Goal: Task Accomplishment & Management: Complete application form

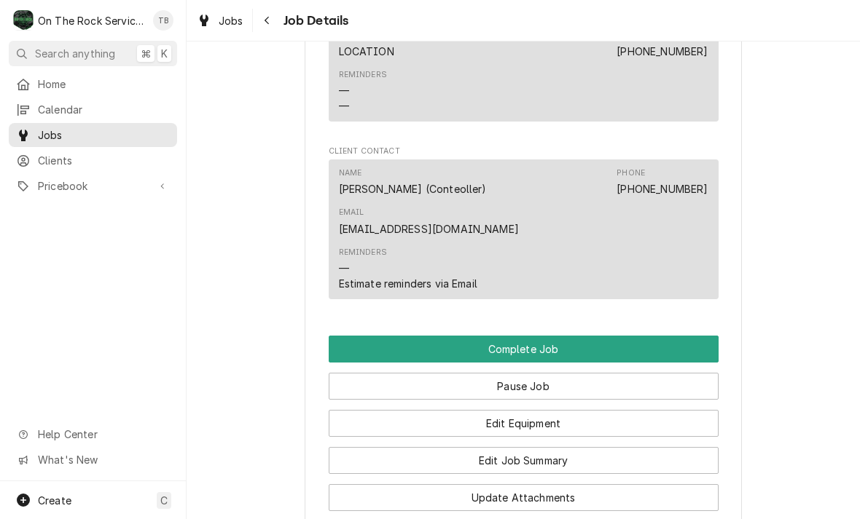
scroll to position [1201, 0]
click at [569, 410] on button "Edit Equipment" at bounding box center [524, 423] width 390 height 27
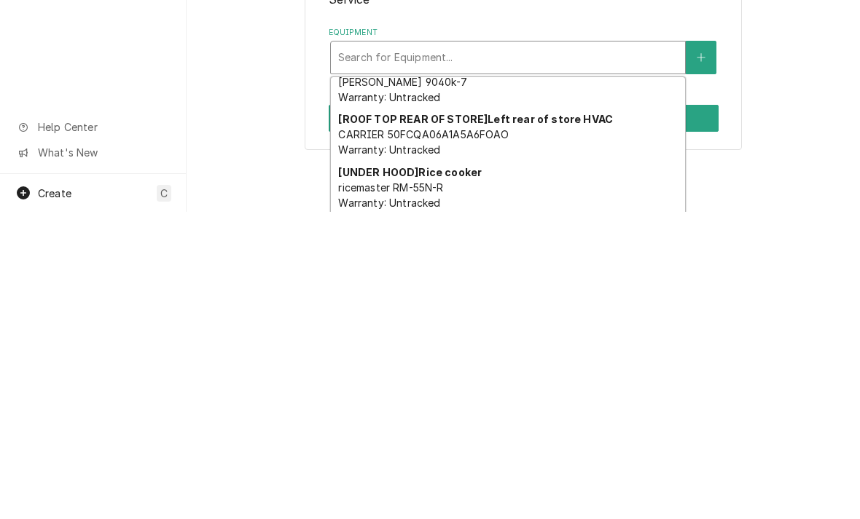
scroll to position [128, 0]
click at [712, 348] on button "Equipment" at bounding box center [700, 365] width 31 height 34
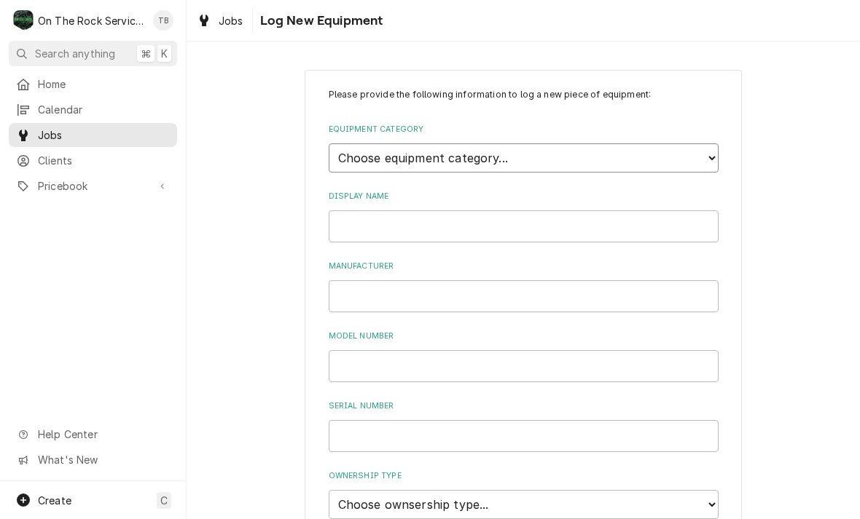
click at [714, 156] on select "Choose equipment category... Cooking Equipment Fryers Ice Machines Ovens and Ra…" at bounding box center [524, 158] width 390 height 29
select select "8"
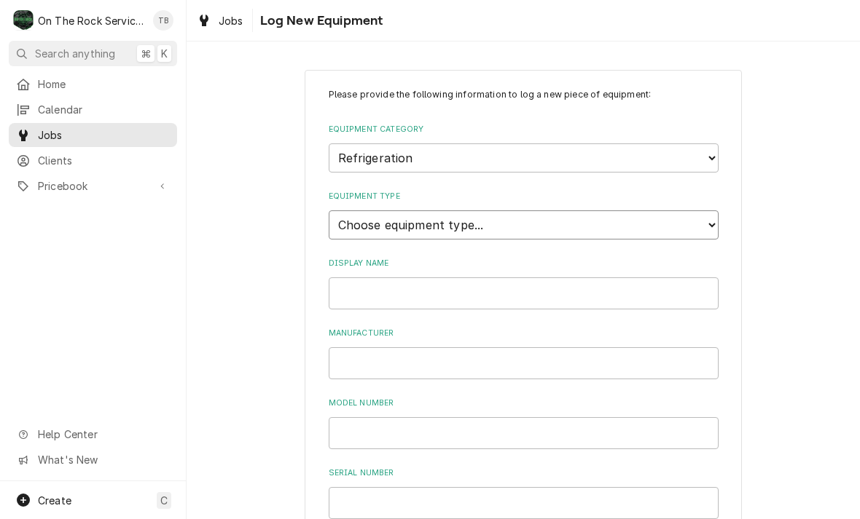
click at [524, 212] on select "Choose equipment type... Bar Refrigeration Blast Chiller Chef Base Freezer Chef…" at bounding box center [524, 225] width 390 height 29
select select "75"
click at [573, 278] on input "Display Name" at bounding box center [524, 294] width 390 height 32
type input "Walk in cooler evaporator"
click at [413, 347] on input "Manufacturer" at bounding box center [524, 363] width 390 height 32
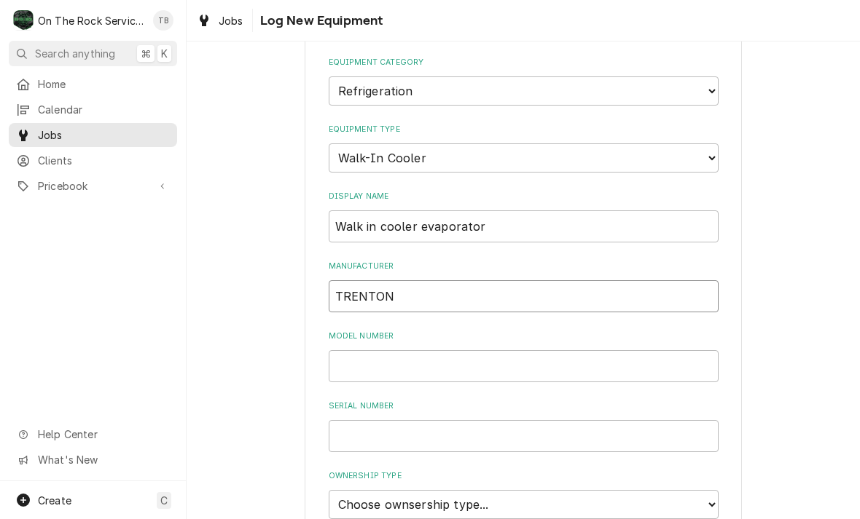
scroll to position [92, 0]
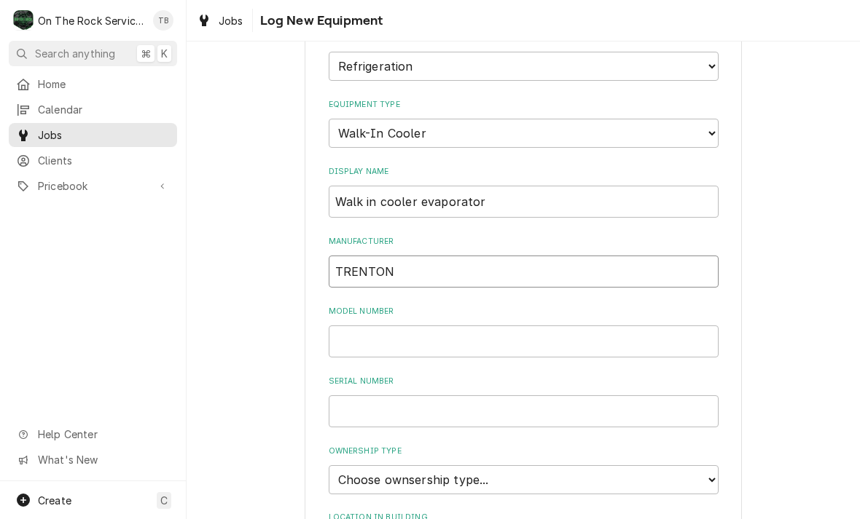
type input "TRENTON"
click at [437, 332] on input "Model Number" at bounding box center [524, 342] width 390 height 32
type input "TPLP211MAS2BR6"
click at [415, 396] on input "Serial Number" at bounding box center [524, 412] width 390 height 32
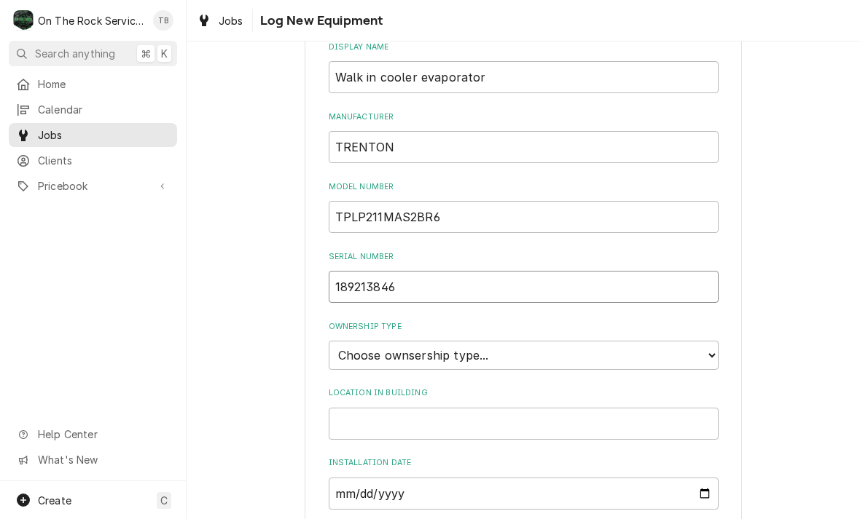
scroll to position [218, 0]
type input "189213846"
click at [705, 339] on select "Choose ownsership type... Unknown Owned Leased Rented" at bounding box center [524, 353] width 390 height 29
select select "1"
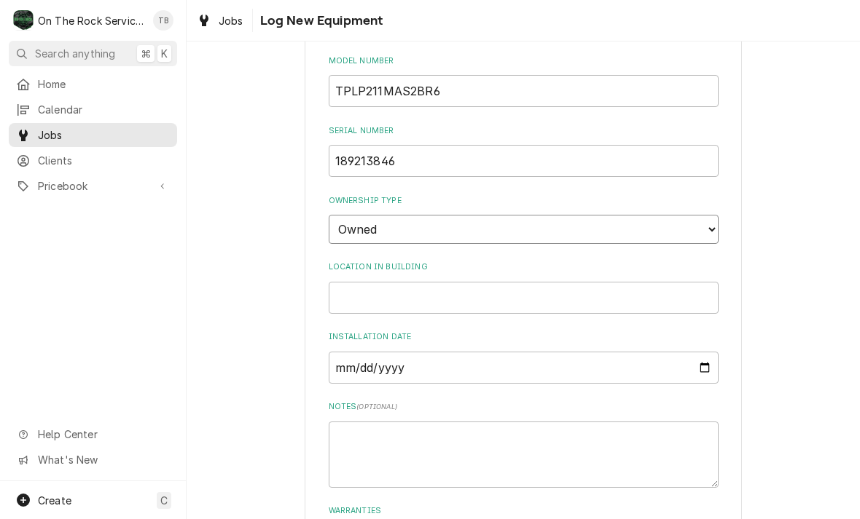
scroll to position [349, 0]
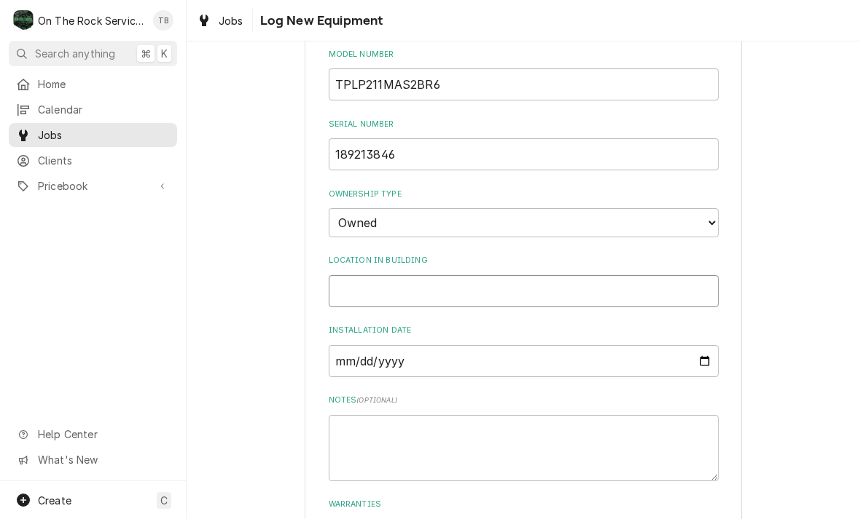
click at [400, 275] on input "Location in Building" at bounding box center [524, 291] width 390 height 32
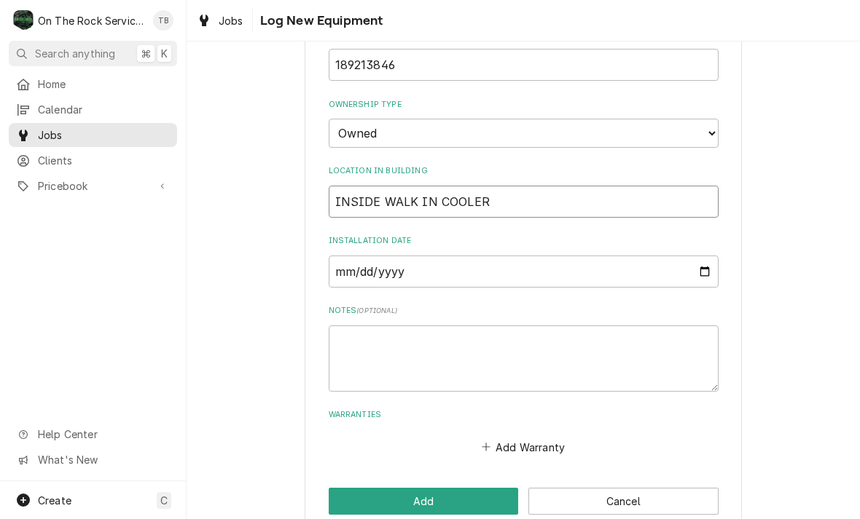
scroll to position [439, 0]
type input "INSIDE WALK IN COOLER"
click at [369, 326] on textarea "Notes ( optional )" at bounding box center [524, 359] width 390 height 66
type textarea "x"
type textarea "2"
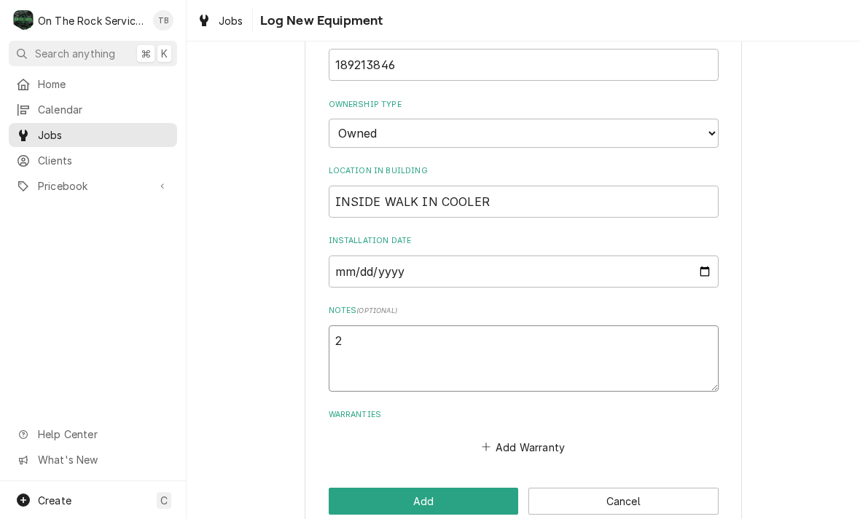
type textarea "x"
type textarea "20"
type textarea "x"
type textarea "208"
type textarea "x"
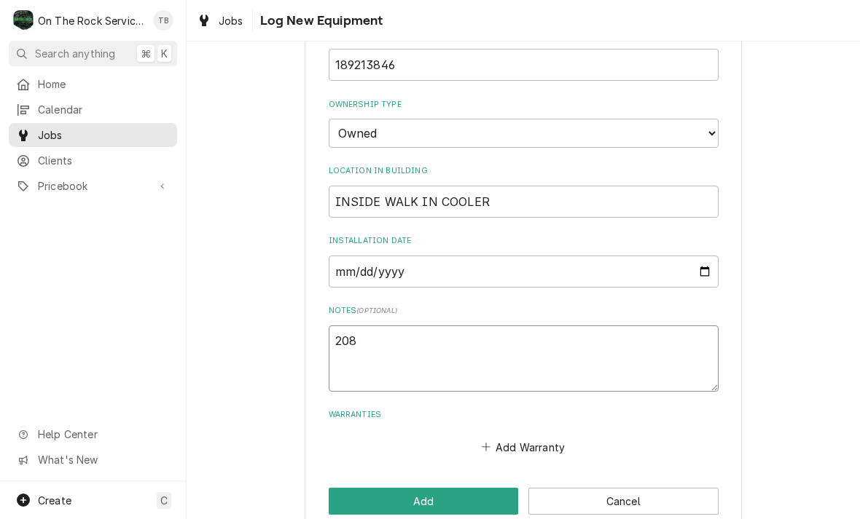
type textarea "208V"
type textarea "x"
type textarea "208V"
type textarea "x"
type textarea "208V 1"
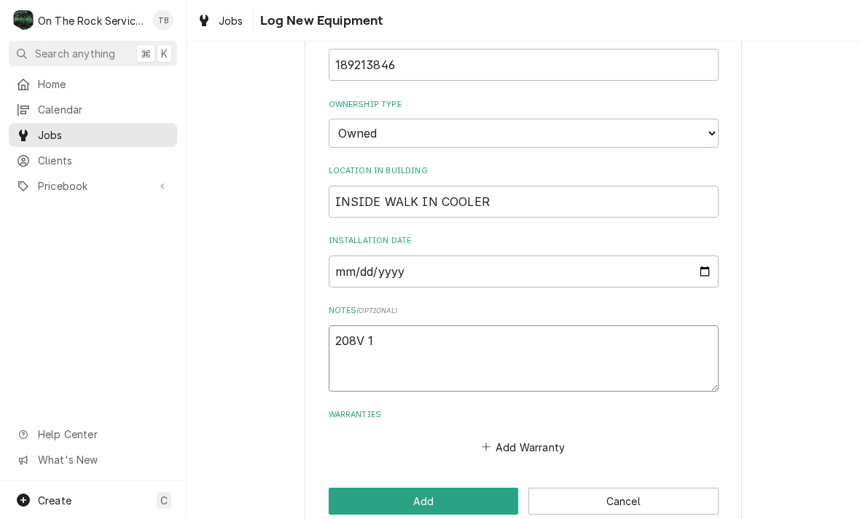
type textarea "x"
type textarea "208V 1"
type textarea "x"
type textarea "208V 1 P"
type textarea "x"
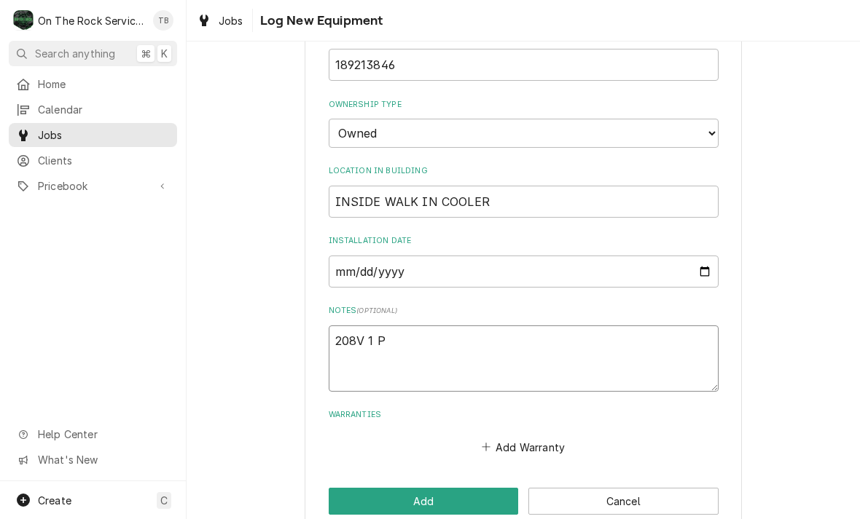
type textarea "208V 1 PH"
type textarea "x"
type textarea "208V 1 PH"
type textarea "x"
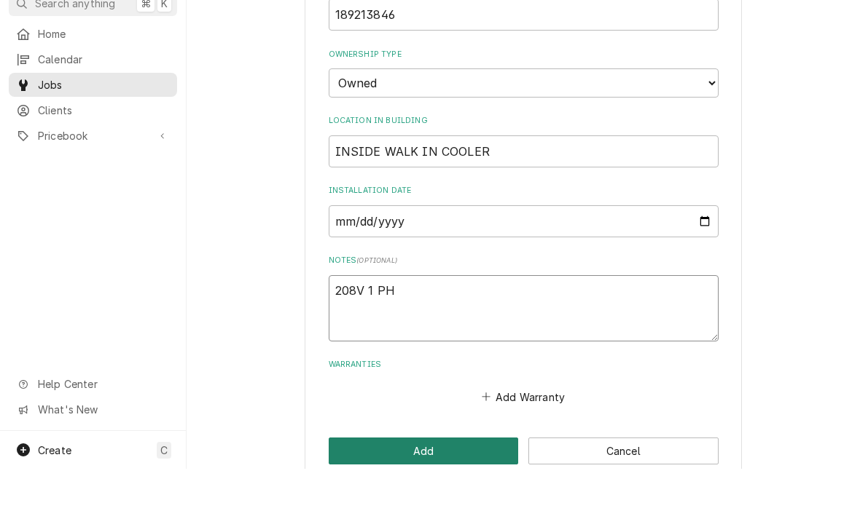
type textarea "208V 1 PH"
click at [457, 488] on button "Add" at bounding box center [424, 501] width 190 height 27
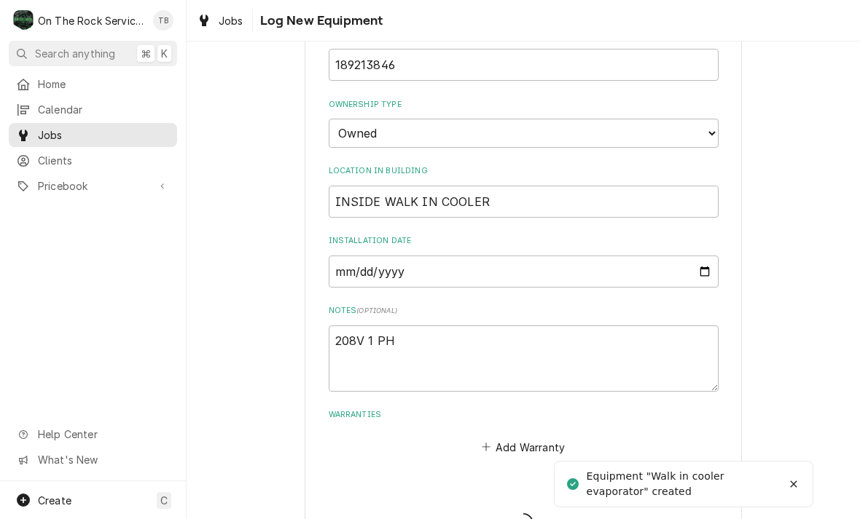
type textarea "x"
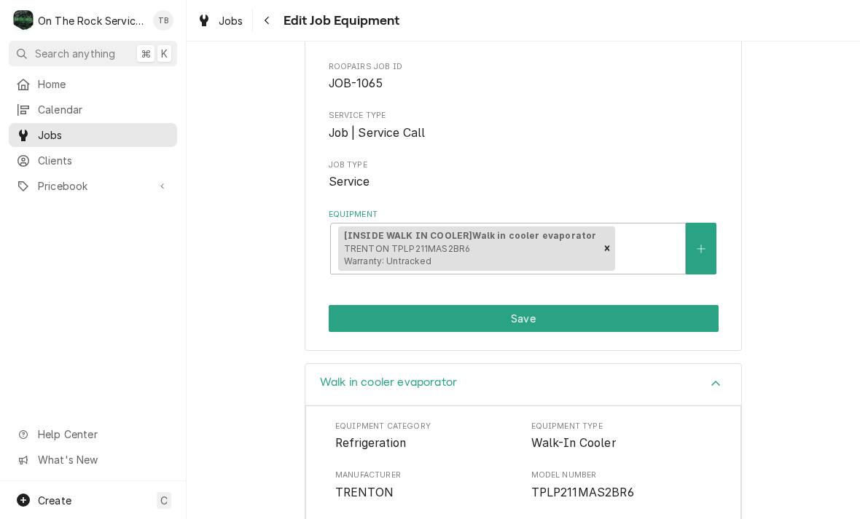
scroll to position [129, 0]
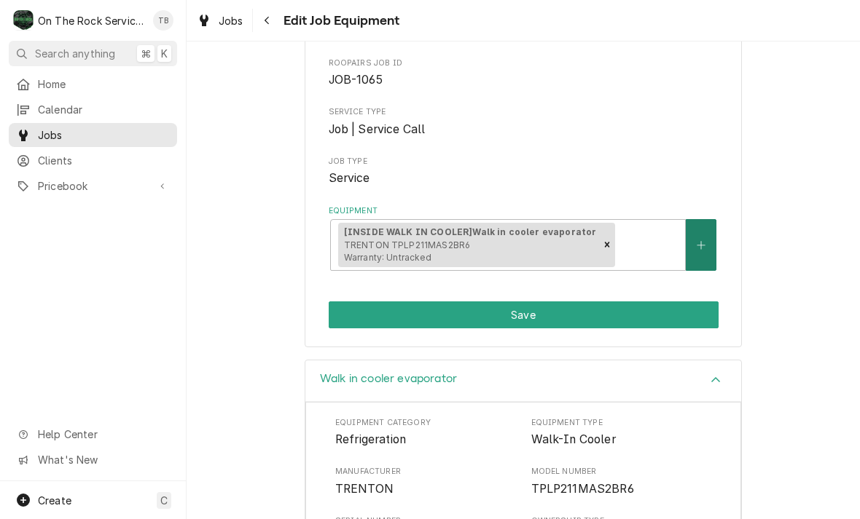
click at [699, 256] on button "Equipment" at bounding box center [700, 245] width 31 height 52
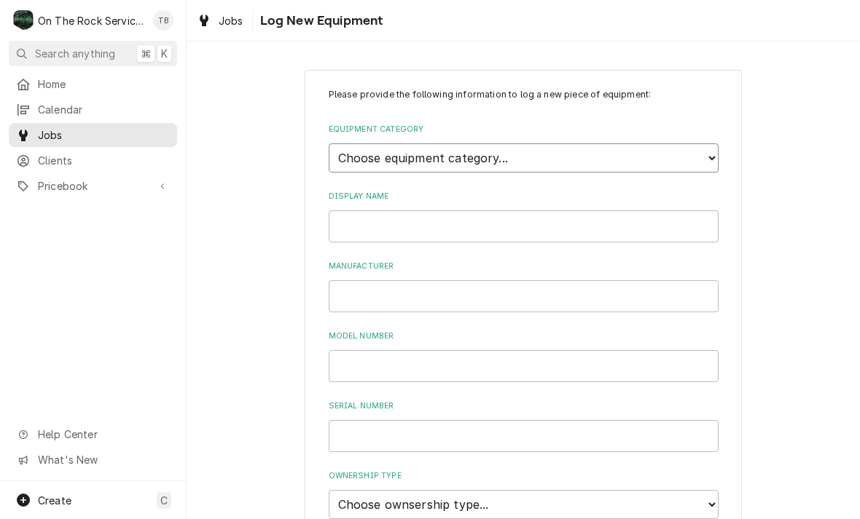
click at [714, 160] on select "Choose equipment category... Cooking Equipment Fryers Ice Machines Ovens and Ra…" at bounding box center [524, 158] width 390 height 29
select select "8"
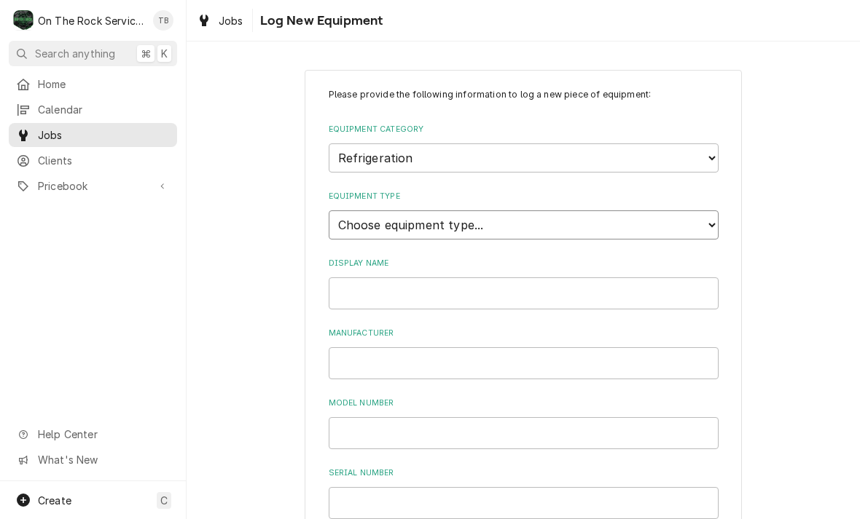
click at [707, 215] on select "Choose equipment type... Bar Refrigeration Blast Chiller Chef Base Freezer Chef…" at bounding box center [524, 225] width 390 height 29
select select "75"
click at [355, 278] on input "Display Name" at bounding box center [524, 294] width 390 height 32
type input "WALK IN COOLER BOX"
click at [329, 348] on input "Manufacturer" at bounding box center [524, 363] width 390 height 32
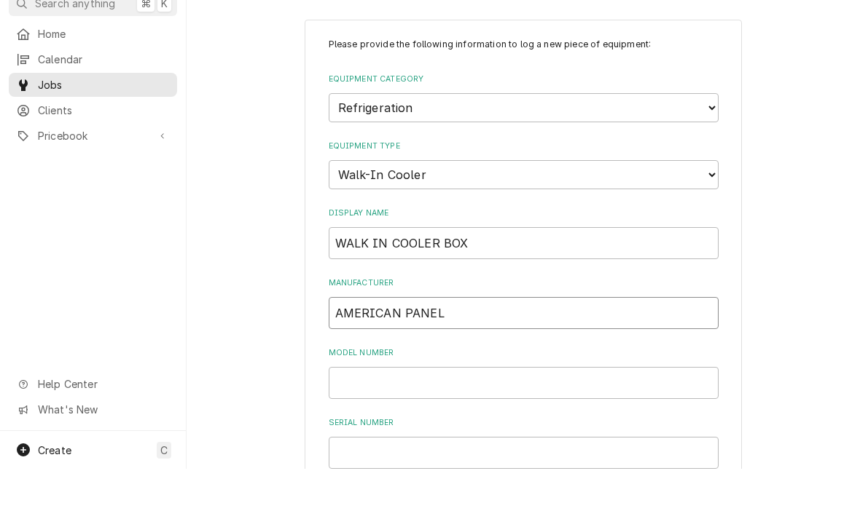
type input "AMERICAN PANEL"
click at [350, 417] on input "Model Number" at bounding box center [524, 433] width 390 height 32
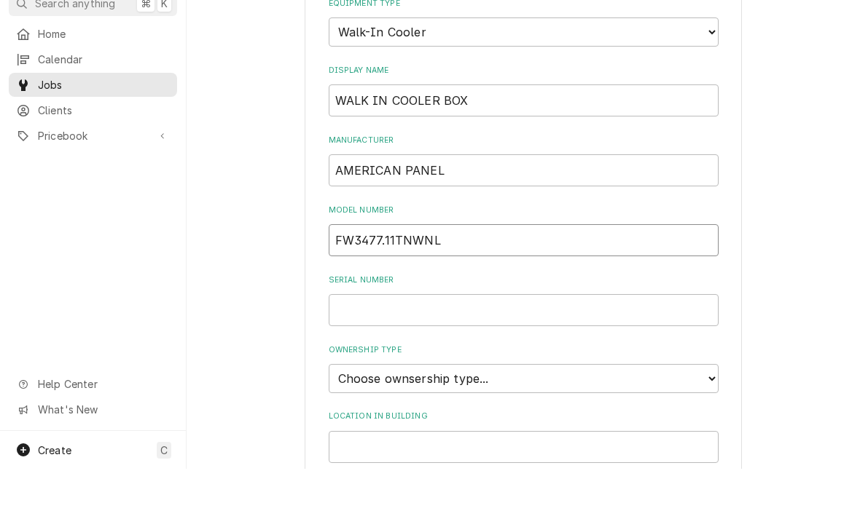
scroll to position [159, 0]
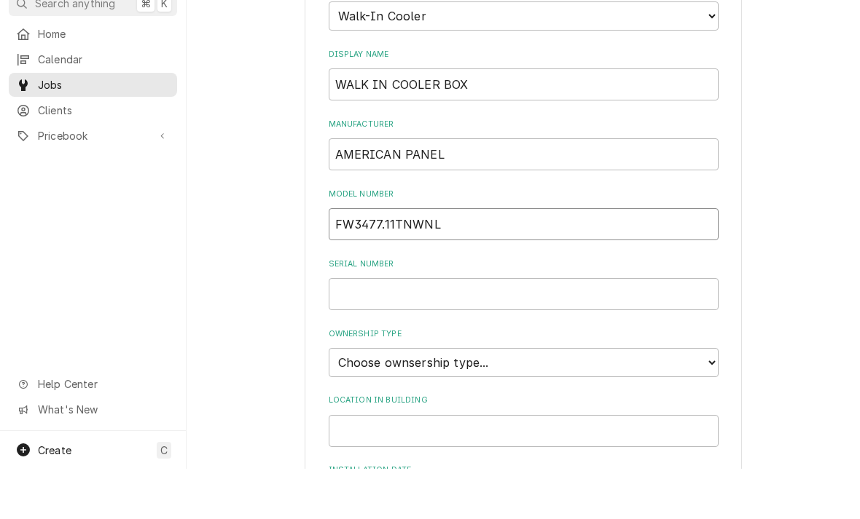
type input "FW3477.11TNWNL"
click at [339, 329] on input "Serial Number" at bounding box center [524, 345] width 390 height 32
type input "82134"
click at [703, 398] on select "Choose ownsership type... Unknown Owned Leased Rented" at bounding box center [524, 412] width 390 height 29
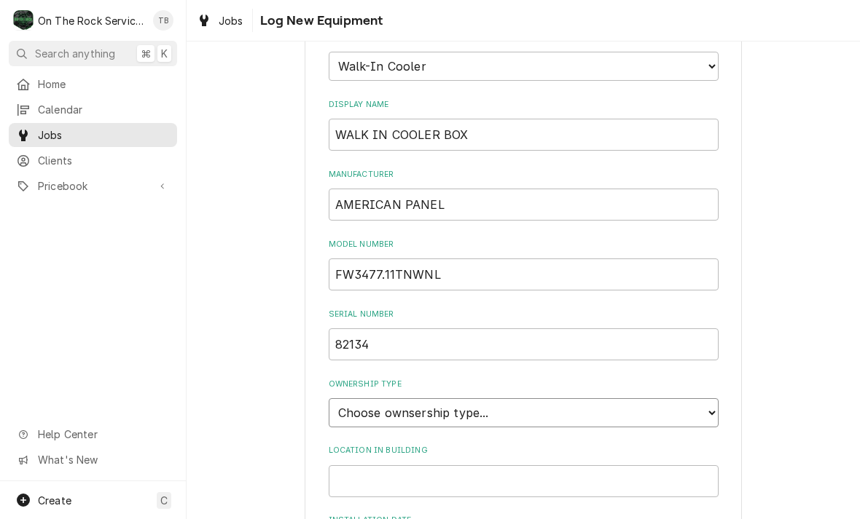
select select "1"
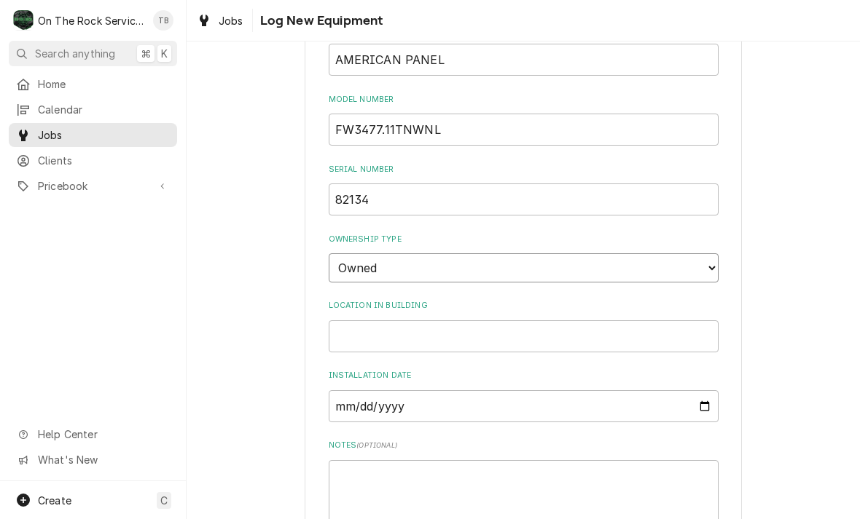
scroll to position [323, 0]
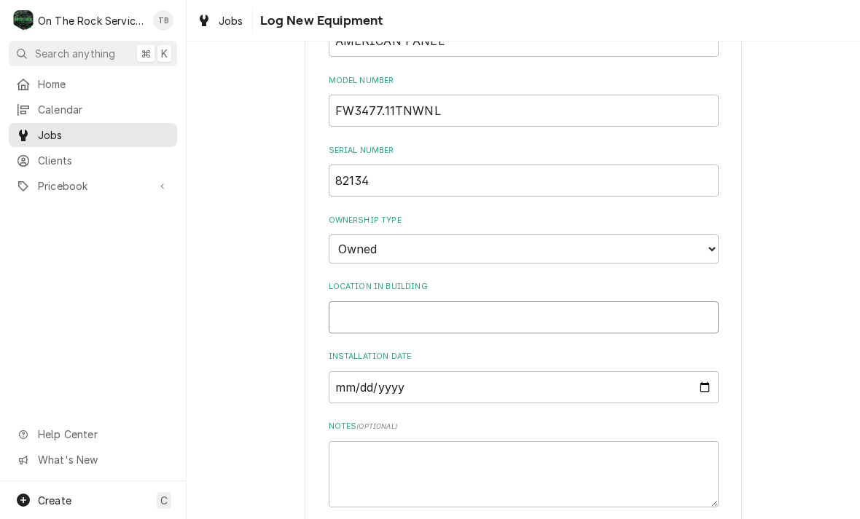
click at [356, 302] on input "Location in Building" at bounding box center [524, 318] width 390 height 32
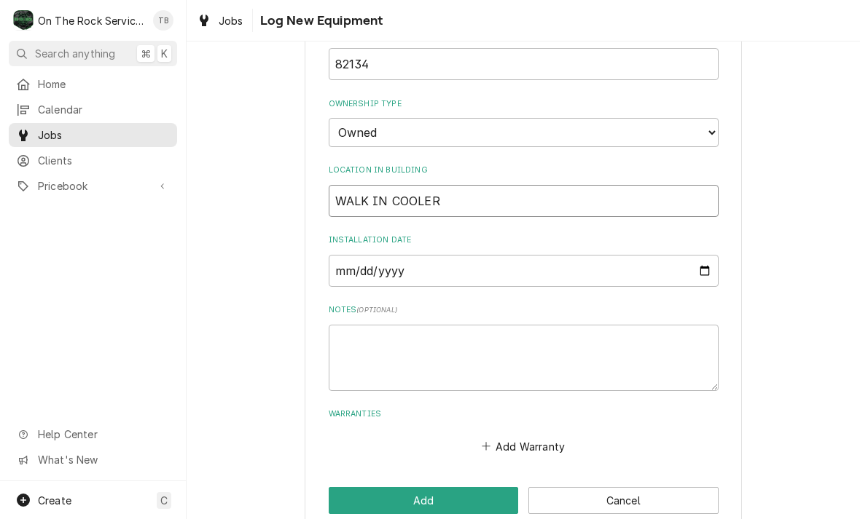
scroll to position [439, 0]
type input "WALK IN COOLER"
click at [291, 421] on div "Please provide the following information to log a new piece of equipment: Equip…" at bounding box center [522, 82] width 673 height 928
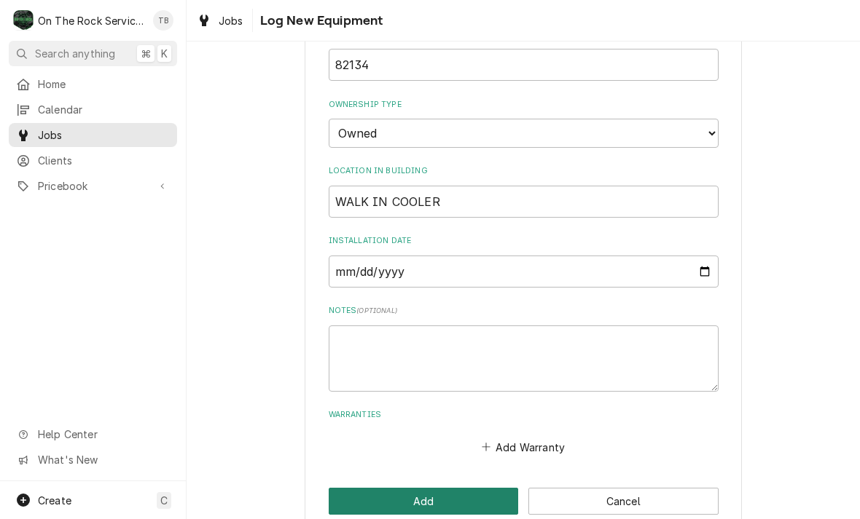
click at [396, 488] on button "Add" at bounding box center [424, 501] width 190 height 27
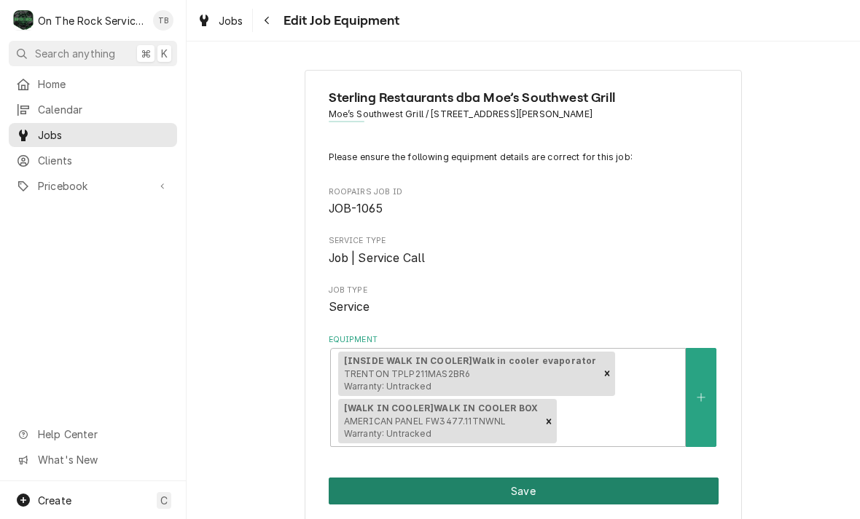
click at [549, 488] on button "Save" at bounding box center [524, 491] width 390 height 27
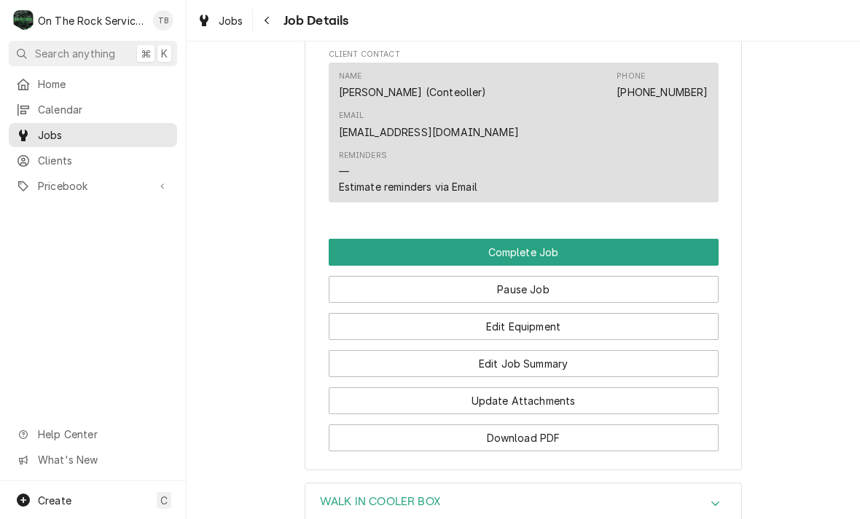
scroll to position [1297, 0]
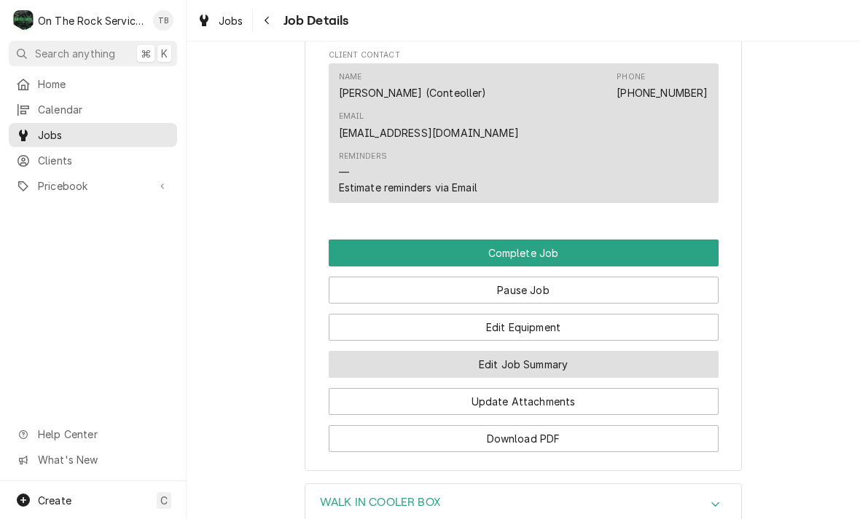
click at [556, 351] on button "Edit Job Summary" at bounding box center [524, 364] width 390 height 27
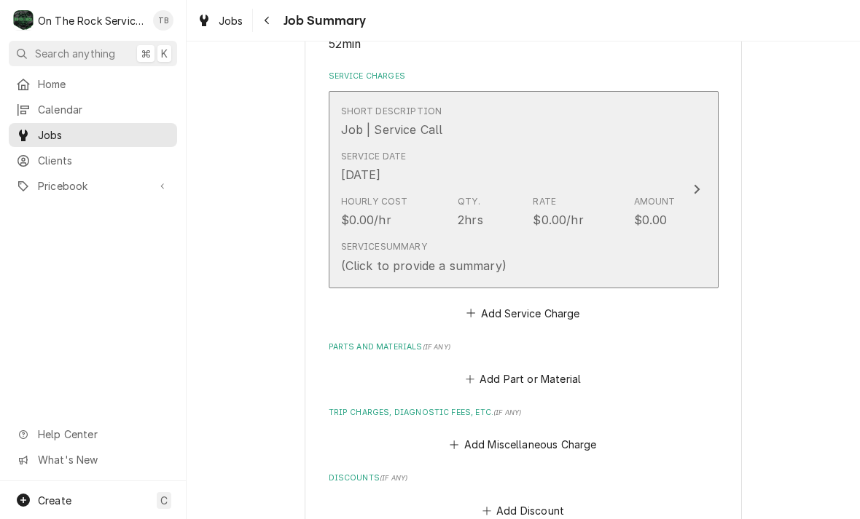
click at [592, 256] on div "Service Summary (Click to provide a summary)" at bounding box center [508, 257] width 334 height 45
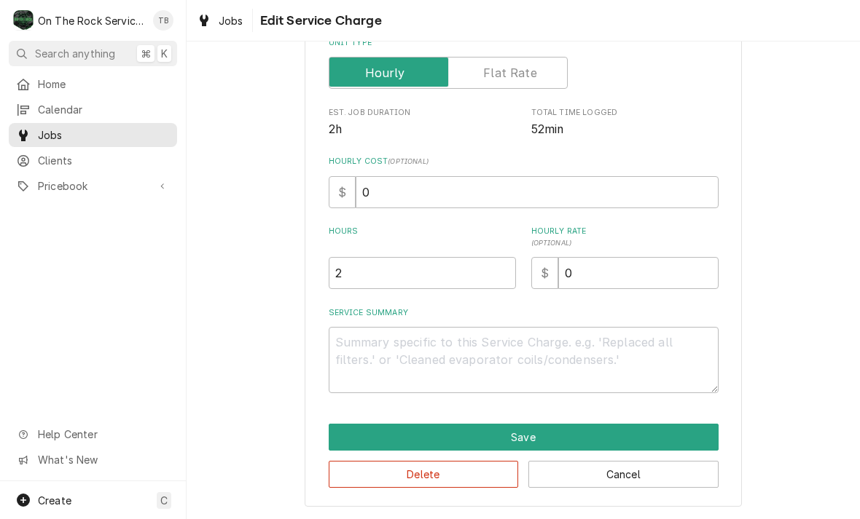
scroll to position [221, 0]
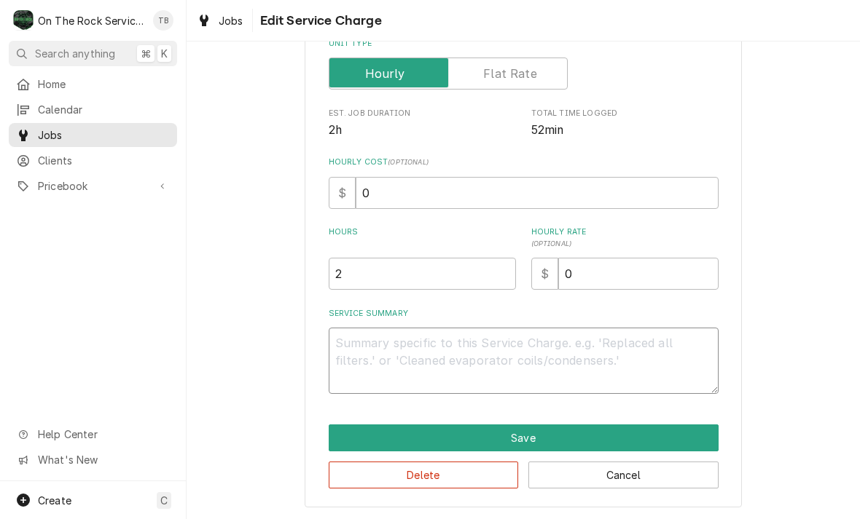
click at [387, 353] on textarea "Service Summary" at bounding box center [524, 361] width 390 height 66
type textarea "x"
type textarea "9"
type textarea "x"
type textarea "9/"
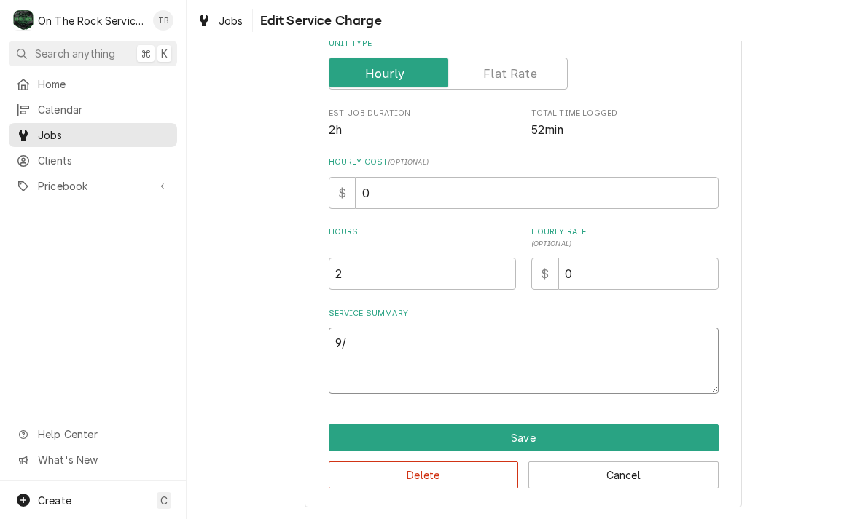
type textarea "x"
type textarea "9/9"
type textarea "x"
type textarea "9/9/"
type textarea "x"
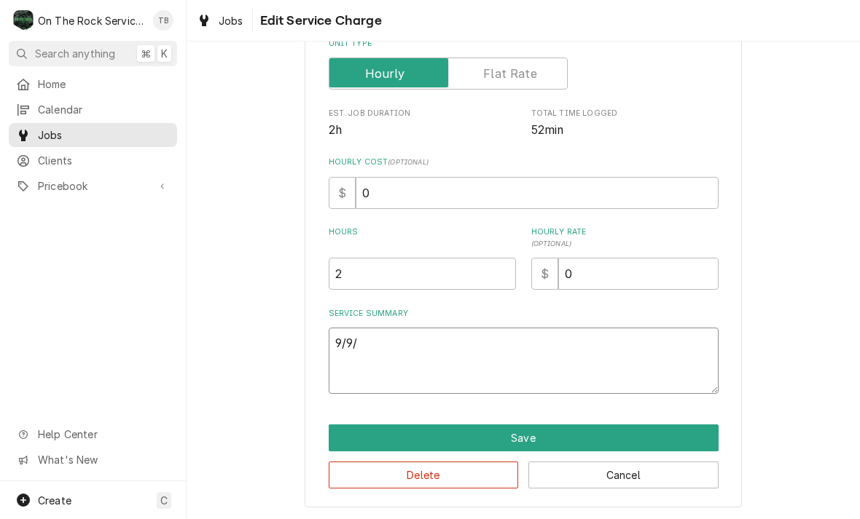
type textarea "9/9/2"
type textarea "x"
type textarea "[DATE]"
type textarea "x"
type textarea "[DATE]"
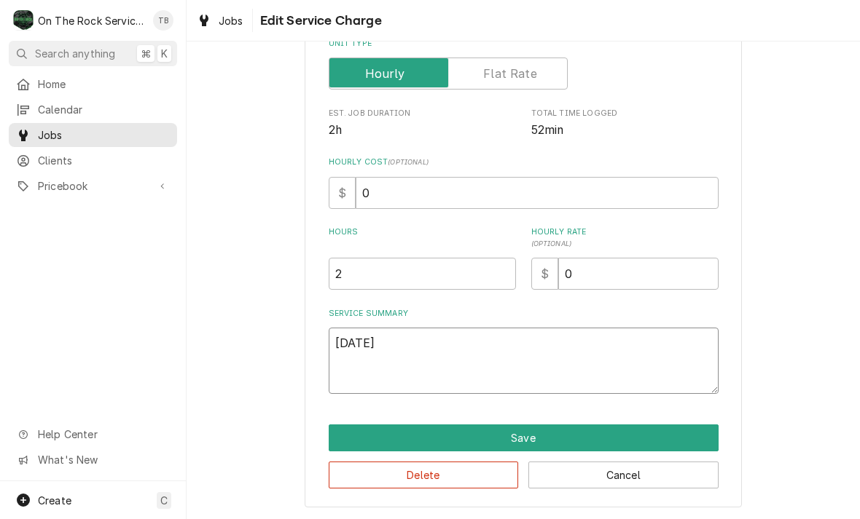
type textarea "x"
type textarea "[DATE] T"
type textarea "x"
type textarea "[DATE] TMB"
type textarea "x"
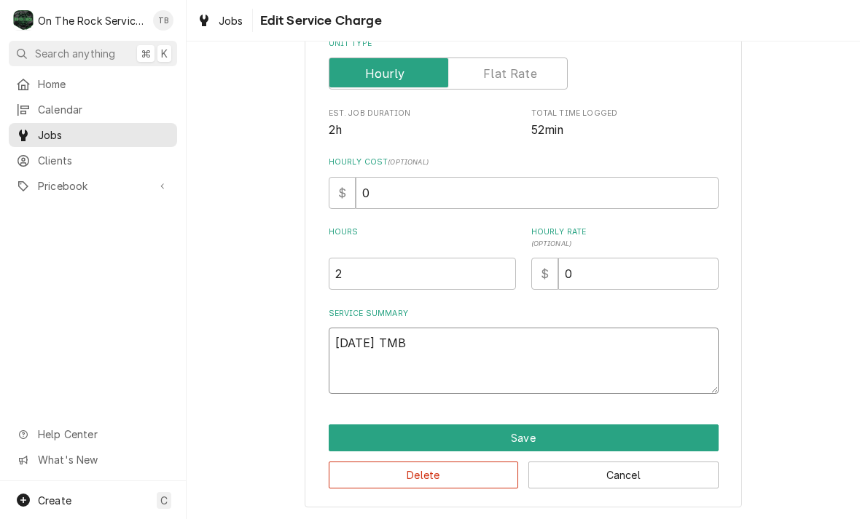
type textarea "[DATE] TMB"
type textarea "x"
type textarea "[DATE] TMB R"
type textarea "x"
type textarea "[DATE] TMB"
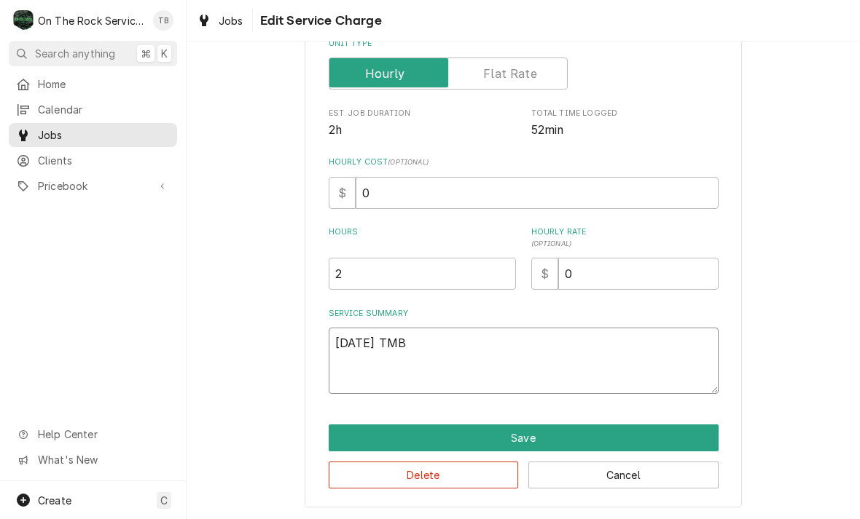
type textarea "x"
type textarea "[DATE] TMB P"
type textarea "x"
type textarea "[DATE] TMB PR"
type textarea "x"
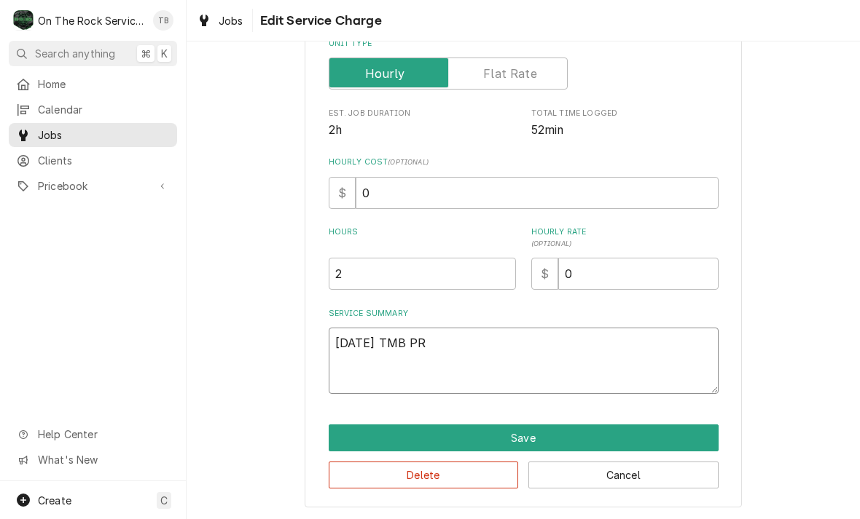
type textarea "[DATE] TMB PRO"
type textarea "x"
type textarea "9/9/25 TMB PROV"
type textarea "x"
type textarea "9/9/25 TMB PROVI"
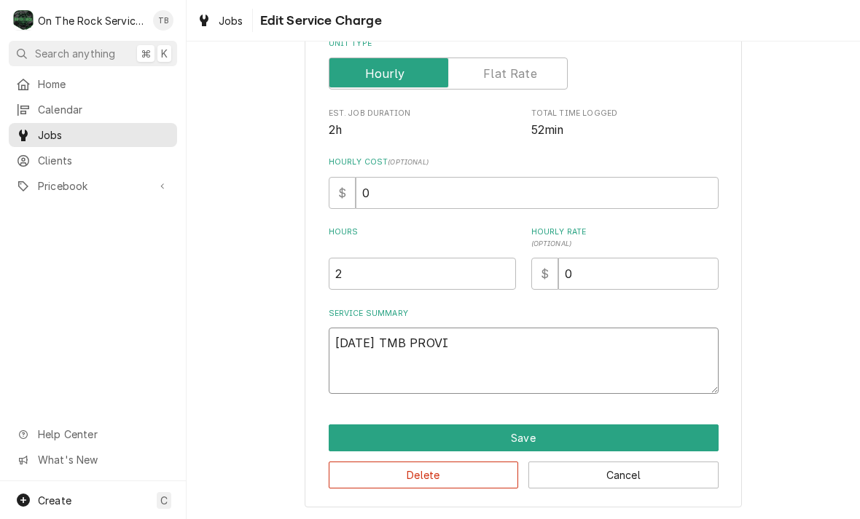
type textarea "x"
type textarea "9/9/25 TMB PROVID"
type textarea "x"
type textarea "9/9/25 TMB PROVIDE"
type textarea "x"
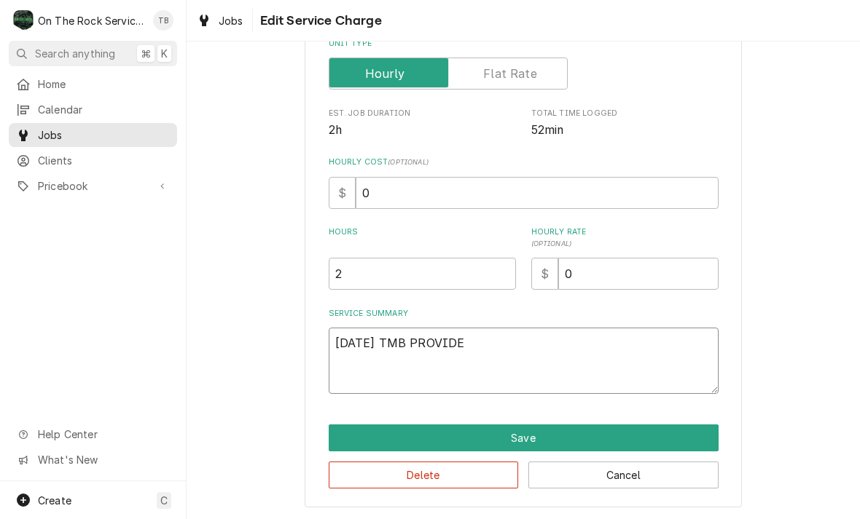
type textarea "9/9/25 TMB PROVIDE"
type textarea "x"
type textarea "9/9/25 TMB PROVIDE S"
type textarea "x"
type textarea "9/9/25 TMB PROVIDE SE"
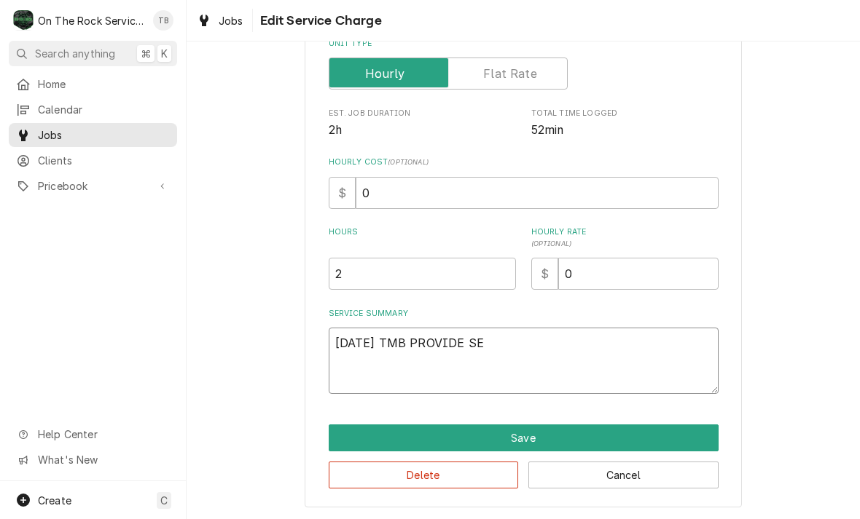
type textarea "x"
type textarea "9/9/25 TMB PROVIDE SER"
type textarea "x"
type textarea "9/9/25 TMB PROVIDE SERV"
type textarea "x"
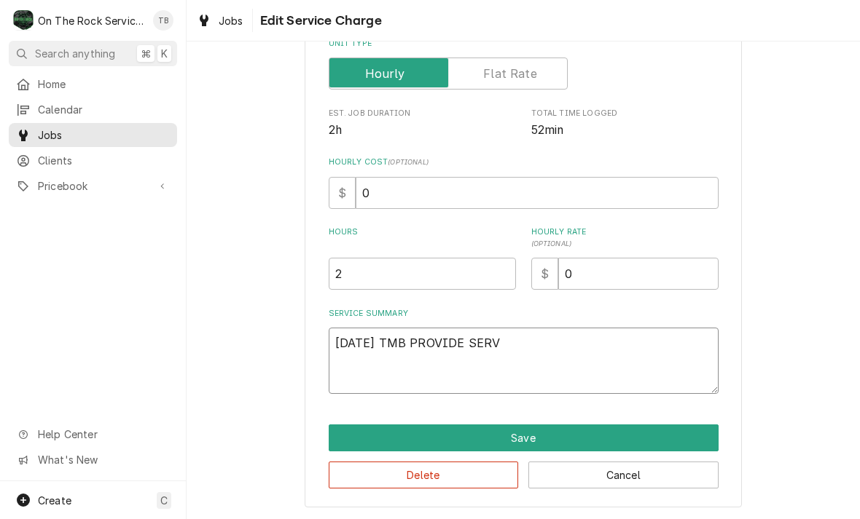
type textarea "9/9/25 TMB PROVIDE SERVI"
type textarea "x"
type textarea "9/9/25 TMB PROVIDE SERVIC"
type textarea "x"
type textarea "9/9/25 TMB PROVIDE SERVICE"
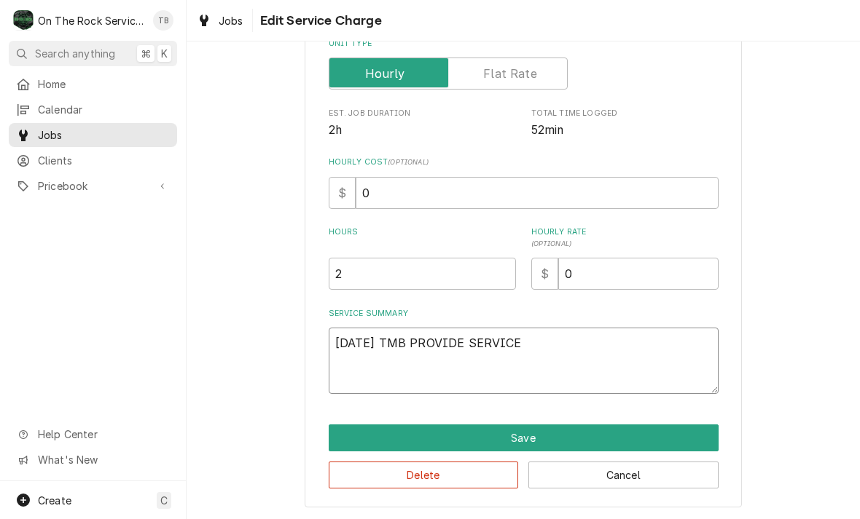
type textarea "x"
type textarea "9/9/25 TMB PROVIDE SERVICE P"
type textarea "x"
type textarea "9/9/25 TMB PROVIDE SERVICE PA"
type textarea "x"
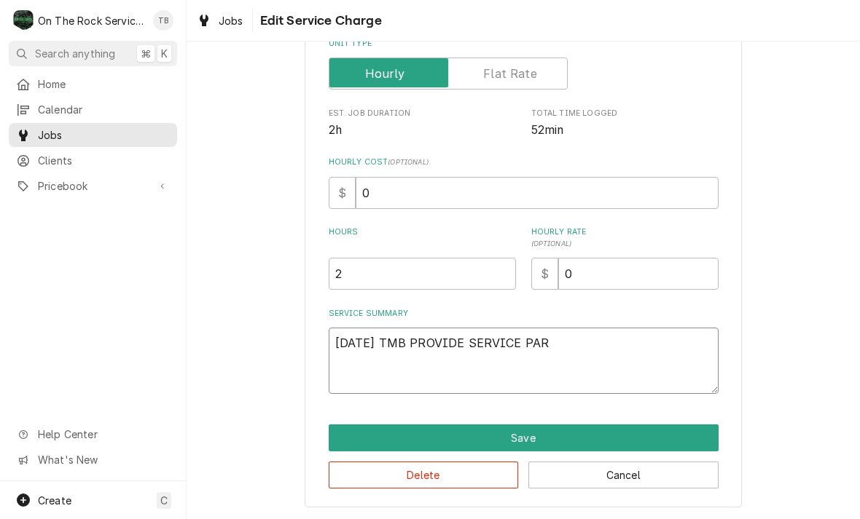
type textarea "9/9/25 TMB PROVIDE SERVICE PART"
type textarea "x"
type textarea "9/9/25 TMB PROVIDE SERVICE PARTS"
type textarea "x"
type textarea "9/9/25 TMB PROVIDE SERVICE PARTS"
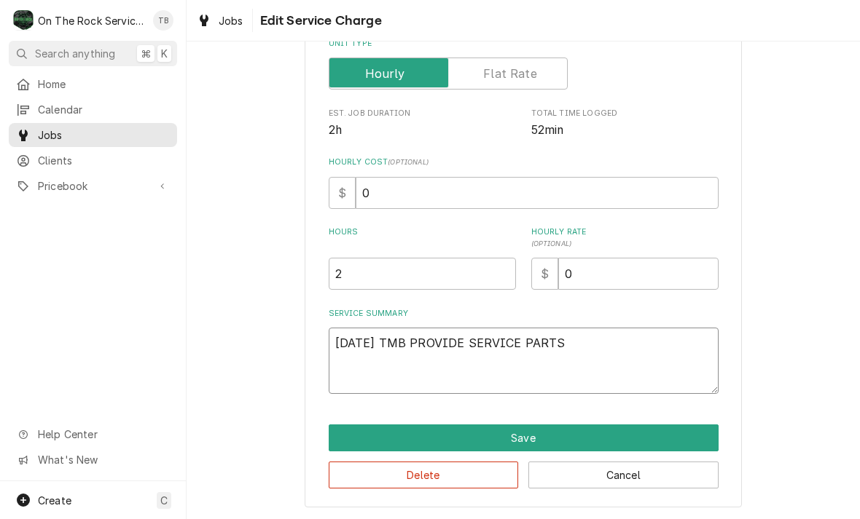
type textarea "x"
type textarea "9/9/25 TMB PROVIDE SERVICE PARTS A"
type textarea "x"
type textarea "9/9/25 TMB PROVIDE SERVICE PARTS AND"
type textarea "x"
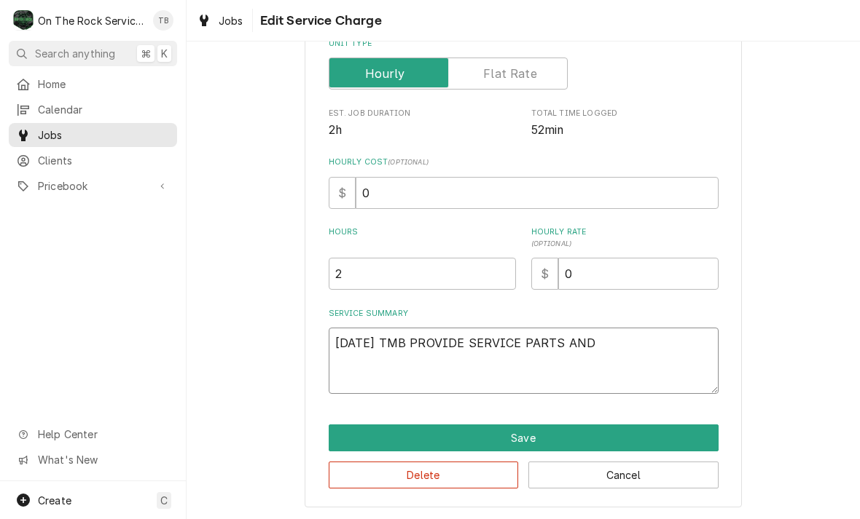
type textarea "9/9/25 TMB PROVIDE SERVICE PARTS AND L"
type textarea "x"
type textarea "9/9/25 TMB PROVIDE SERVICE PARTS AND LA"
type textarea "x"
type textarea "9/9/25 TMB PROVIDE SERVICE PARTS AND LAB"
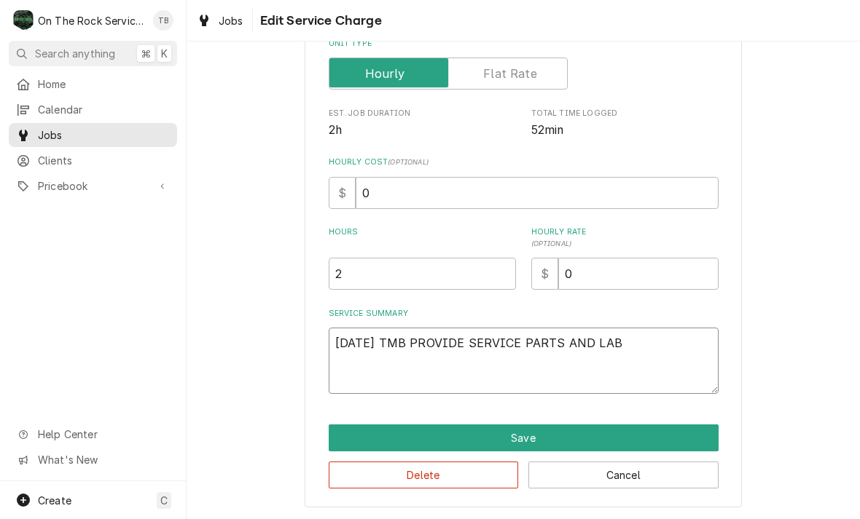
type textarea "x"
type textarea "9/9/25 TMB PROVIDE SERVICE PARTS AND LABB"
type textarea "x"
type textarea "9/9/25 TMB PROVIDE SERVICE PARTS AND LABBO"
type textarea "x"
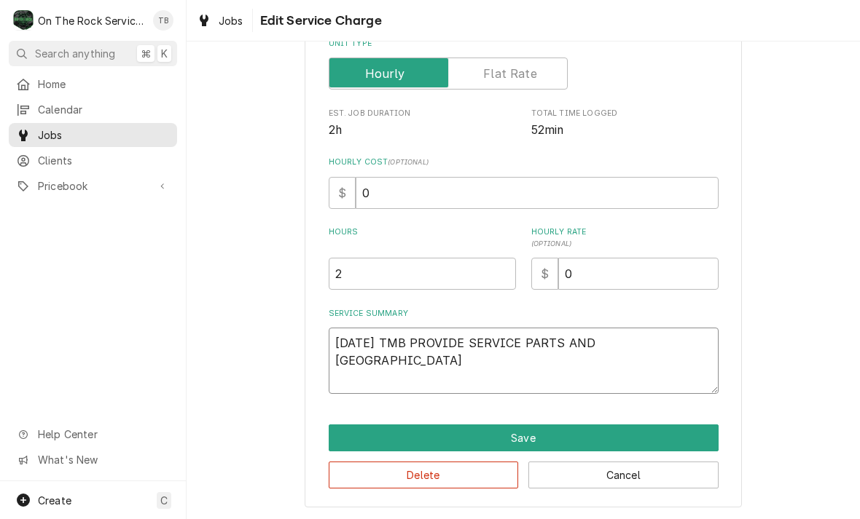
type textarea "9/9/25 TMB PROVIDE SERVICE PARTS AND LABBOR"
type textarea "x"
type textarea "9/9/25 TMB PROVIDE SERVICE PARTS AND LABBOR T"
type textarea "x"
type textarea "9/9/25 TMB PROVIDE SERVICE PARTS AND LABBOR TO"
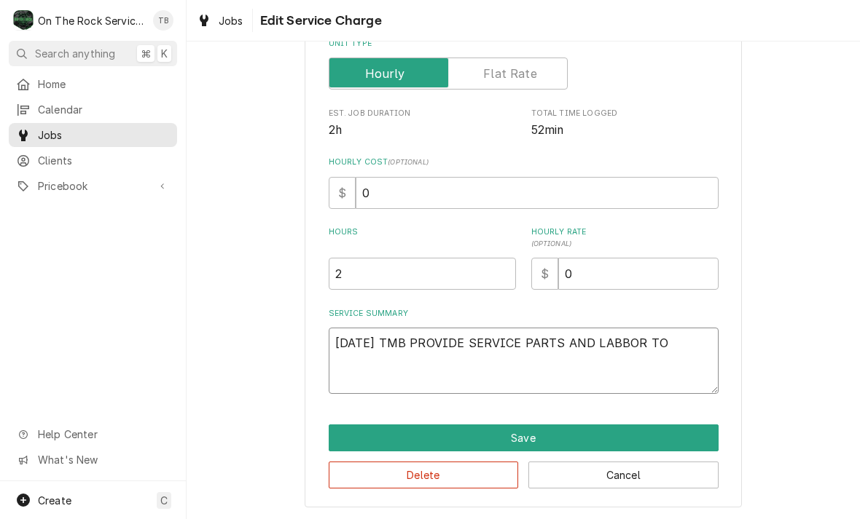
type textarea "x"
type textarea "9/9/25 TMB PROVIDE SERVICE PARTS AND LABBOR TO"
type textarea "x"
type textarea "9/9/25 TMB PROVIDE SERVICE PARTS AND LABBOR TO D"
type textarea "x"
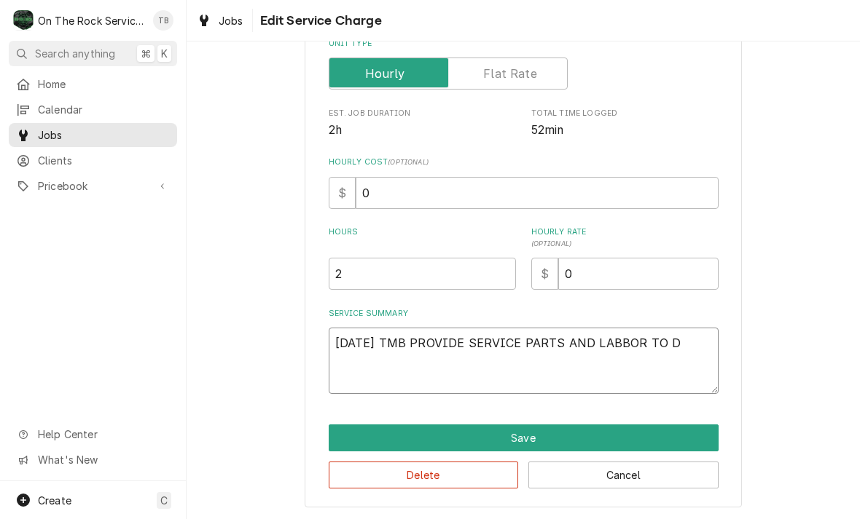
type textarea "9/9/25 TMB PROVIDE SERVICE PARTS AND LABBOR TO"
type textarea "x"
type textarea "9/9/25 TMB PROVIDE SERVICE PARTS AND LABBOR TO"
type textarea "x"
type textarea "9/9/25 TMB PROVIDE SERVICE PARTS AND LABBOR"
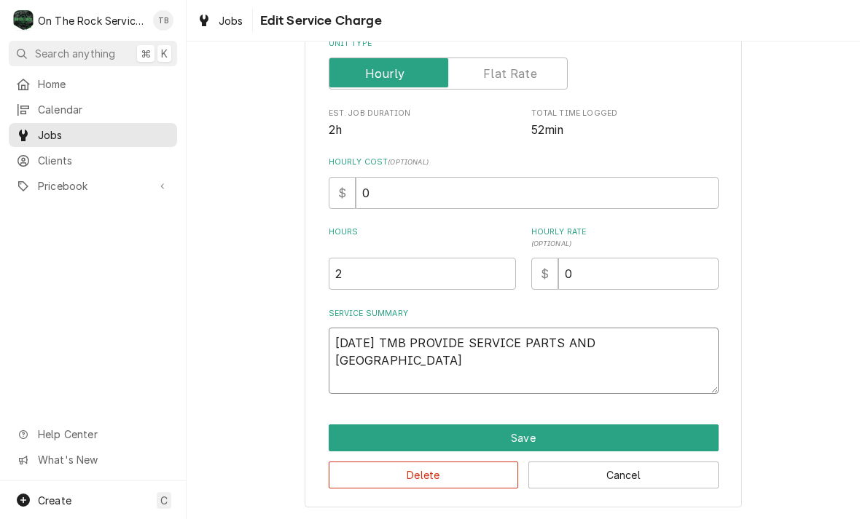
type textarea "x"
type textarea "9/9/25 TMB PROVIDE SERVICE PARTS AND LABBOR"
type textarea "x"
type textarea "9/9/25 TMB PROVIDE SERVICE PARTS AND LABBO"
type textarea "x"
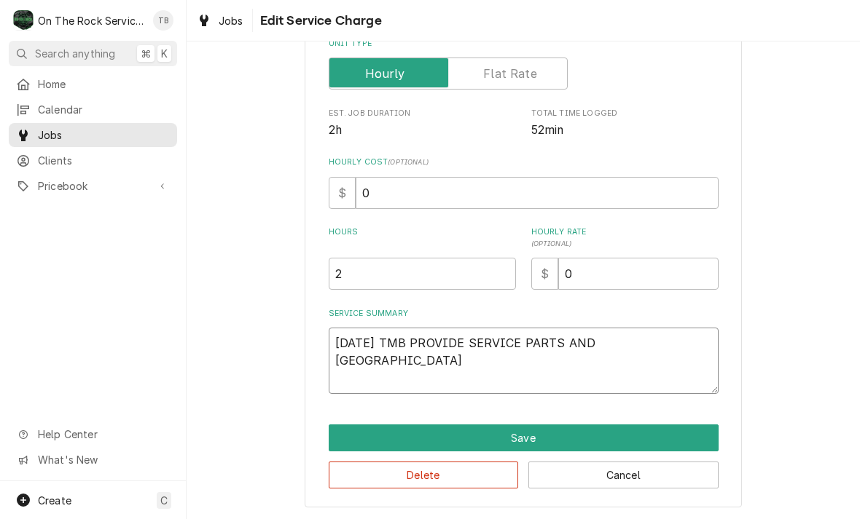
type textarea "9/9/25 TMB PROVIDE SERVICE PARTS AND LABB"
type textarea "x"
type textarea "9/9/25 TMB PROVIDE SERVICE PARTS AND LAB"
type textarea "x"
type textarea "9/9/25 TMB PROVIDE SERVICE PARTS AND LABOR"
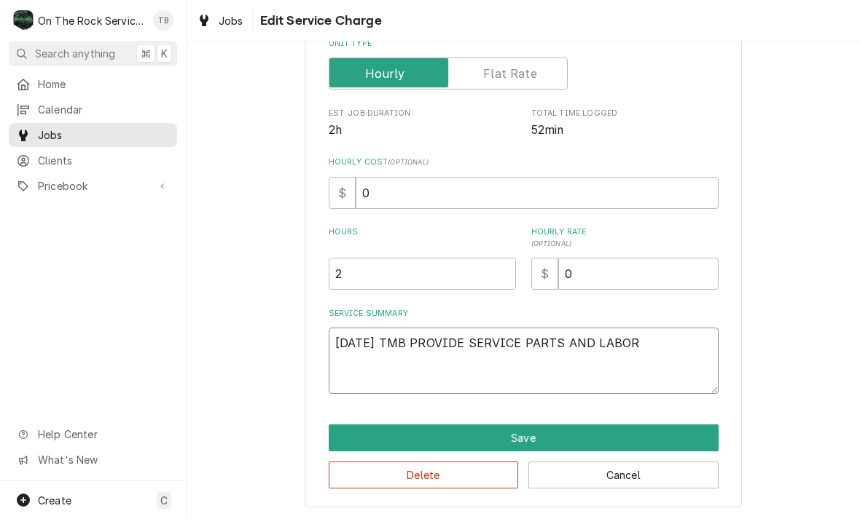
type textarea "x"
type textarea "9/9/25 TMB PROVIDE SERVICE PARTS AND LABOR"
type textarea "x"
type textarea "9/9/25 TMB PROVIDE SERVICE PARTS AND LABOR T"
type textarea "x"
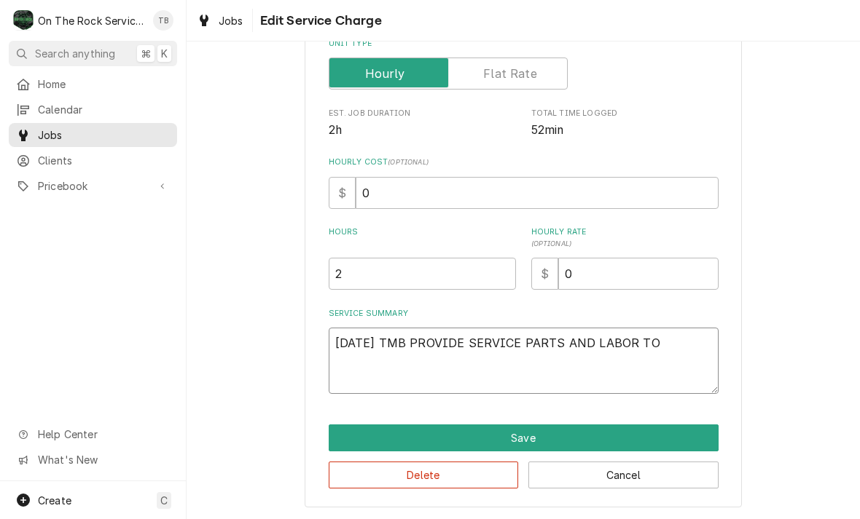
type textarea "9/9/25 TMB PROVIDE SERVICE PARTS AND LABOR TO"
type textarea "x"
type textarea "9/9/25 TMB PROVIDE SERVICE PARTS AND LABOR TO D"
type textarea "x"
type textarea "9/9/25 TMB PROVIDE SERVICE PARTS AND LABOR TO DE"
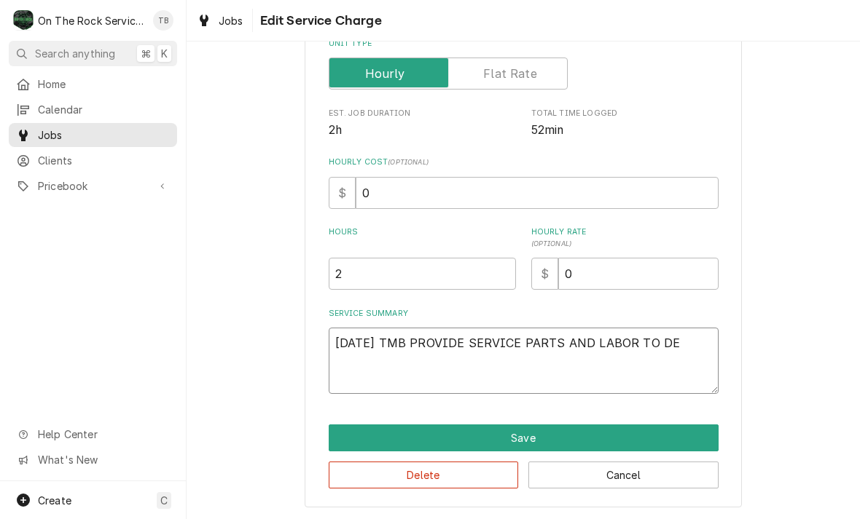
type textarea "x"
type textarea "9/9/25 TMB PROVIDE SERVICE PARTS AND LABOR TO DET"
type textarea "x"
type textarea "9/9/25 TMB PROVIDE SERVICE PARTS AND LABOR TO DETE"
type textarea "x"
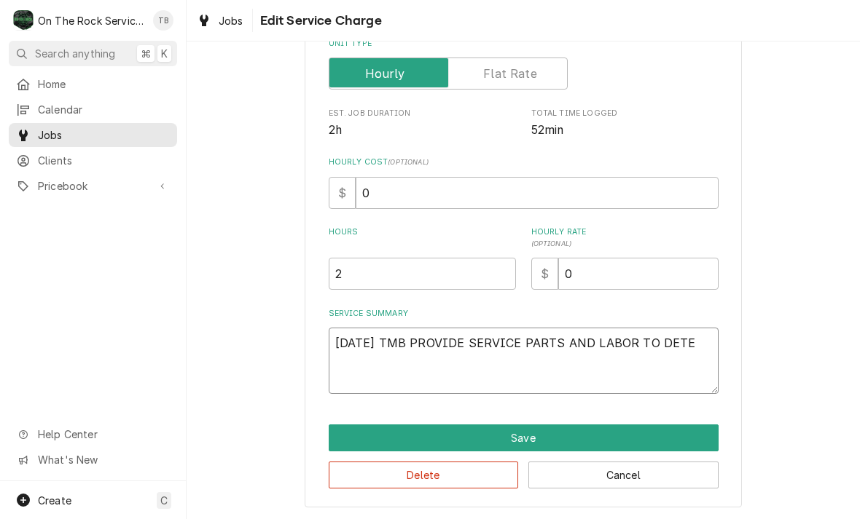
type textarea "9/9/25 TMB PROVIDE SERVICE PARTS AND LABOR TO DETER"
type textarea "x"
type textarea "9/9/25 TMB PROVIDE SERVICE PARTS AND LABOR TO DETERM"
type textarea "x"
type textarea "9/9/25 TMB PROVIDE SERVICE PARTS AND LABOR TO DETERMN"
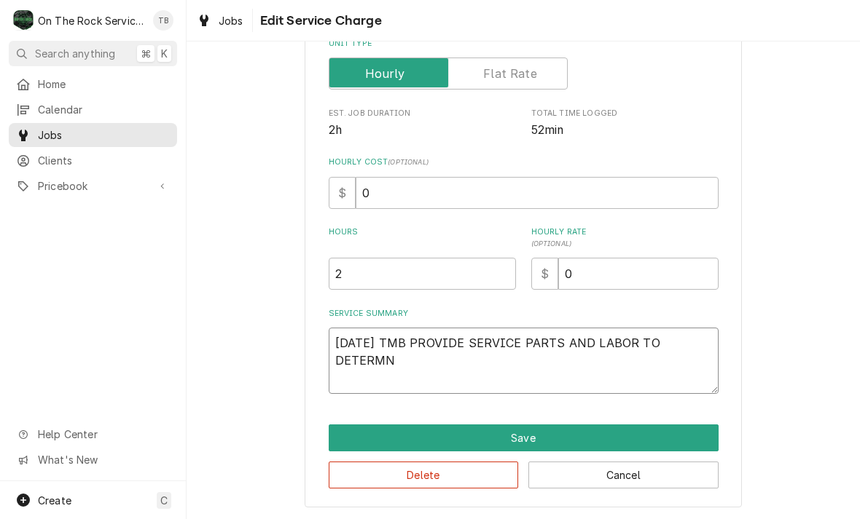
type textarea "x"
type textarea "9/9/25 TMB PROVIDE SERVICE PARTS AND LABOR TO DETERMNE"
type textarea "x"
type textarea "9/9/25 TMB PROVIDE SERVICE PARTS AND LABOR TO DETERMNE"
type textarea "x"
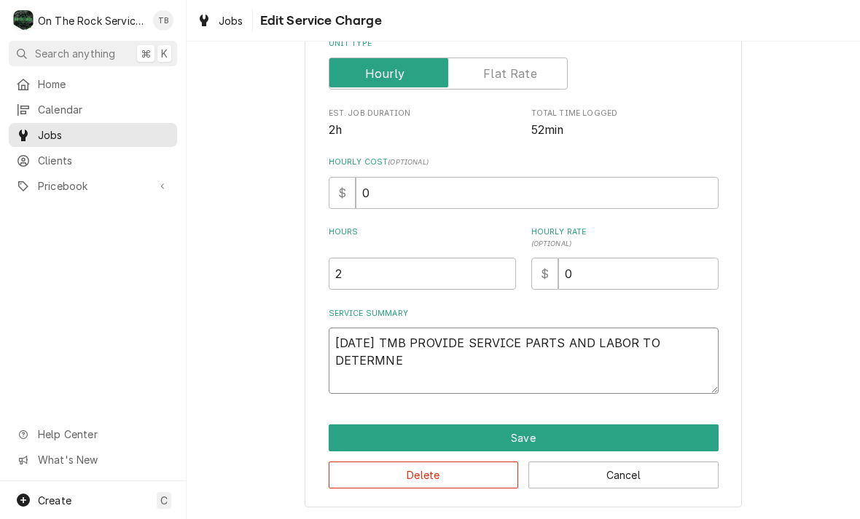
type textarea "9/9/25 TMB PROVIDE SERVICE PARTS AND LABOR TO DETERMNE T"
type textarea "x"
type textarea "9/9/25 TMB PROVIDE SERVICE PARTS AND LABOR TO DETERMNE TH"
type textarea "x"
type textarea "9/9/25 TMB PROVIDE SERVICE PARTS AND LABOR TO DETERMNE THA"
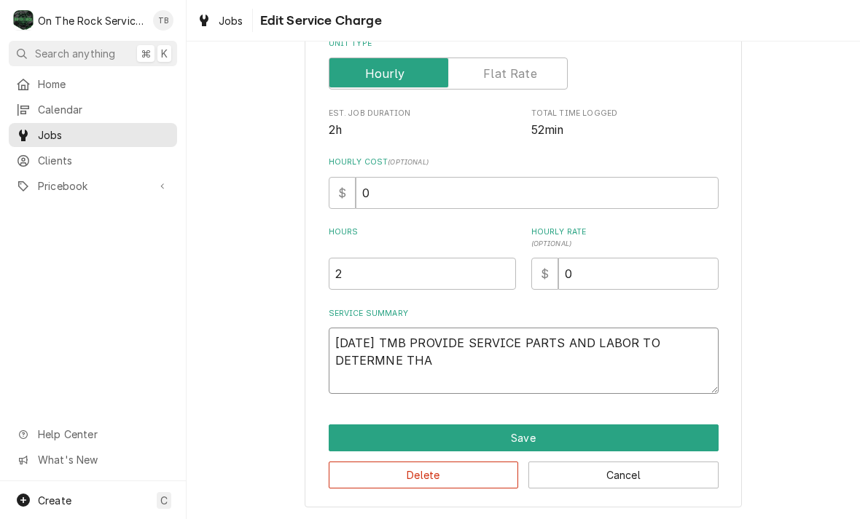
type textarea "x"
type textarea "9/9/25 TMB PROVIDE SERVICE PARTS AND LABOR TO DETERMNE THAT"
type textarea "x"
type textarea "9/9/25 TMB PROVIDE SERVICE PARTS AND LABOR TO DETERMNE THAT"
type textarea "x"
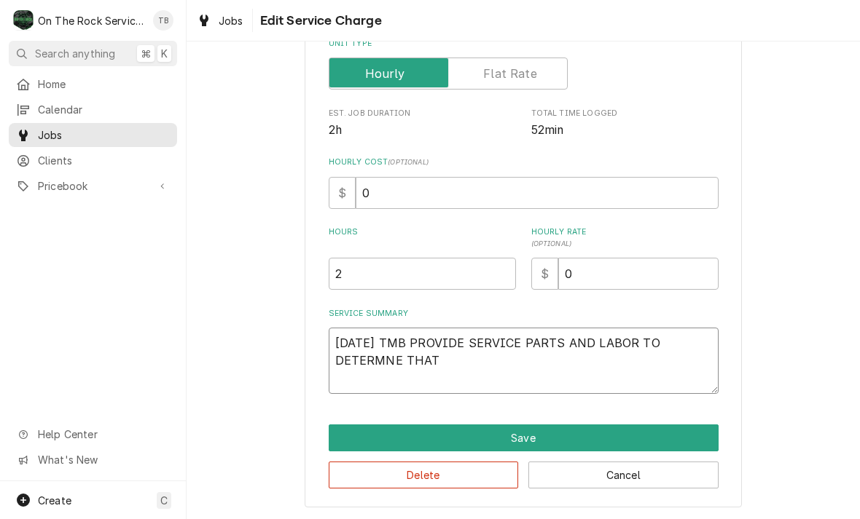
type textarea "9/9/25 TMB PROVIDE SERVICE PARTS AND LABOR TO DETERMNE THAT O"
type textarea "x"
type textarea "9/9/25 TMB PROVIDE SERVICE PARTS AND LABOR TO DETERMNE THAT ON"
type textarea "x"
type textarea "9/9/25 TMB PROVIDE SERVICE PARTS AND LABOR TO DETERMNE THAT ON"
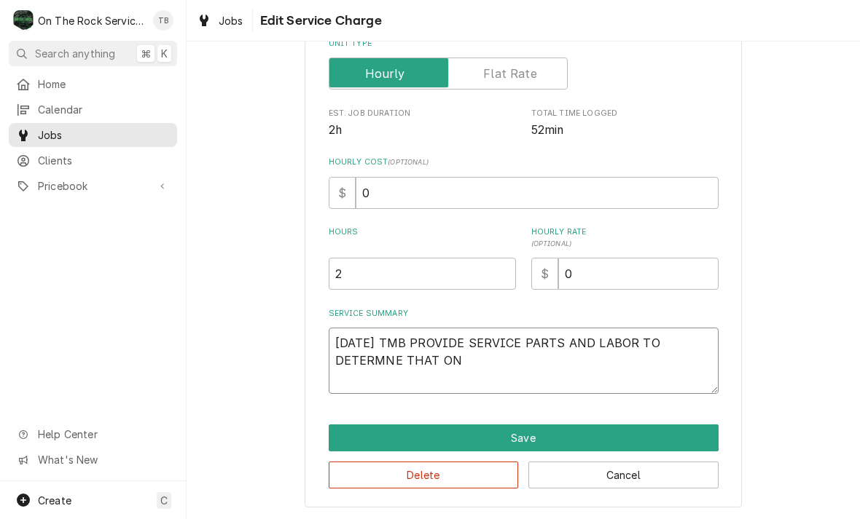
type textarea "x"
type textarea "9/9/25 TMB PROVIDE SERVICE PARTS AND LABOR TO DETERMNE THAT ON WA"
type textarea "x"
type textarea "9/9/25 TMB PROVIDE SERVICE PARTS AND LABOR TO DETERMNE THAT ON WALK"
type textarea "x"
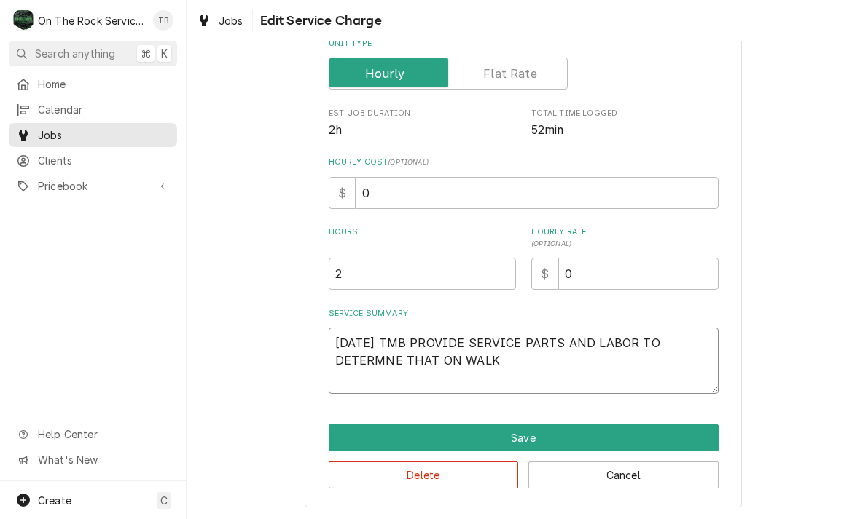
type textarea "9/9/25 TMB PROVIDE SERVICE PARTS AND LABOR TO DETERMNE THAT ON WALK"
type textarea "x"
type textarea "9/9/25 TMB PROVIDE SERVICE PARTS AND LABOR TO DETERMNE THAT ON WALK I"
type textarea "x"
type textarea "9/9/25 TMB PROVIDE SERVICE PARTS AND LABOR TO DETERMNE THAT ON WALK IN"
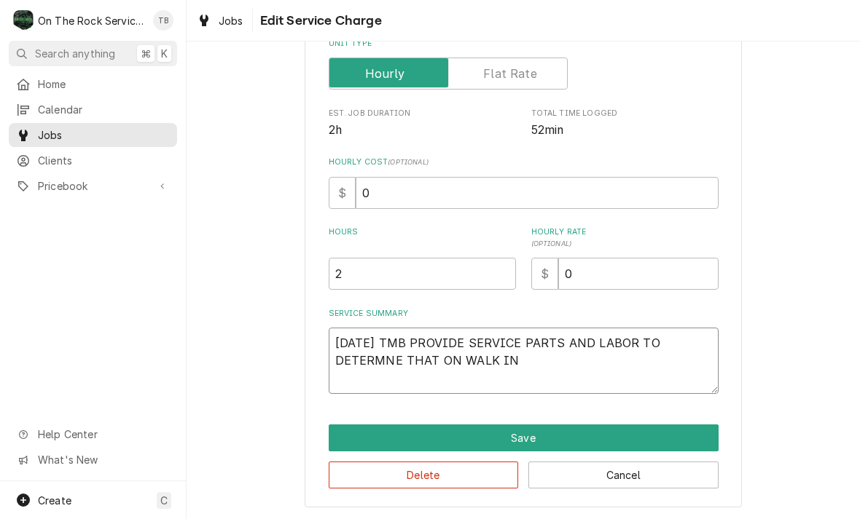
type textarea "x"
type textarea "9/9/25 TMB PROVIDE SERVICE PARTS AND LABOR TO DETERMNE THAT ON WALK IN"
type textarea "x"
type textarea "9/9/25 TMB PROVIDE SERVICE PARTS AND LABOR TO DETERMNE THAT ON WALK IN C"
type textarea "x"
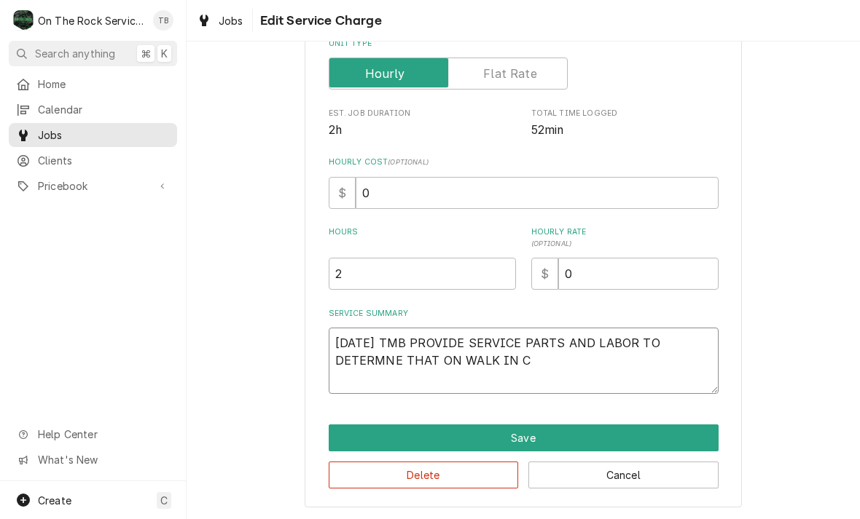
type textarea "9/9/25 TMB PROVIDE SERVICE PARTS AND LABOR TO DETERMNE THAT ON WALK IN CO"
type textarea "x"
type textarea "9/9/25 TMB PROVIDE SERVICE PARTS AND LABOR TO DETERMNE THAT ON WALK IN COO"
type textarea "x"
type textarea "9/9/25 TMB PROVIDE SERVICE PARTS AND LABOR TO DETERMNE THAT ON WALK IN COOL"
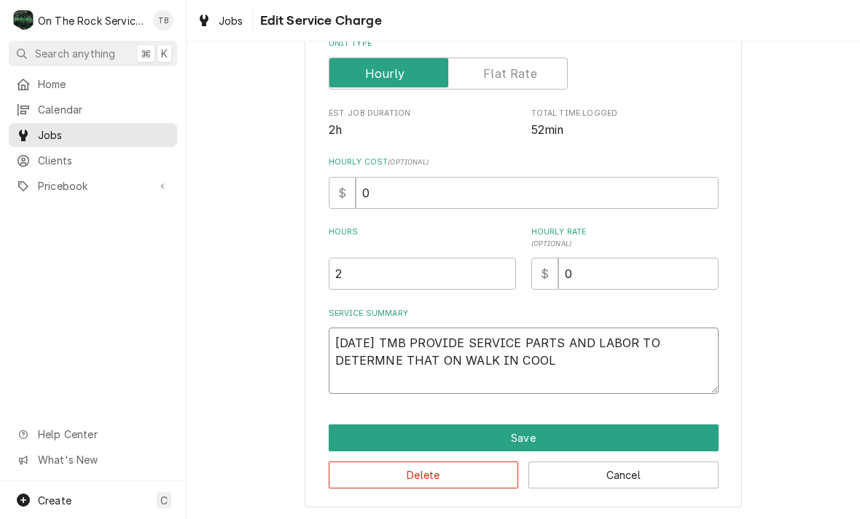
type textarea "x"
type textarea "9/9/25 TMB PROVIDE SERVICE PARTS AND LABOR TO DETERMNE THAT ON WALK IN COOLE"
type textarea "x"
type textarea "9/9/25 TMB PROVIDE SERVICE PARTS AND LABOR TO DETERMNE THAT ON WALK IN COOLER"
type textarea "x"
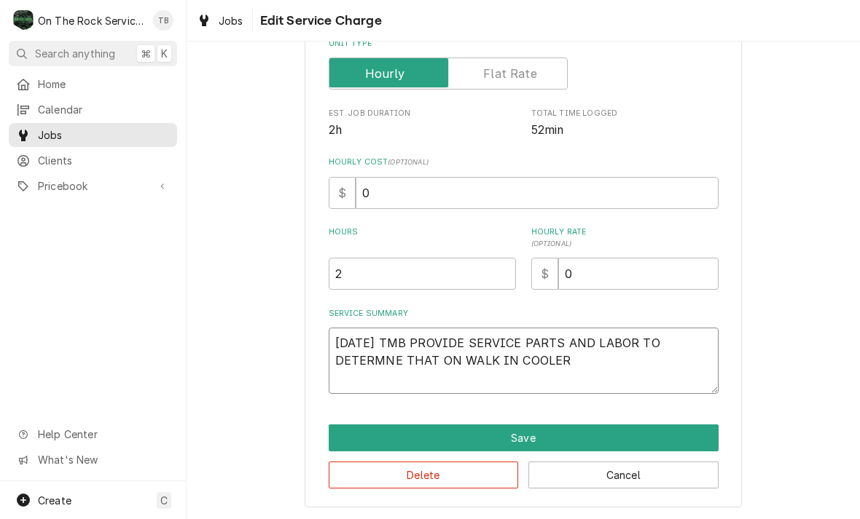
type textarea "9/9/25 TMB PROVIDE SERVICE PARTS AND LABOR TO DETERMNE THAT ON WALK IN COOLER"
type textarea "x"
type textarea "9/9/25 TMB PROVIDE SERVICE PARTS AND LABOR TO DETERMNE THAT ON WALK IN COOLER LE"
type textarea "x"
type textarea "9/9/25 TMB PROVIDE SERVICE PARTS AND LABOR TO DETERMNE THAT ON WALK IN COOLER L…"
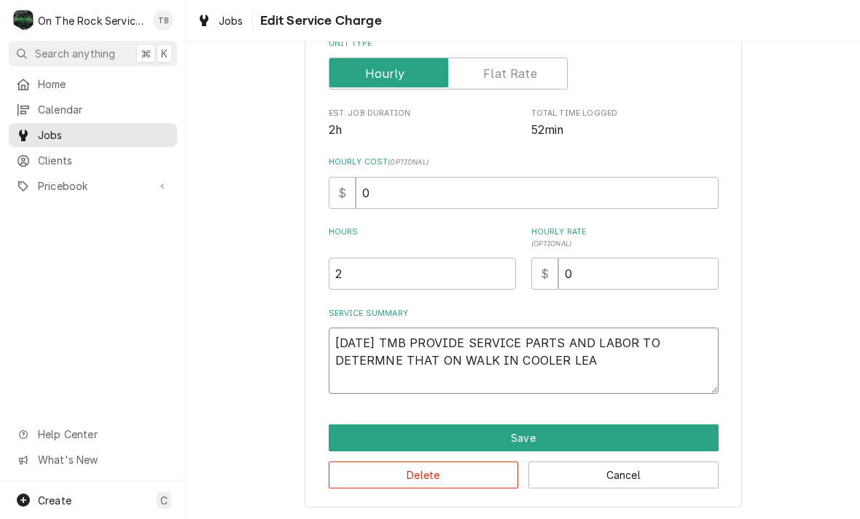
type textarea "x"
type textarea "9/9/25 TMB PROVIDE SERVICE PARTS AND LABOR TO DETERMNE THAT ON WALK IN COOLER L…"
type textarea "x"
type textarea "9/9/25 TMB PROVIDE SERVICE PARTS AND LABOR TO DETERMNE THAT ON WALK IN COOLER L…"
type textarea "x"
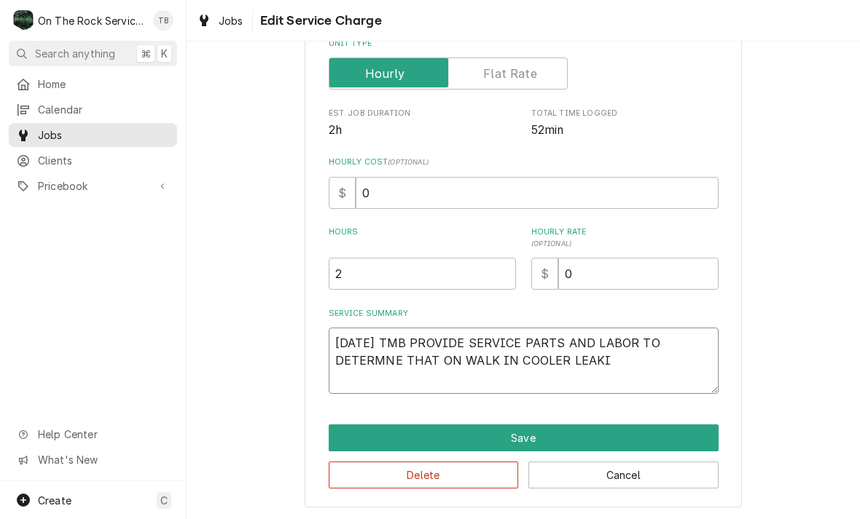
type textarea "9/9/25 TMB PROVIDE SERVICE PARTS AND LABOR TO DETERMNE THAT ON WALK IN COOLER L…"
type textarea "x"
type textarea "9/9/25 TMB PROVIDE SERVICE PARTS AND LABOR TO DETERMNE THAT ON WALK IN COOLER L…"
type textarea "x"
type textarea "9/9/25 TMB PROVIDE SERVICE PARTS AND LABOR TO DETERMNE THAT ON WALK IN COOLER L…"
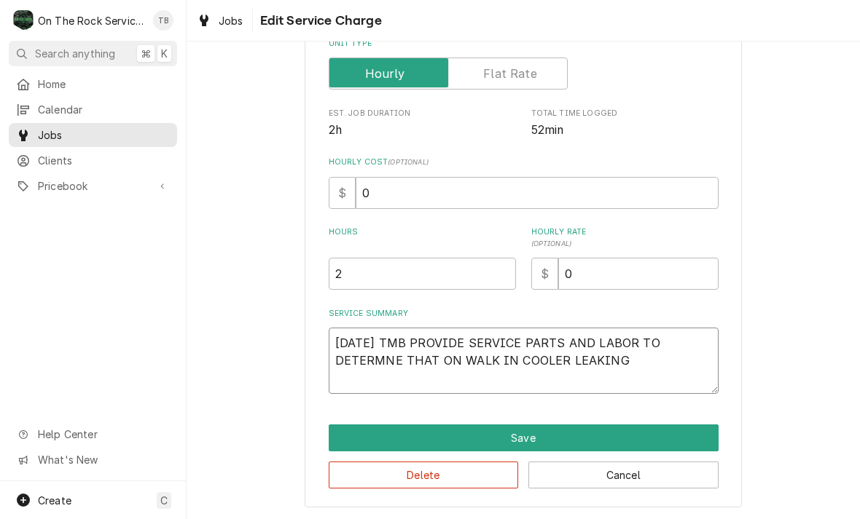
type textarea "x"
type textarea "9/9/25 TMB PROVIDE SERVICE PARTS AND LABOR TO DETERMNE THAT ON WALK IN COOLER L…"
type textarea "x"
type textarea "9/9/25 TMB PROVIDE SERVICE PARTS AND LABOR TO DETERMNE THAT ON WALK IN COOLER L…"
type textarea "x"
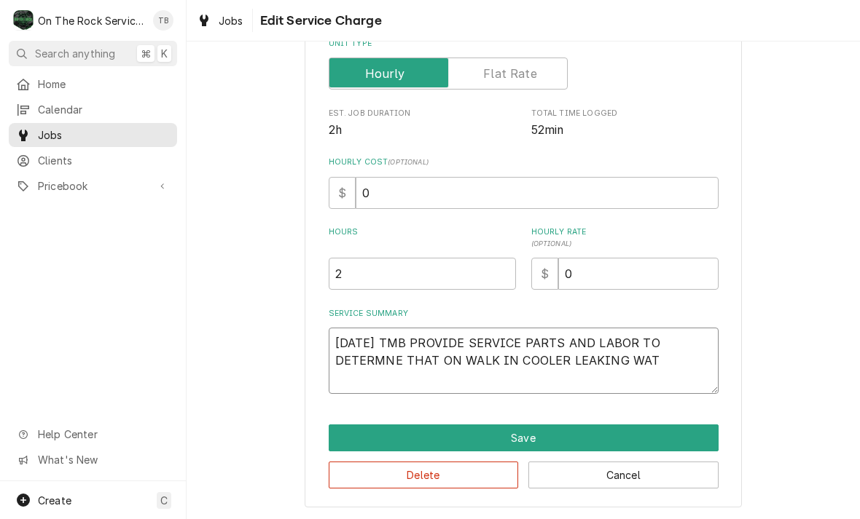
type textarea "9/9/25 TMB PROVIDE SERVICE PARTS AND LABOR TO DETERMNE THAT ON WALK IN COOLER L…"
type textarea "x"
type textarea "9/9/25 TMB PROVIDE SERVICE PARTS AND LABOR TO DETERMNE THAT ON WALK IN COOLER L…"
type textarea "x"
type textarea "9/9/25 TMB PROVIDE SERVICE PARTS AND LABOR TO DETERMNE THAT ON WALK IN COOLER L…"
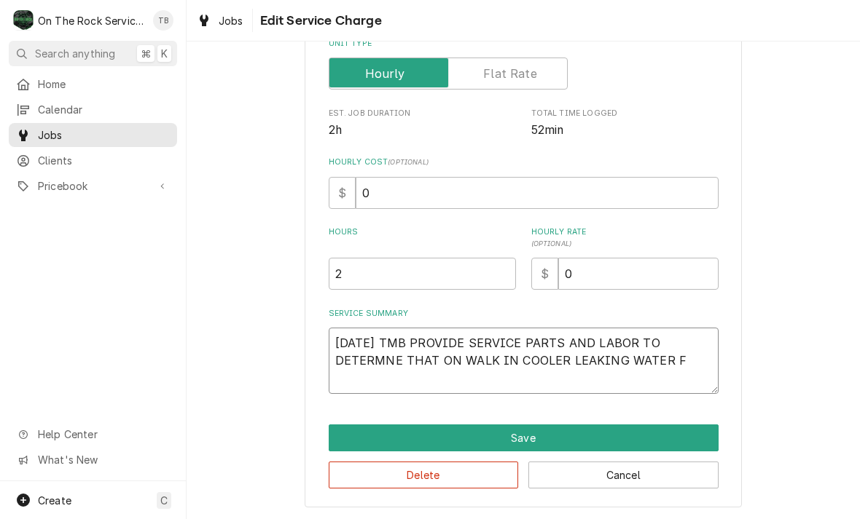
type textarea "x"
type textarea "9/9/25 TMB PROVIDE SERVICE PARTS AND LABOR TO DETERMNE THAT ON WALK IN COOLER L…"
type textarea "x"
type textarea "9/9/25 TMB PROVIDE SERVICE PARTS AND LABOR TO DETERMNE THAT ON WALK IN COOLER L…"
type textarea "x"
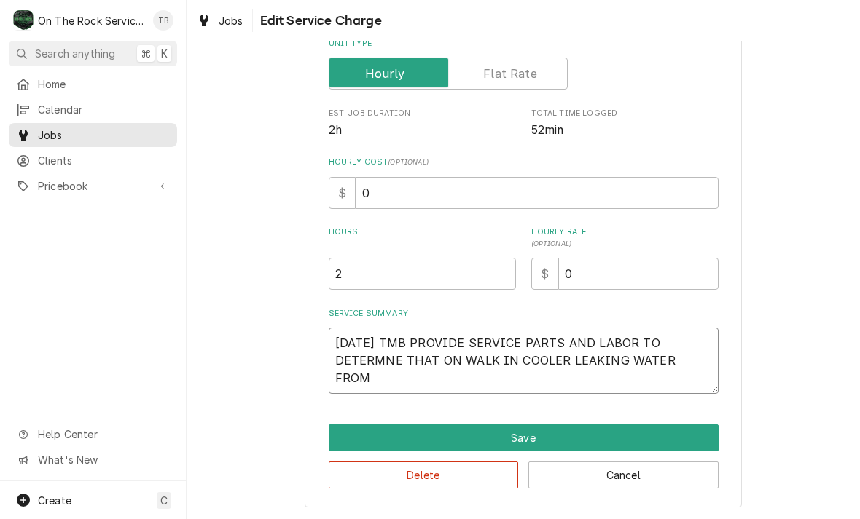
type textarea "9/9/25 TMB PROVIDE SERVICE PARTS AND LABOR TO DETERMNE THAT ON WALK IN COOLER L…"
click at [356, 358] on textarea "9/9/25 TMB PROVIDE SERVICE PARTS AND LABOR TO DETERMNE THAT ON WALK IN COOLER L…" at bounding box center [524, 361] width 390 height 66
click at [434, 388] on textarea "9/9/25 TMB PROVIDE SERVICE PARTS AND LABOR TO DETERMINE THAT ON WALK IN COOLER …" at bounding box center [524, 361] width 390 height 66
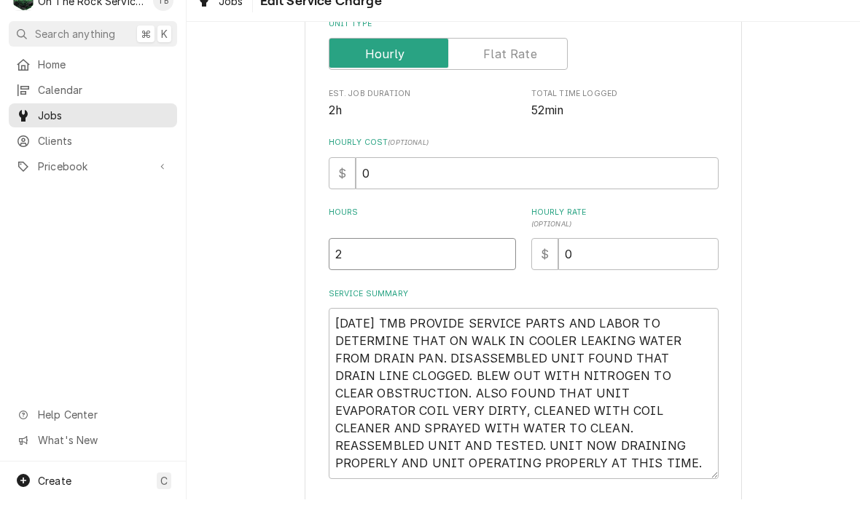
click at [376, 262] on input "2" at bounding box center [422, 274] width 187 height 32
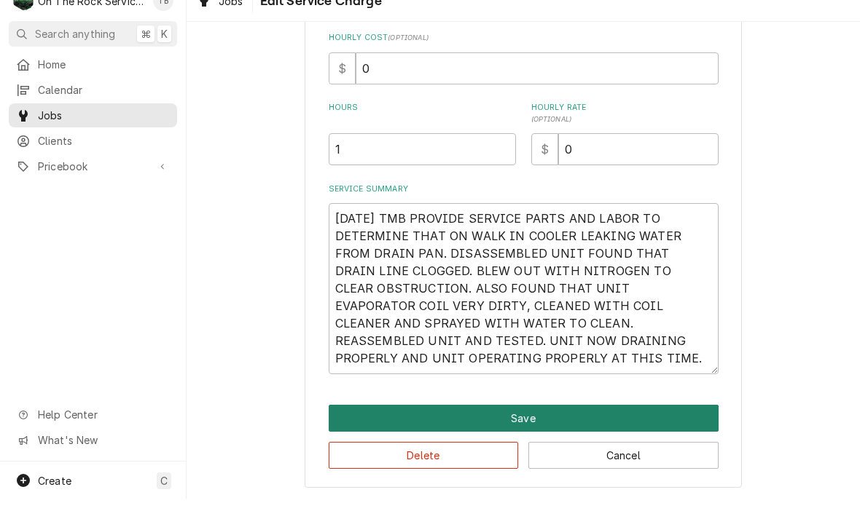
click at [527, 425] on button "Save" at bounding box center [524, 438] width 390 height 27
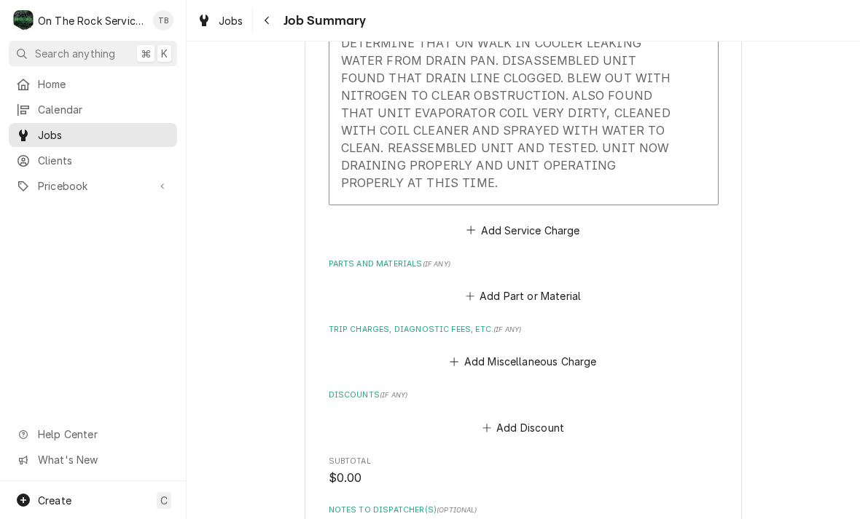
scroll to position [570, 0]
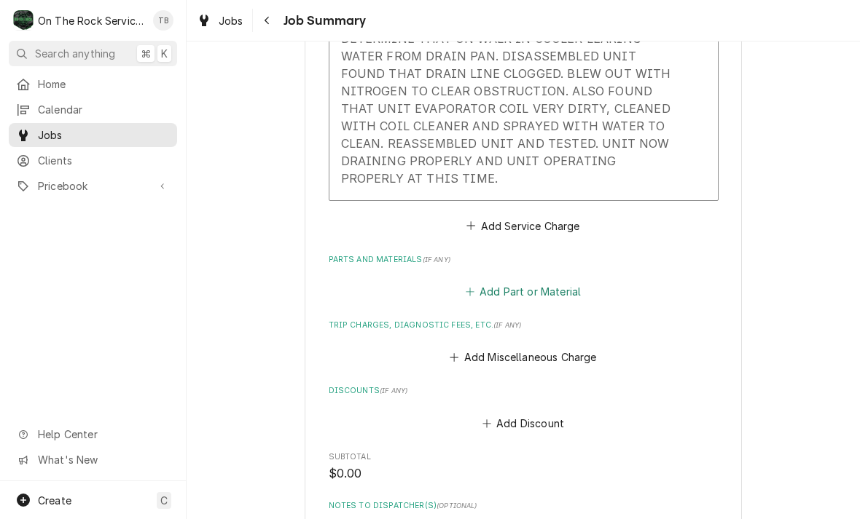
click at [527, 282] on button "Add Part or Material" at bounding box center [523, 292] width 120 height 20
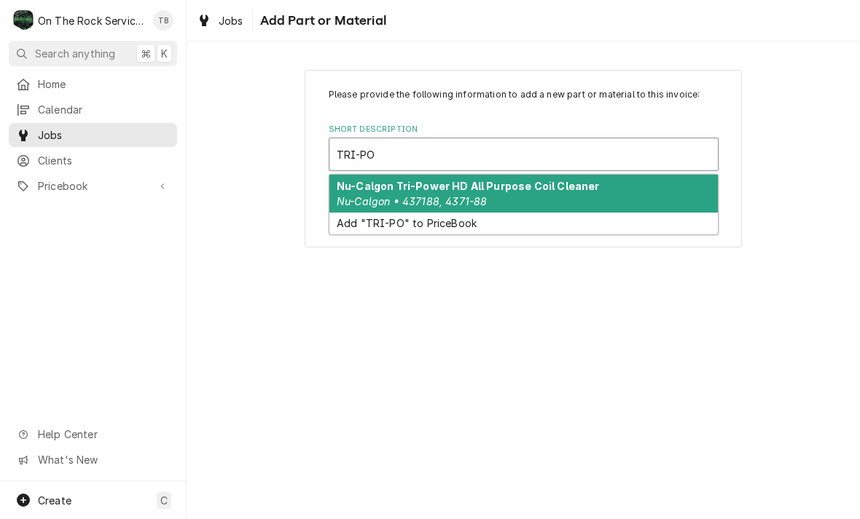
click at [553, 192] on strong "Nu-Calgon Tri-Power HD All Purpose Coil Cleaner" at bounding box center [468, 186] width 263 height 12
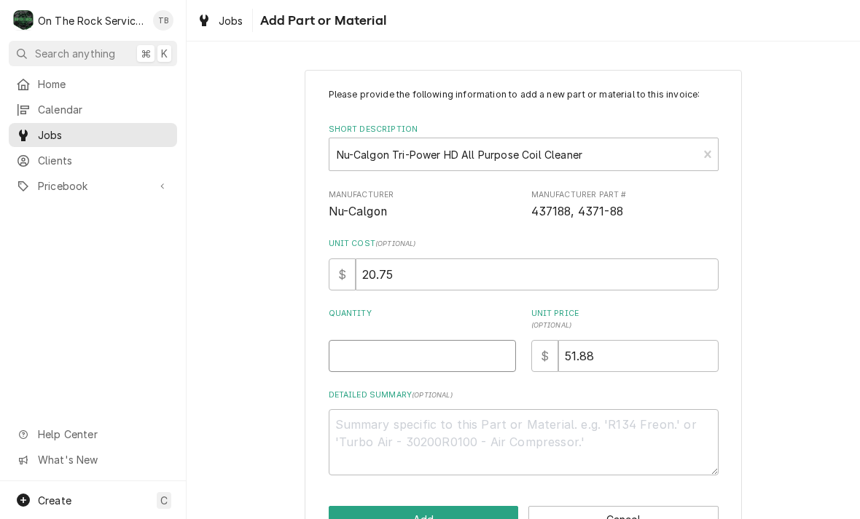
click at [401, 354] on input "Quantity" at bounding box center [422, 356] width 187 height 32
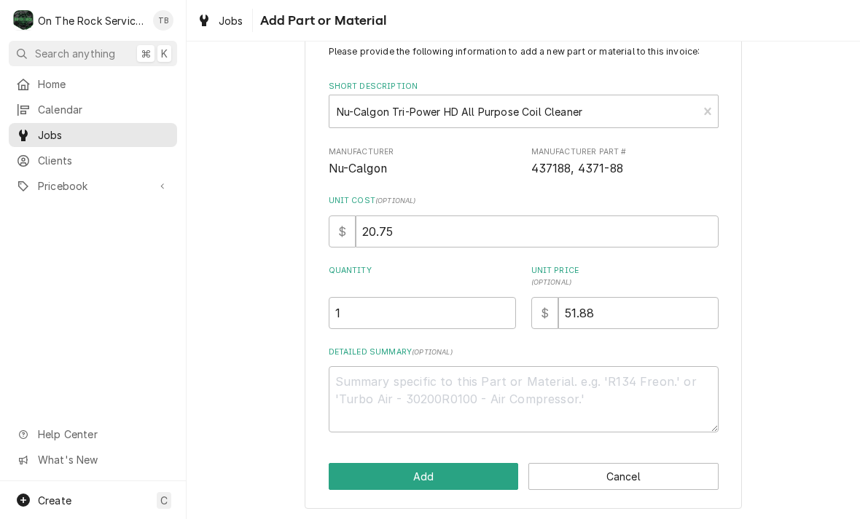
click at [236, 391] on div "Please provide the following information to add a new part or material to this …" at bounding box center [522, 268] width 673 height 508
click at [416, 476] on button "Add" at bounding box center [424, 476] width 190 height 27
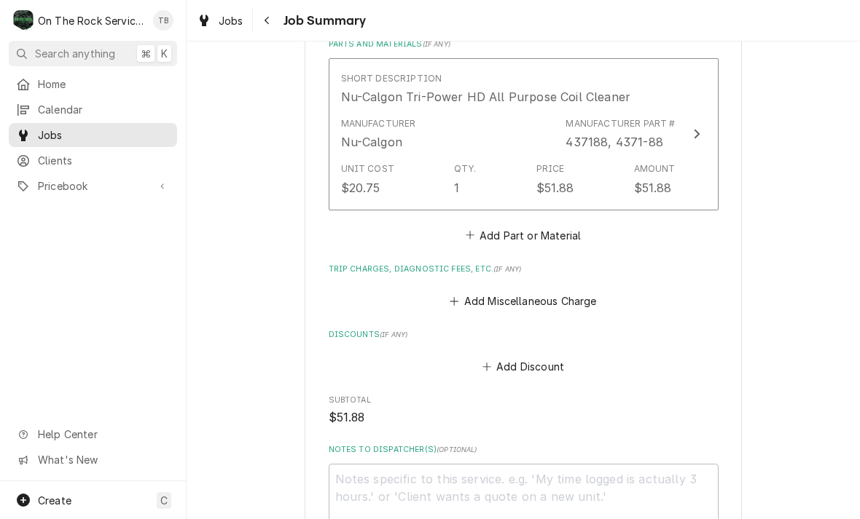
scroll to position [788, 0]
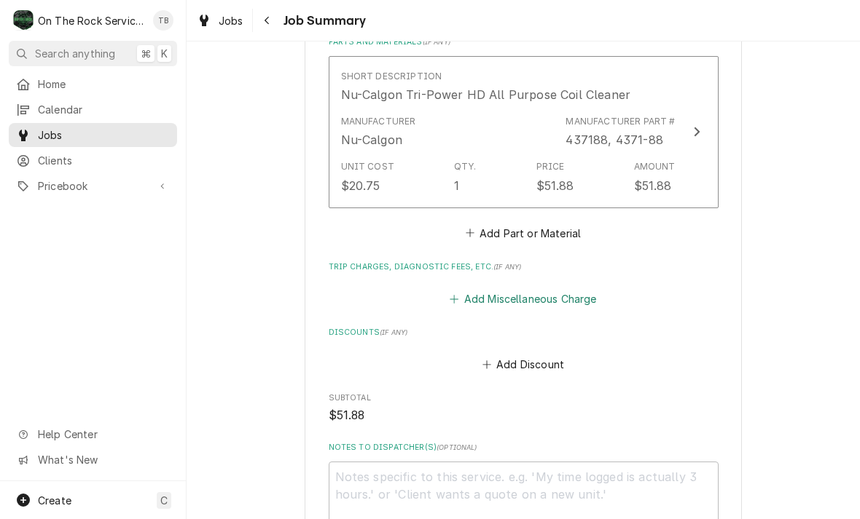
click at [581, 298] on button "Add Miscellaneous Charge" at bounding box center [523, 299] width 152 height 20
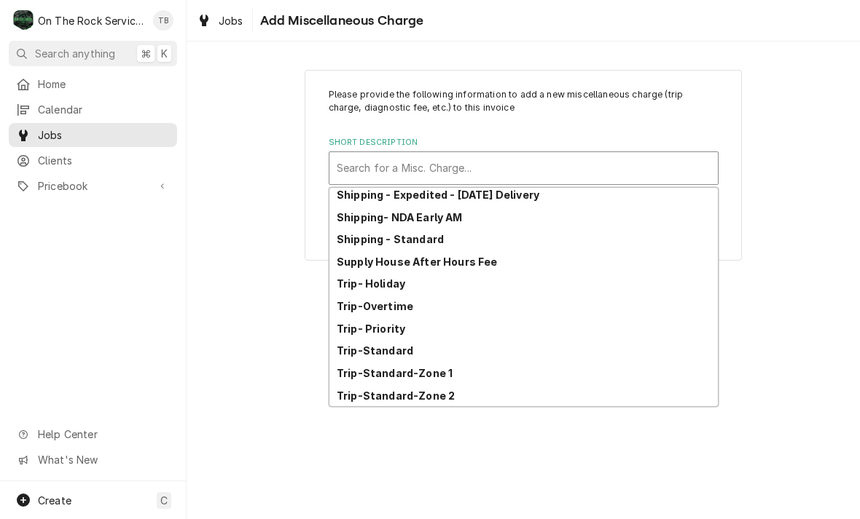
scroll to position [250, 0]
click at [452, 373] on div "Trip-Standard-Zone 1" at bounding box center [523, 373] width 388 height 23
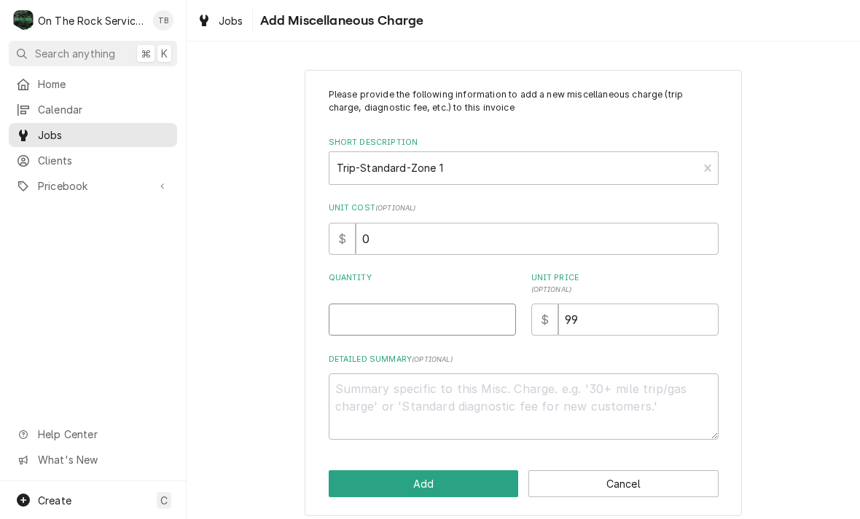
click at [383, 317] on input "Quantity" at bounding box center [422, 320] width 187 height 32
click at [814, 199] on div "Please provide the following information to add a new miscellaneous charge (tri…" at bounding box center [522, 293] width 673 height 472
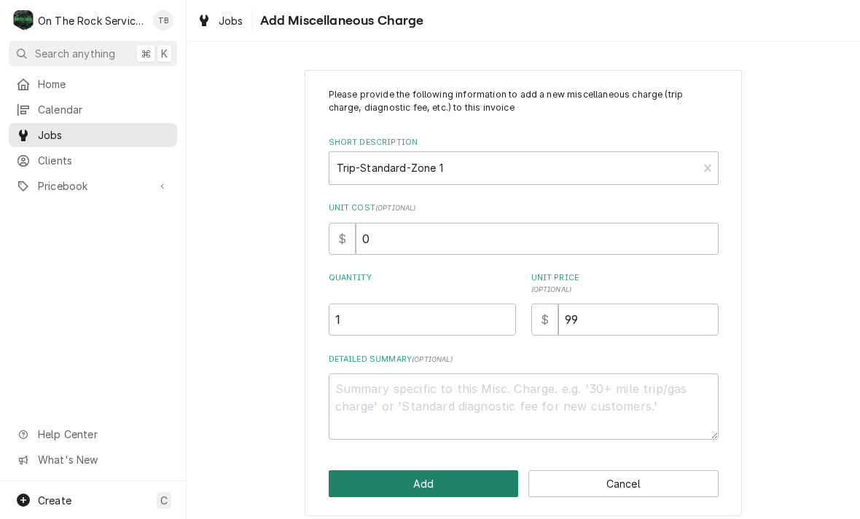
click at [429, 487] on button "Add" at bounding box center [424, 484] width 190 height 27
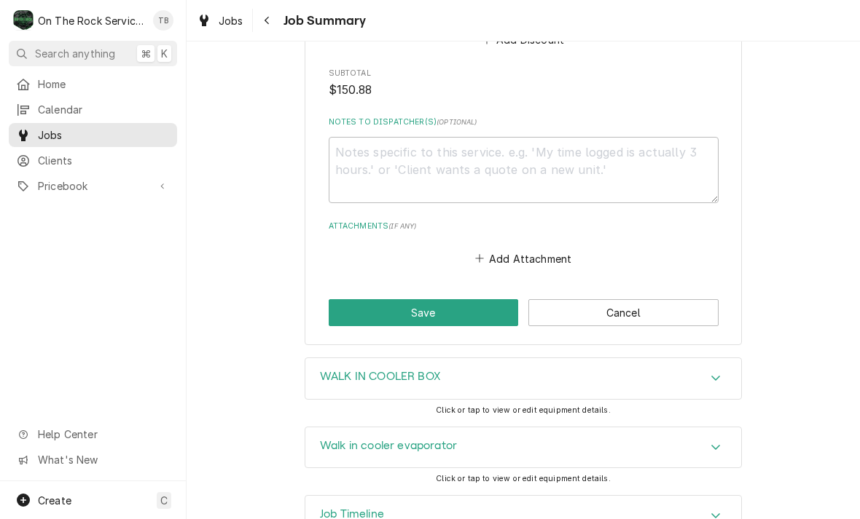
scroll to position [1229, 0]
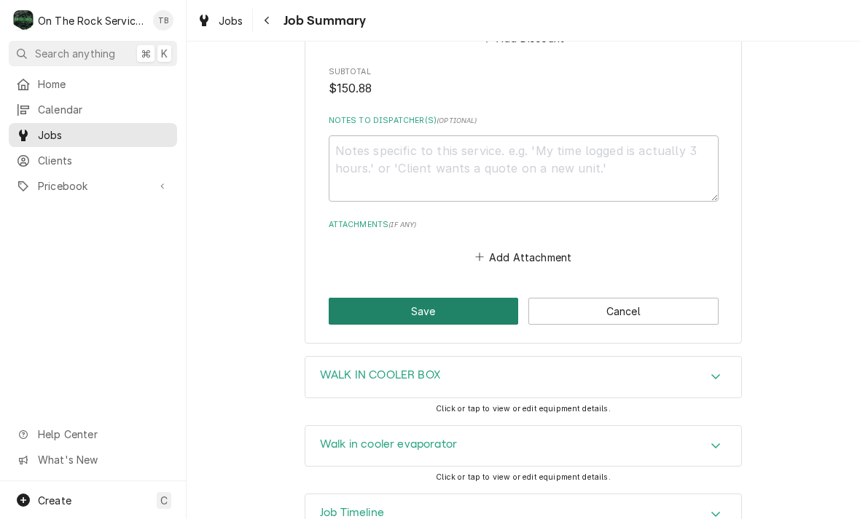
click at [439, 306] on button "Save" at bounding box center [424, 311] width 190 height 27
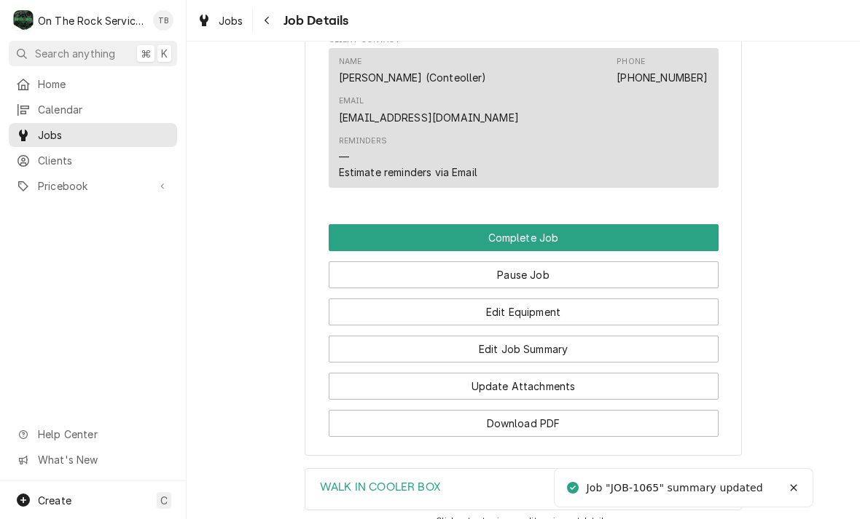
scroll to position [1488, 0]
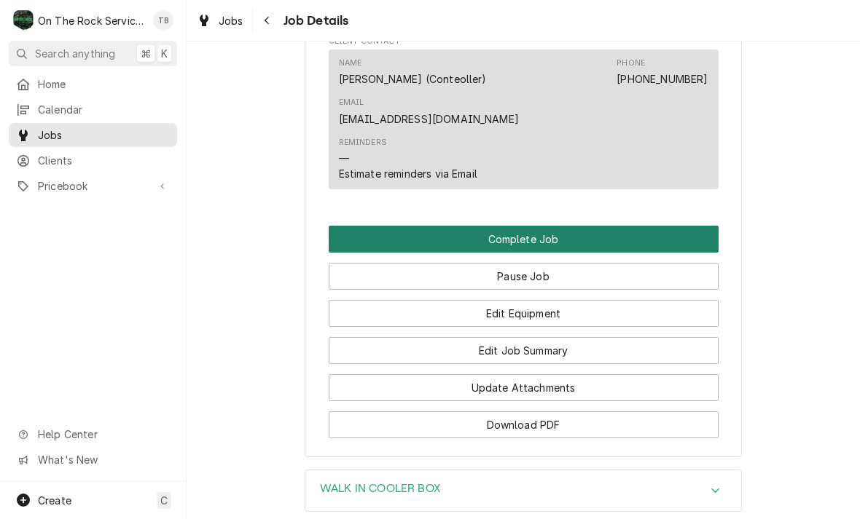
click at [368, 226] on button "Complete Job" at bounding box center [524, 239] width 390 height 27
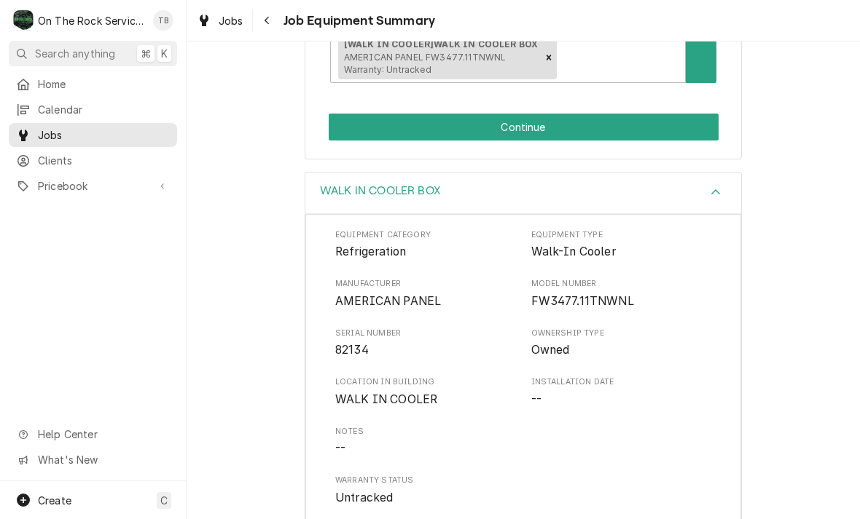
scroll to position [349, 0]
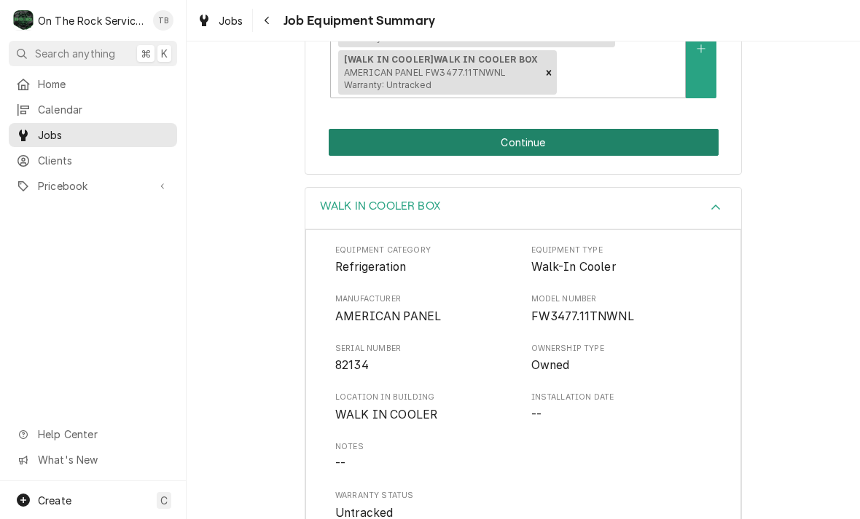
click at [349, 134] on button "Continue" at bounding box center [524, 142] width 390 height 27
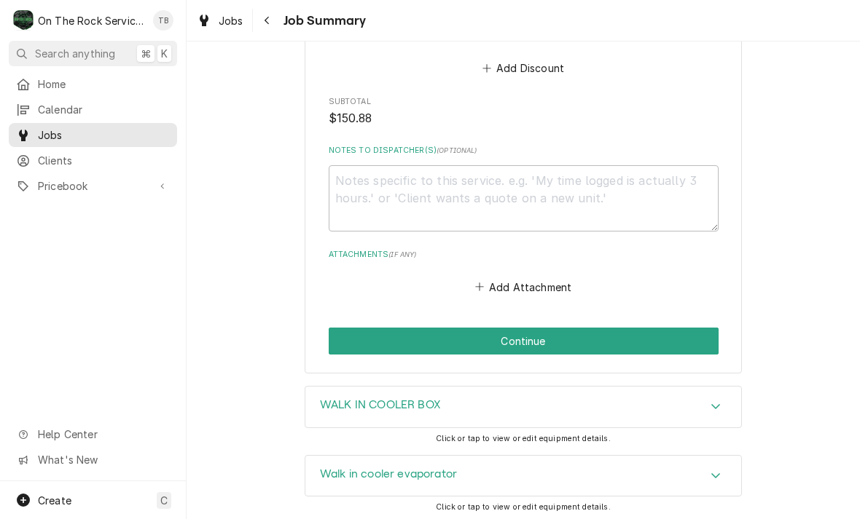
scroll to position [1217, 0]
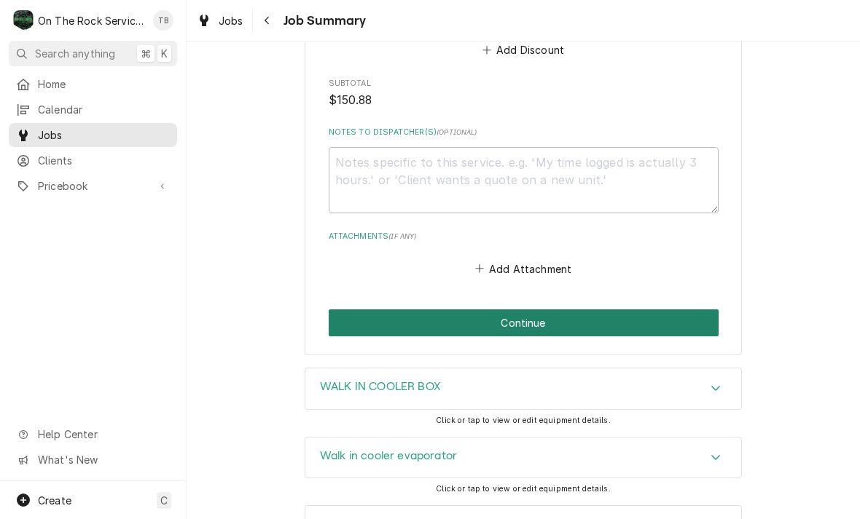
click at [356, 311] on button "Continue" at bounding box center [524, 323] width 390 height 27
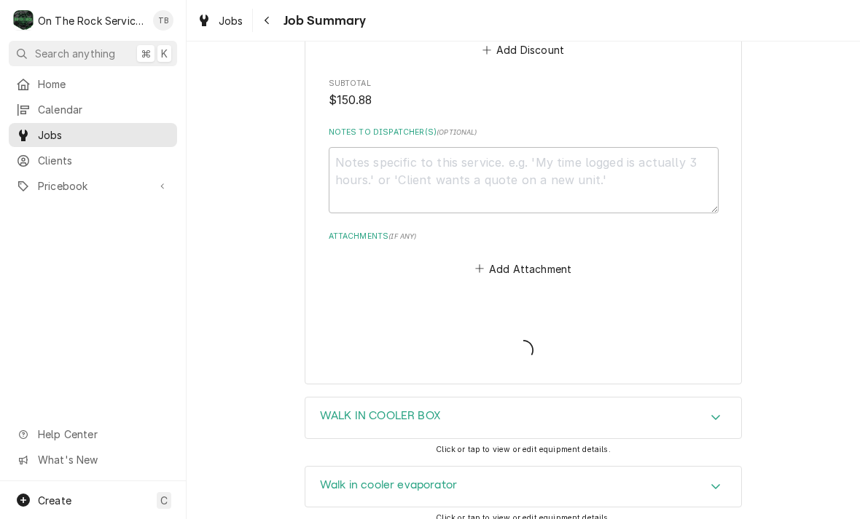
type textarea "x"
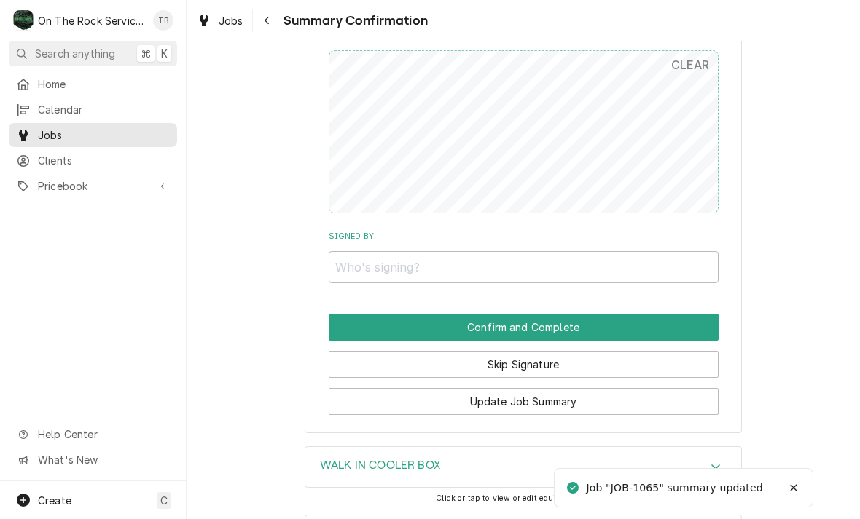
scroll to position [1083, 0]
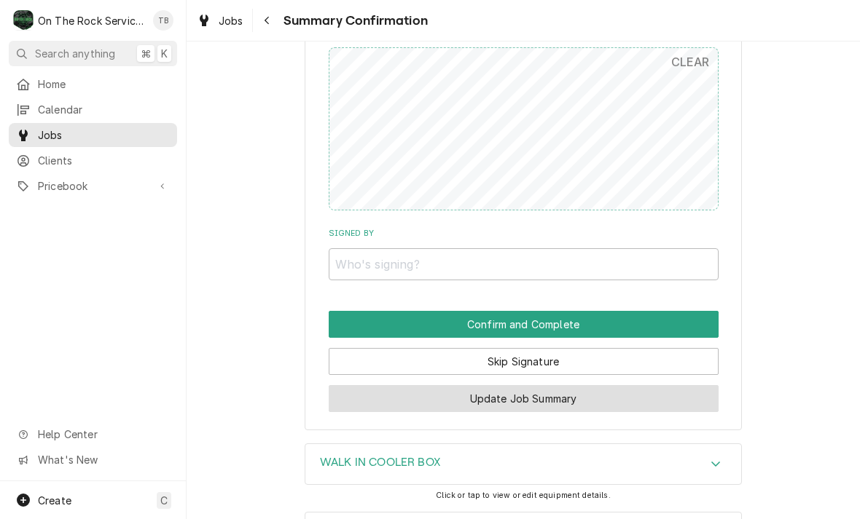
click at [560, 392] on button "Update Job Summary" at bounding box center [524, 398] width 390 height 27
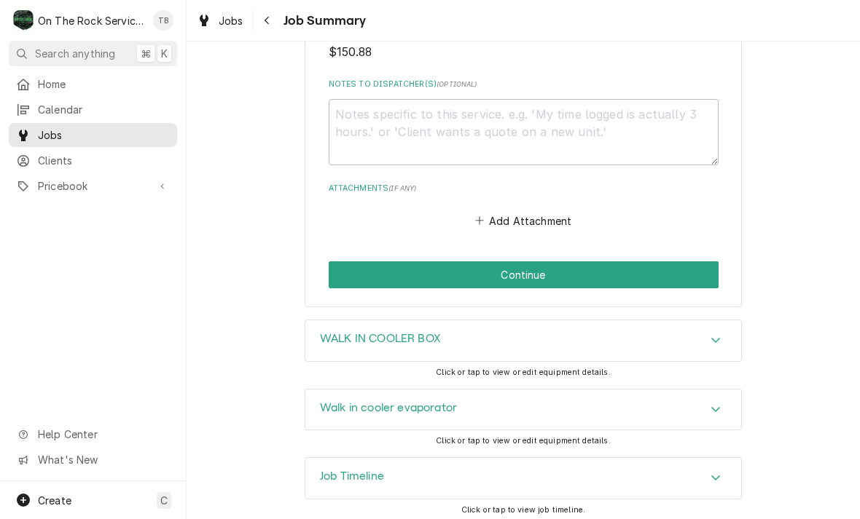
scroll to position [1263, 0]
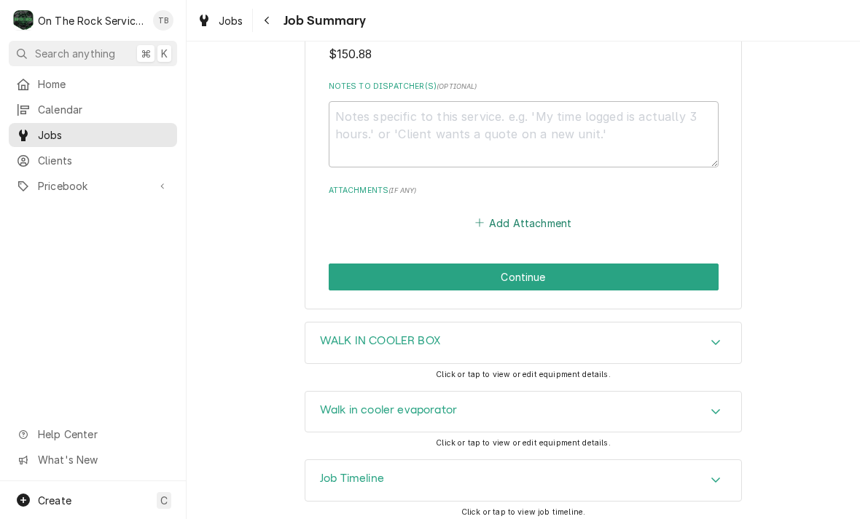
click at [558, 215] on button "Add Attachment" at bounding box center [523, 223] width 102 height 20
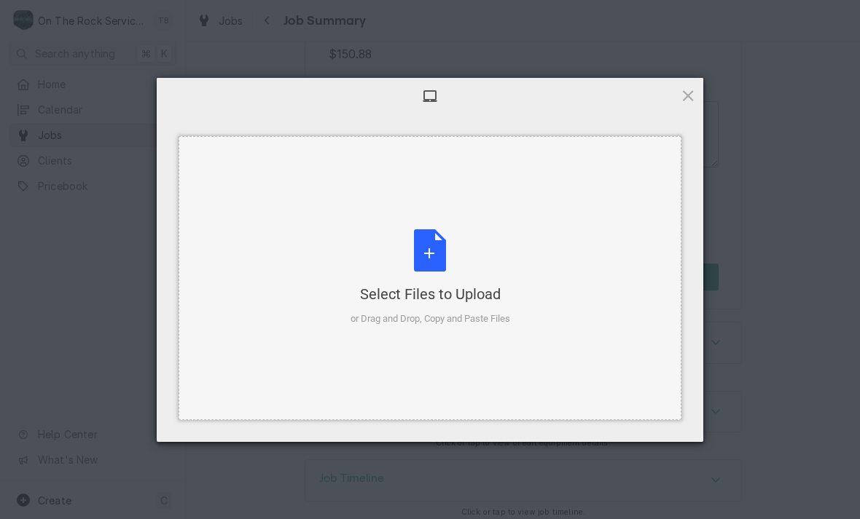
click at [423, 268] on div "Select Files to Upload or Drag and Drop, Copy and Paste Files" at bounding box center [430, 277] width 160 height 97
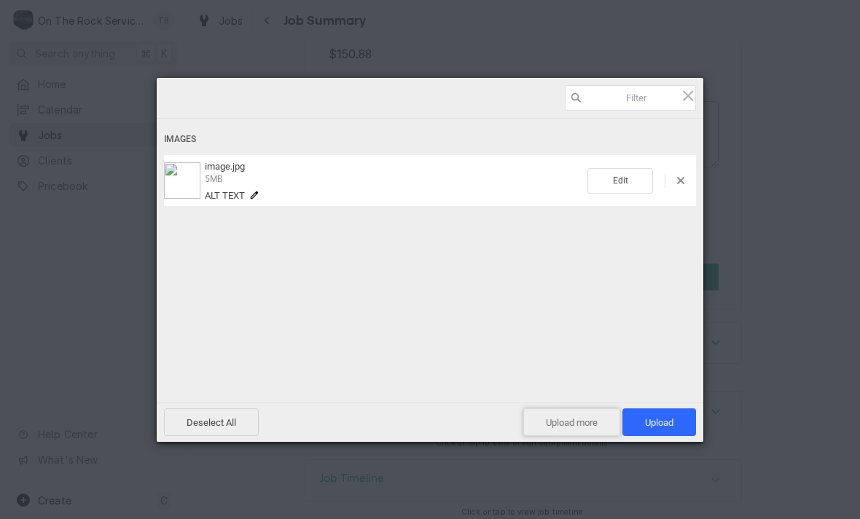
click at [570, 426] on span "Upload more" at bounding box center [571, 423] width 97 height 28
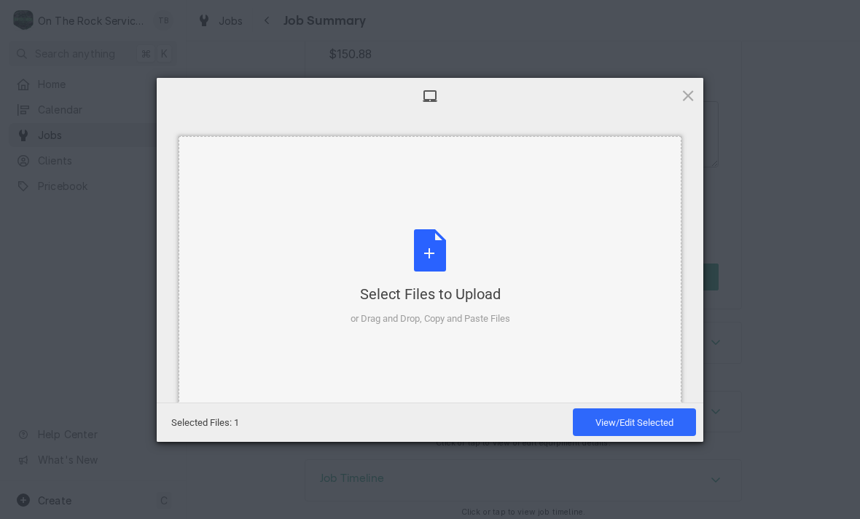
click at [444, 264] on div "Select Files to Upload or Drag and Drop, Copy and Paste Files" at bounding box center [430, 277] width 160 height 97
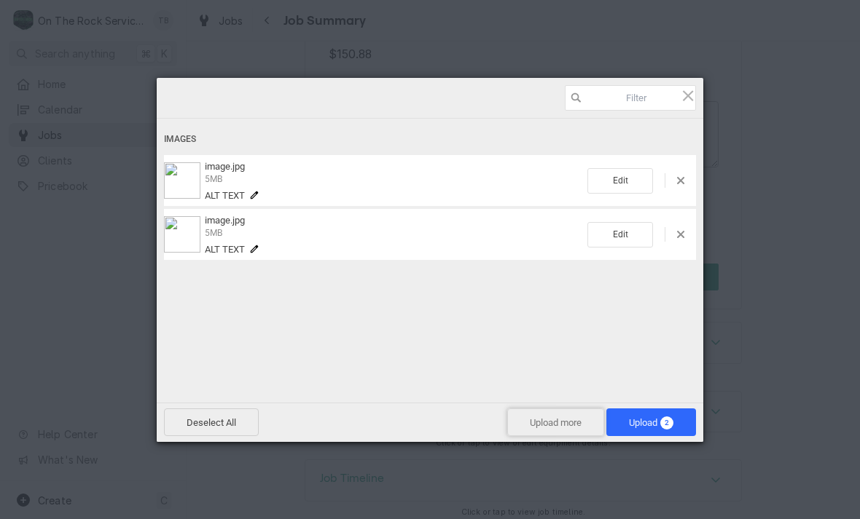
click at [559, 428] on span "Upload more" at bounding box center [555, 423] width 97 height 28
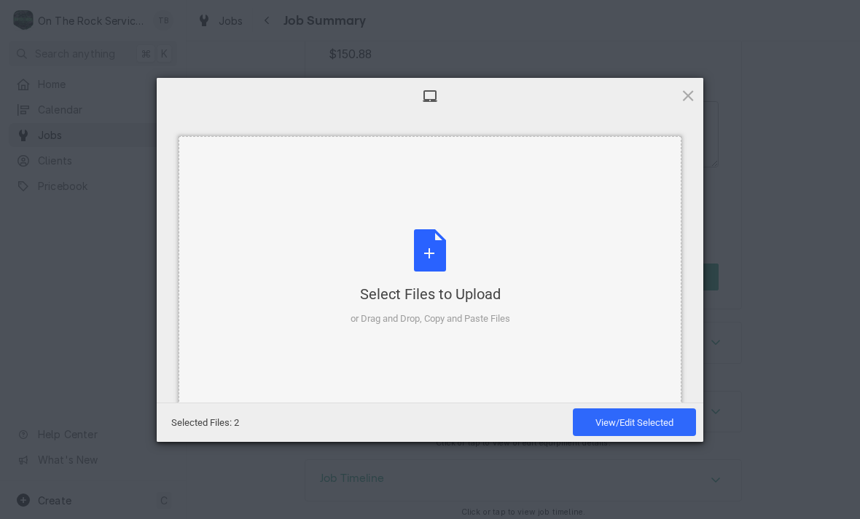
click at [440, 253] on div "Select Files to Upload or Drag and Drop, Copy and Paste Files" at bounding box center [430, 277] width 160 height 97
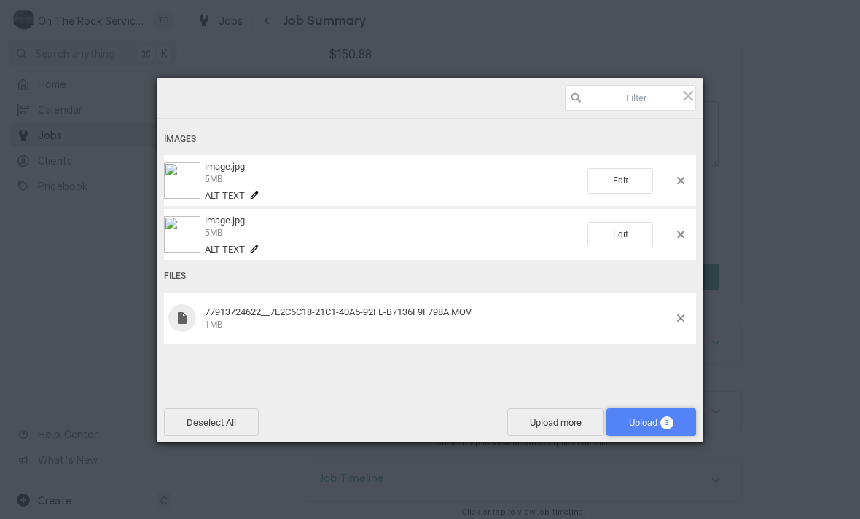
click at [658, 426] on span "Upload 3" at bounding box center [651, 422] width 44 height 11
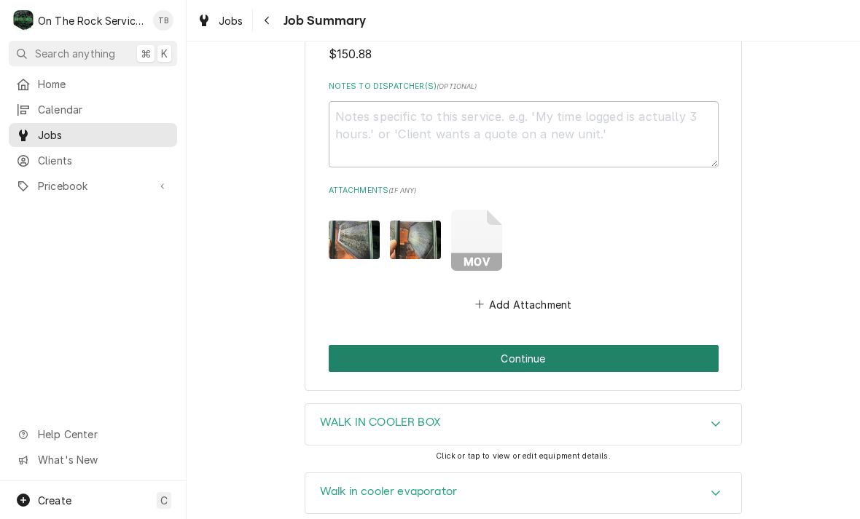
click at [575, 350] on button "Continue" at bounding box center [524, 358] width 390 height 27
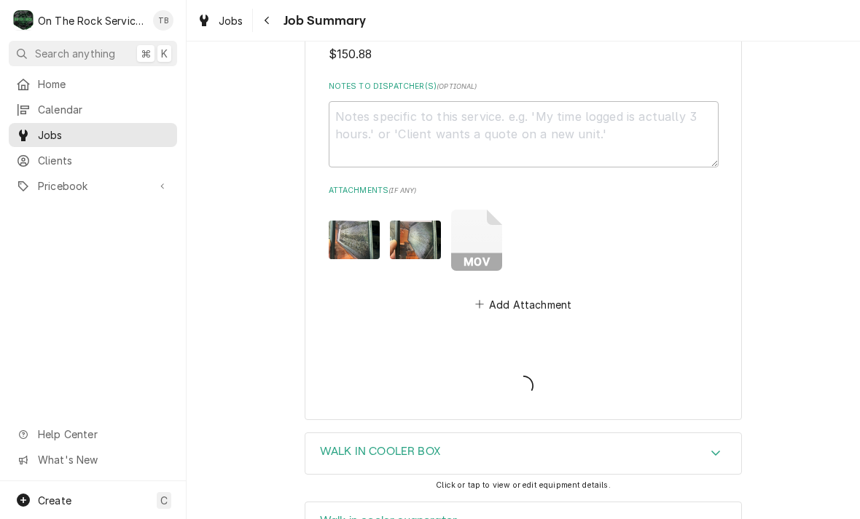
type textarea "x"
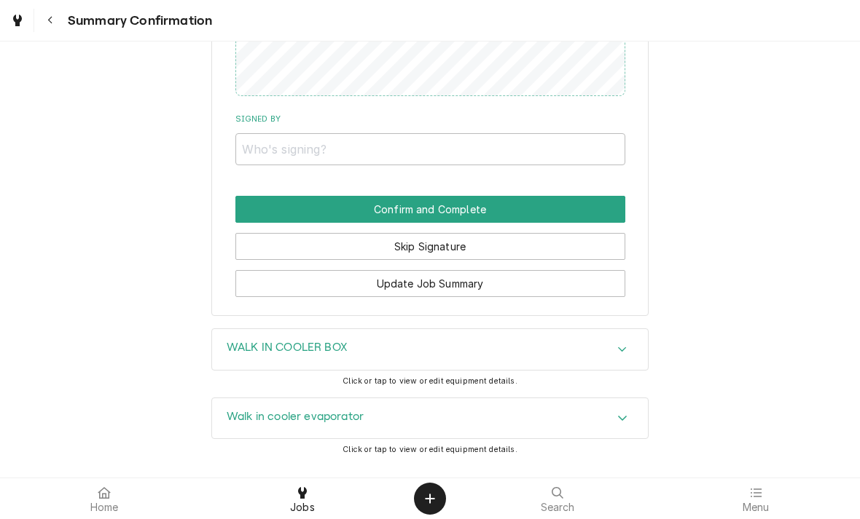
scroll to position [1056, 0]
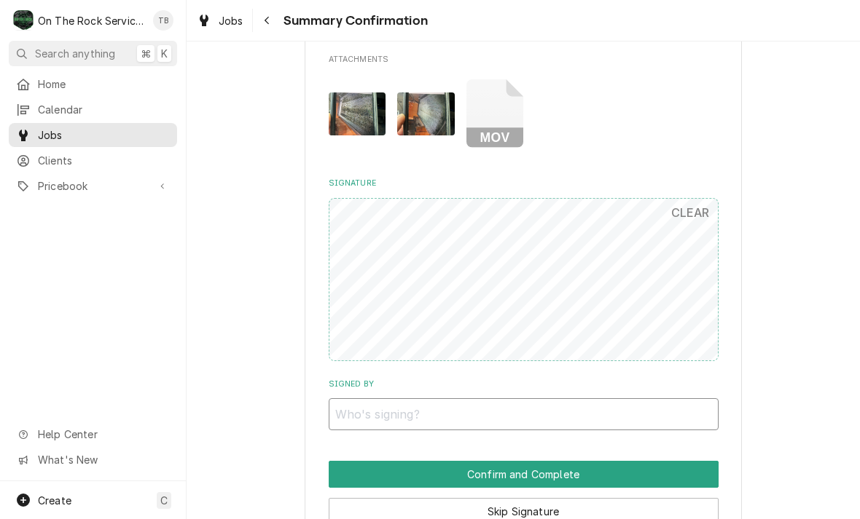
click at [412, 401] on input "Signed By" at bounding box center [524, 414] width 390 height 32
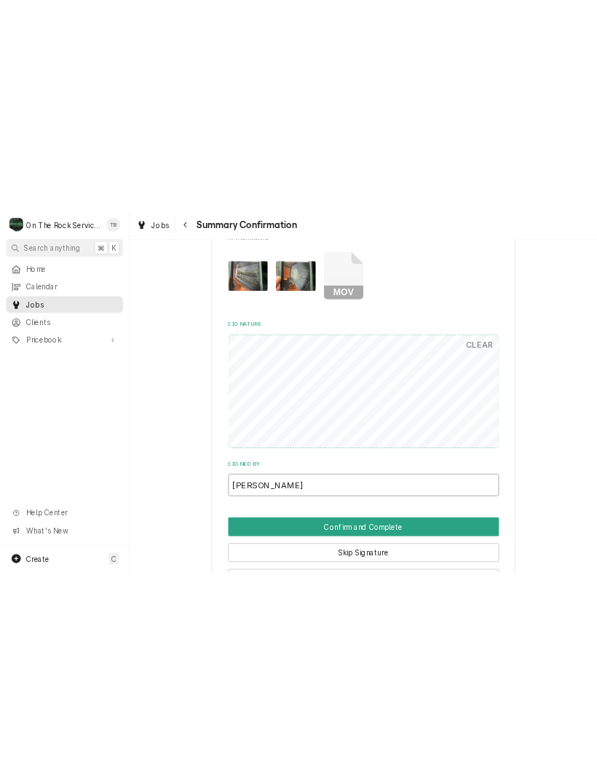
scroll to position [1069, 0]
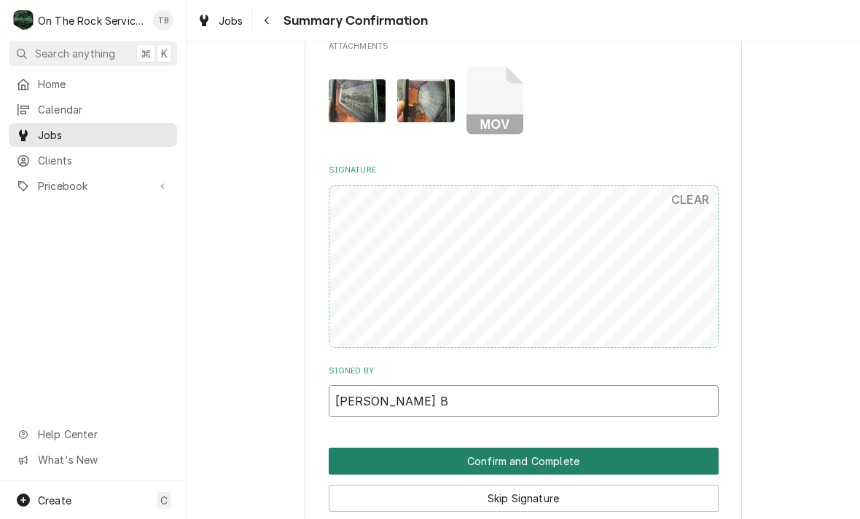
type input "Misty B"
click at [618, 448] on button "Confirm and Complete" at bounding box center [524, 461] width 390 height 27
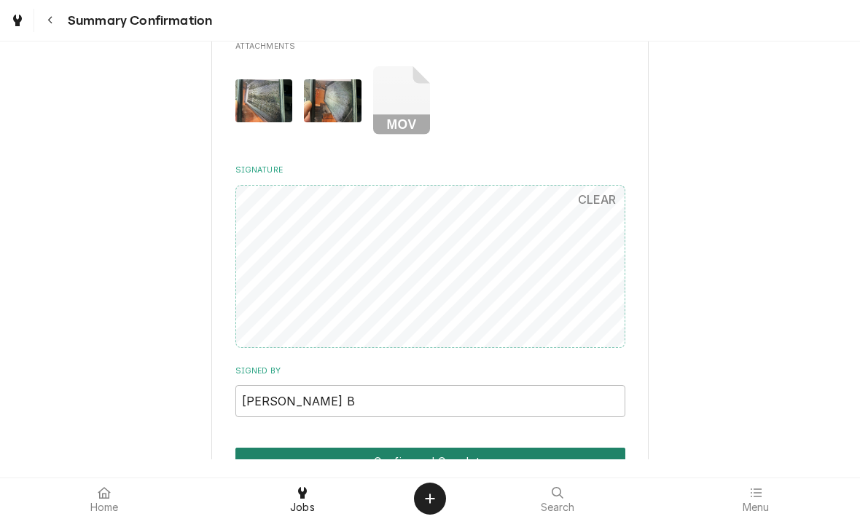
scroll to position [1056, 0]
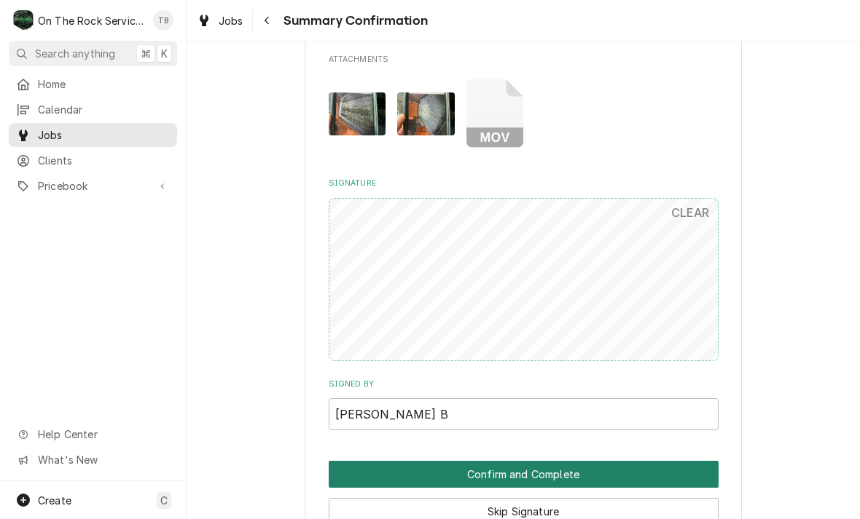
click at [618, 461] on button "Confirm and Complete" at bounding box center [524, 474] width 390 height 27
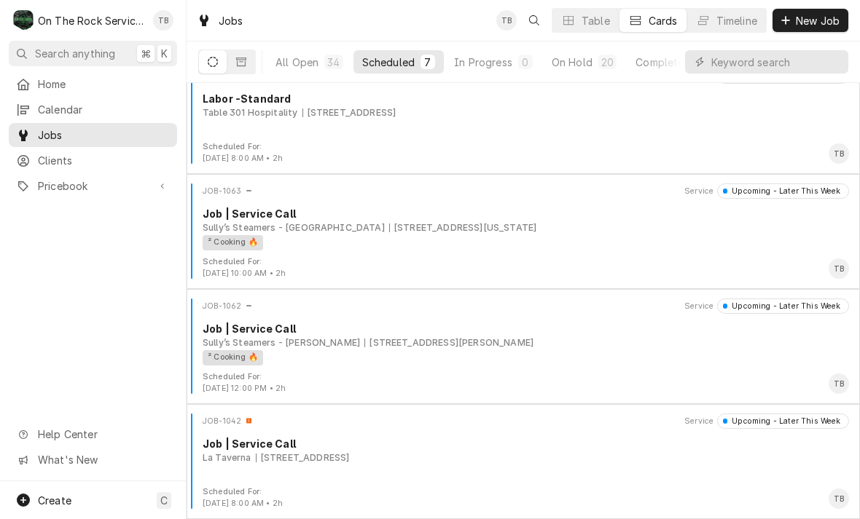
scroll to position [369, 0]
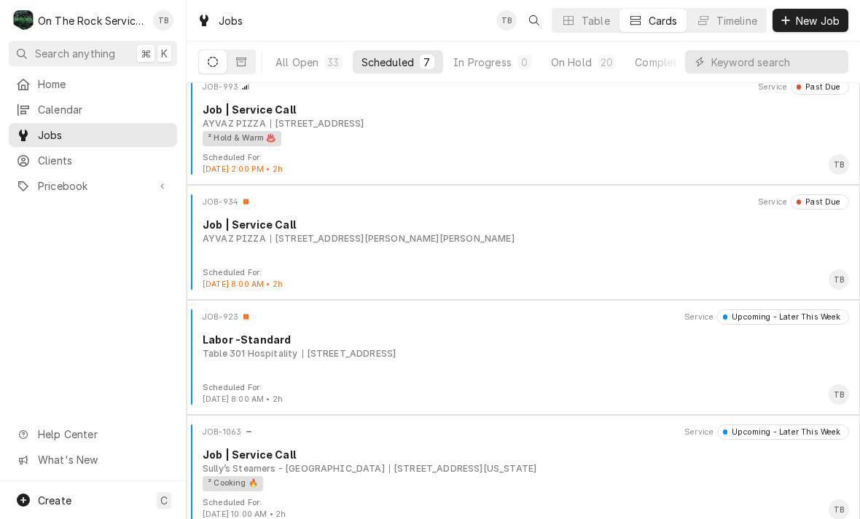
scroll to position [129, 0]
click at [571, 70] on button "On Hold 20" at bounding box center [583, 61] width 82 height 23
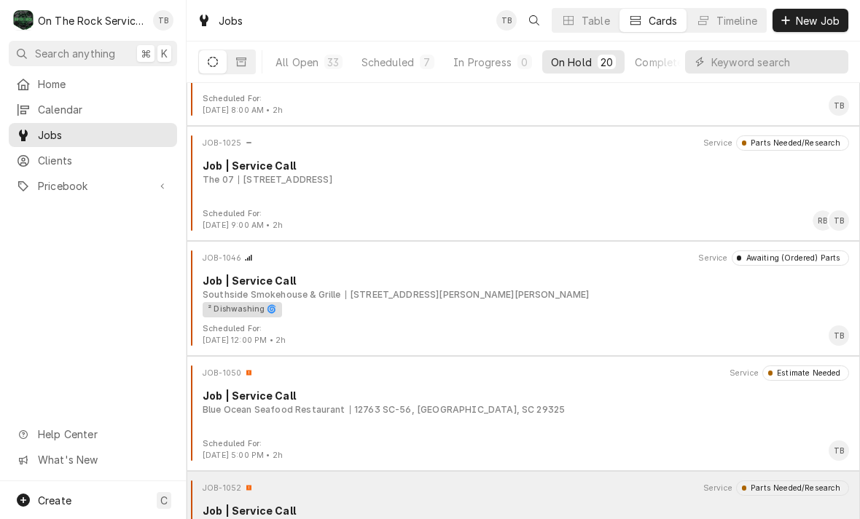
scroll to position [1779, 0]
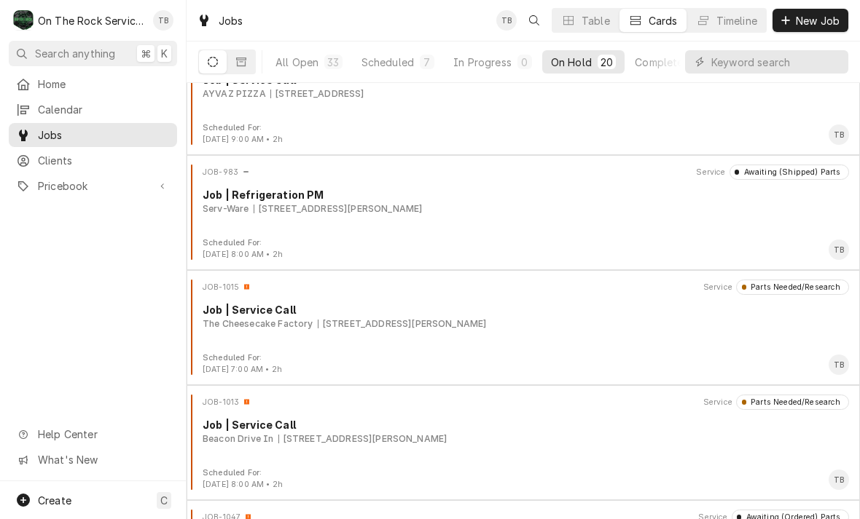
scroll to position [1308, 0]
click at [403, 58] on div "Scheduled" at bounding box center [387, 62] width 52 height 15
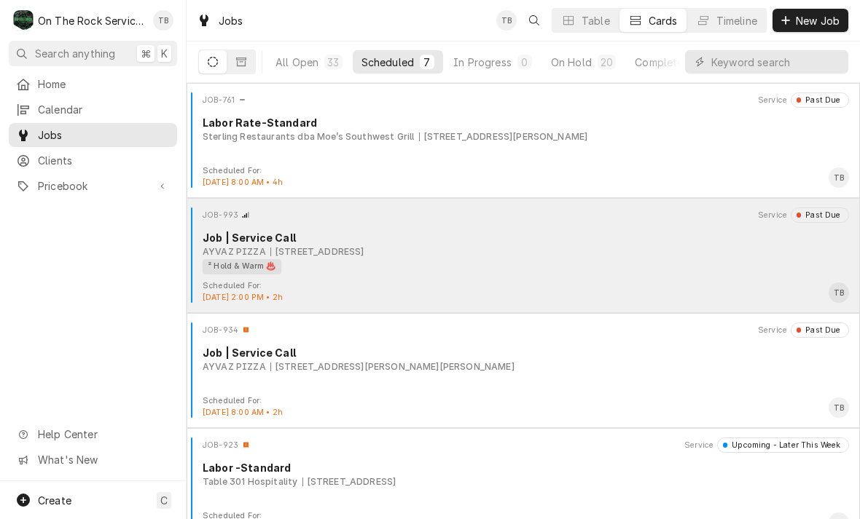
click at [527, 267] on div "² Hold & Warm ♨️" at bounding box center [521, 266] width 636 height 15
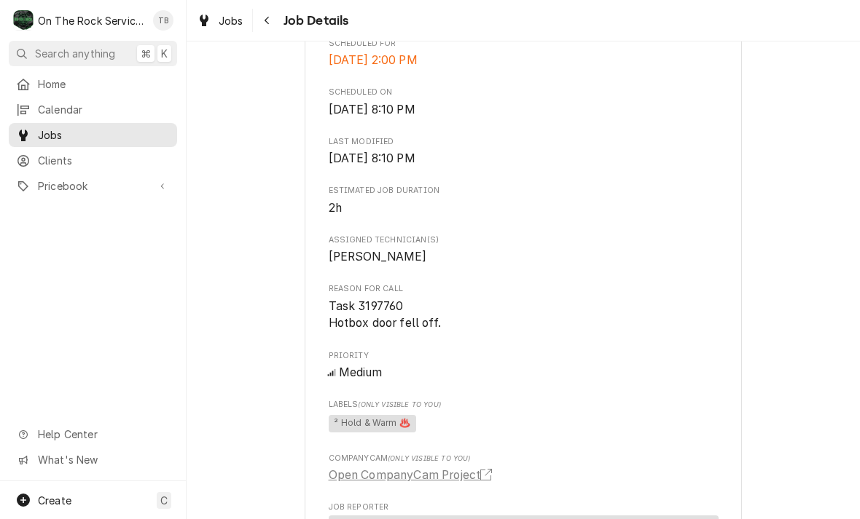
scroll to position [463, 0]
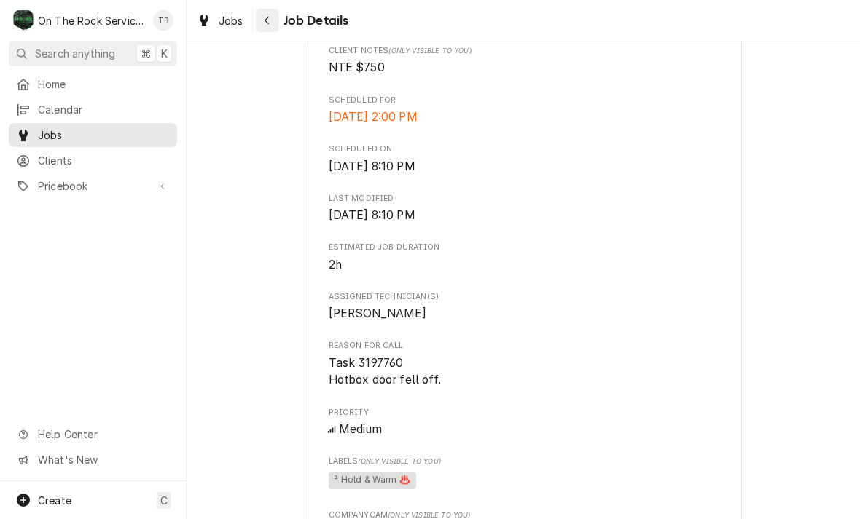
click at [276, 28] on button "Navigate back" at bounding box center [267, 20] width 23 height 23
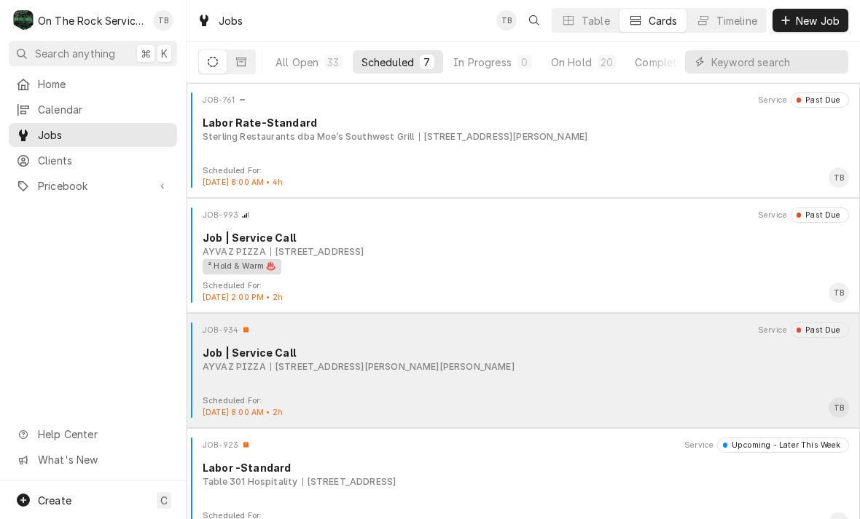
click at [505, 384] on div "JOB-934 Service Past Due Job | Service Call AYVAZ PIZZA [STREET_ADDRESS][PERSON…" at bounding box center [522, 359] width 661 height 73
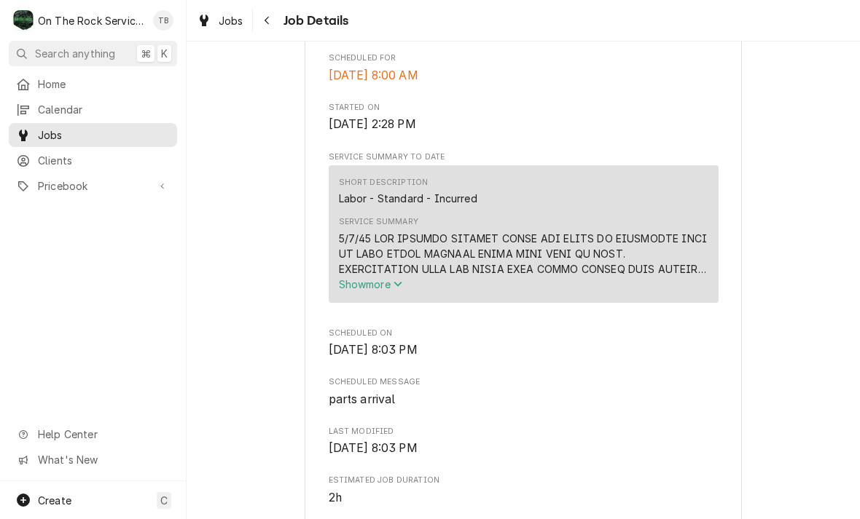
scroll to position [476, 0]
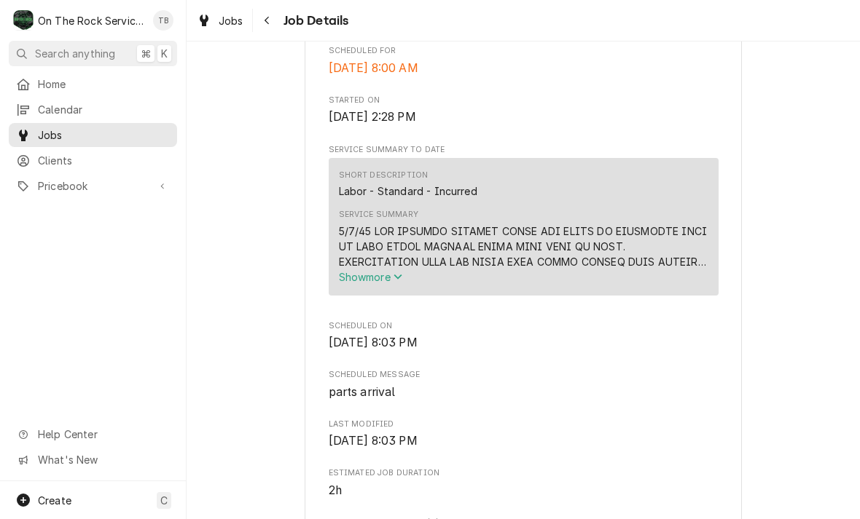
click at [400, 275] on span "Show more" at bounding box center [371, 277] width 64 height 12
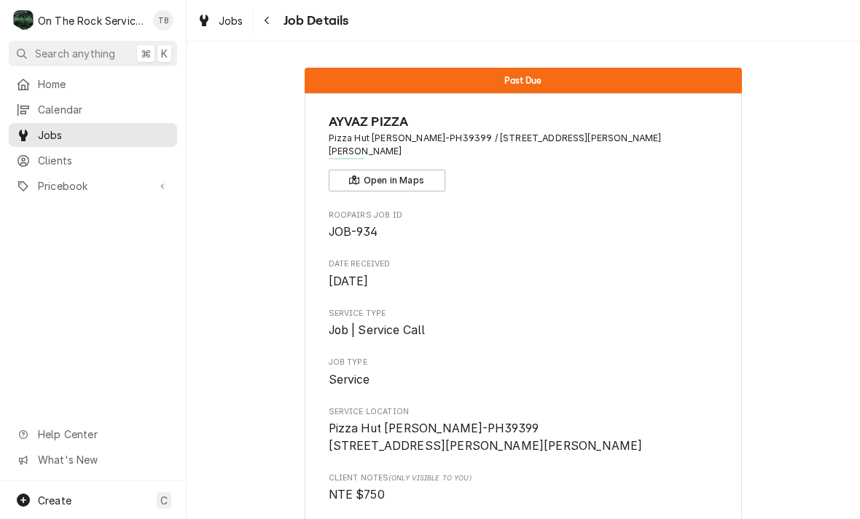
scroll to position [0, 0]
click at [276, 30] on button "Navigate back" at bounding box center [267, 20] width 23 height 23
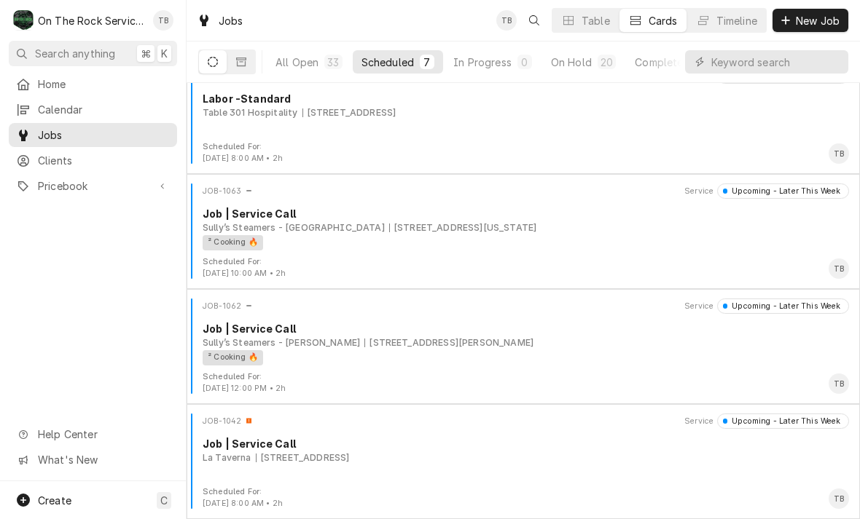
scroll to position [369, 0]
click at [564, 73] on button "On Hold 20" at bounding box center [583, 61] width 82 height 23
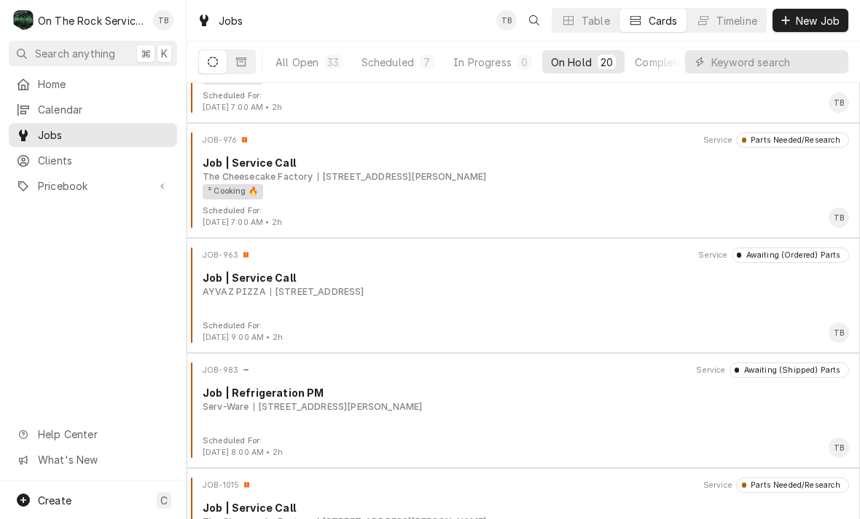
scroll to position [1095, 0]
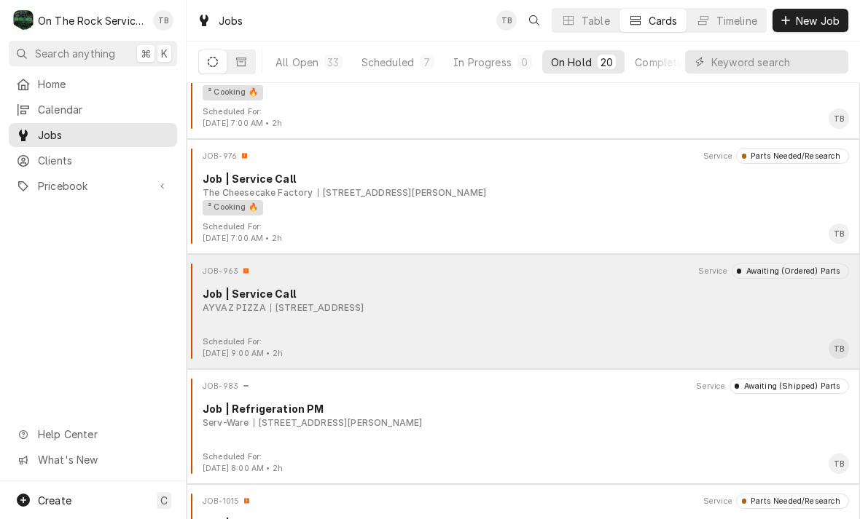
click at [619, 319] on div "JOB-963 Service Awaiting (Ordered) Parts Job | Service Call AYVAZ PIZZA 585 Hea…" at bounding box center [522, 300] width 661 height 73
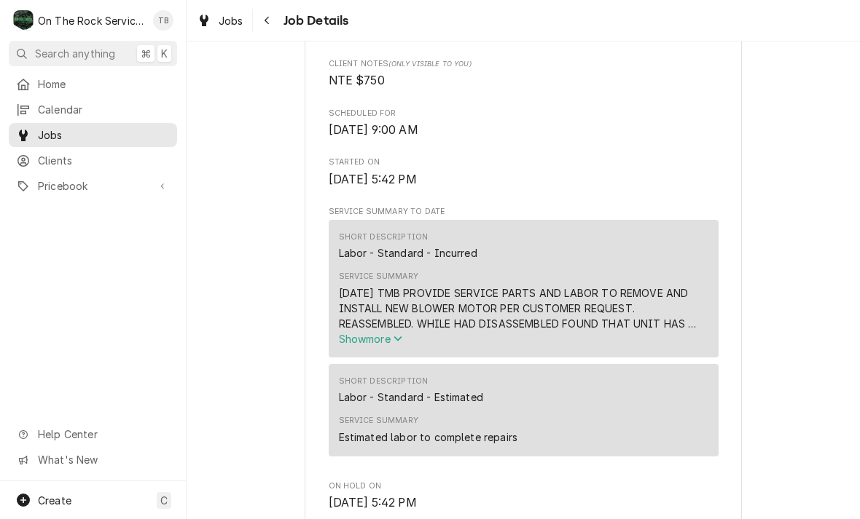
scroll to position [500, 0]
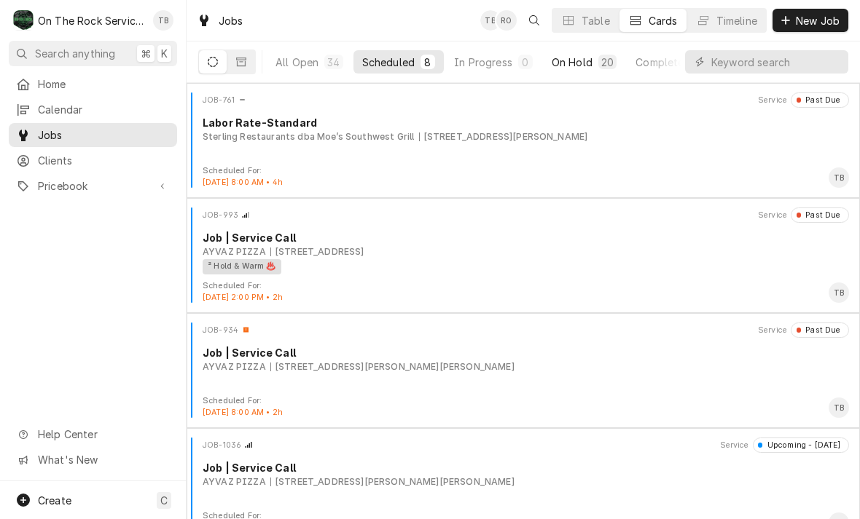
click at [592, 63] on button "On Hold 20" at bounding box center [584, 61] width 82 height 23
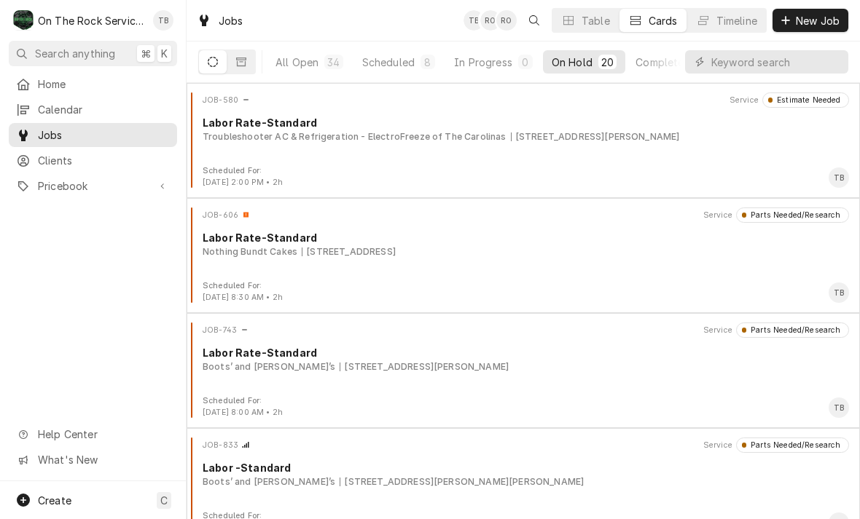
click at [584, 61] on div "On Hold" at bounding box center [571, 62] width 41 height 15
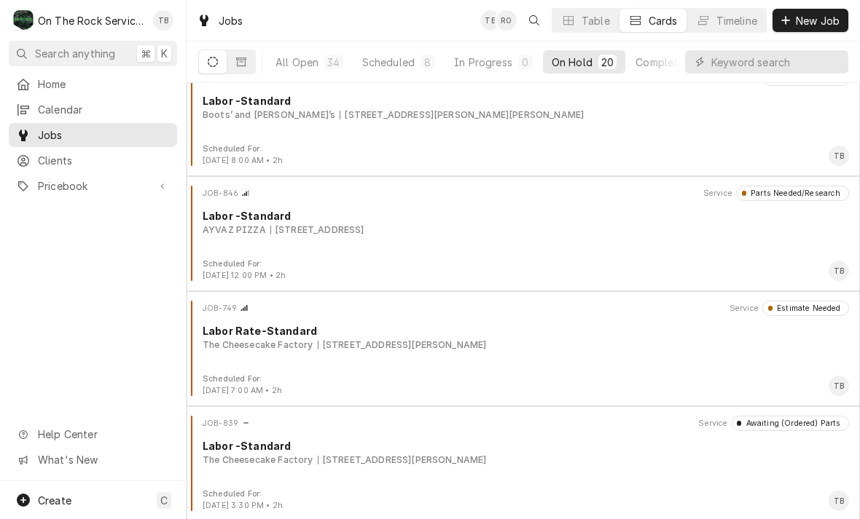
scroll to position [485, 0]
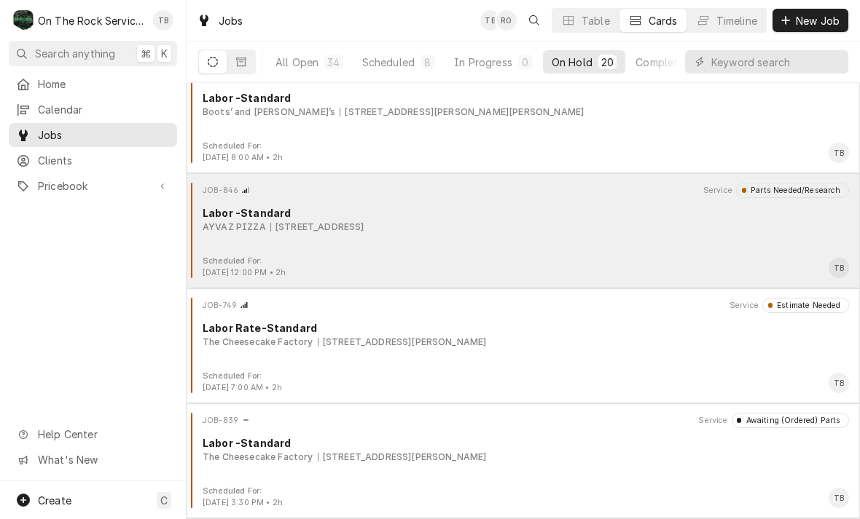
click at [656, 244] on div "JOB-846 Service Parts Needed/Research Labor -Standard AYVAZ PIZZA 585 Heard St,…" at bounding box center [522, 219] width 661 height 73
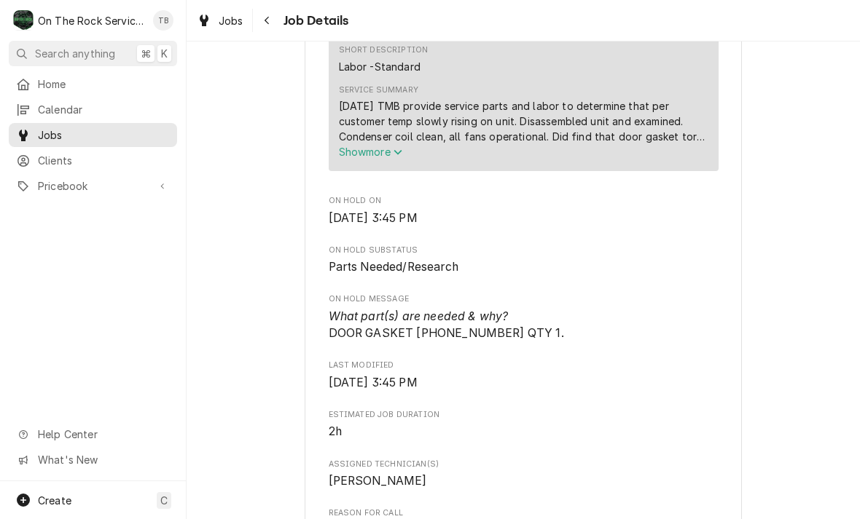
scroll to position [591, 0]
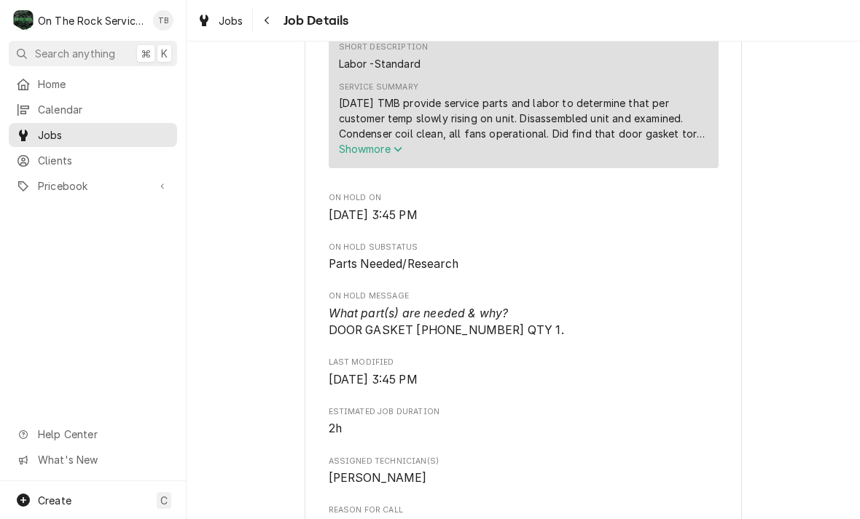
click at [396, 154] on icon "Service Summary" at bounding box center [397, 149] width 9 height 10
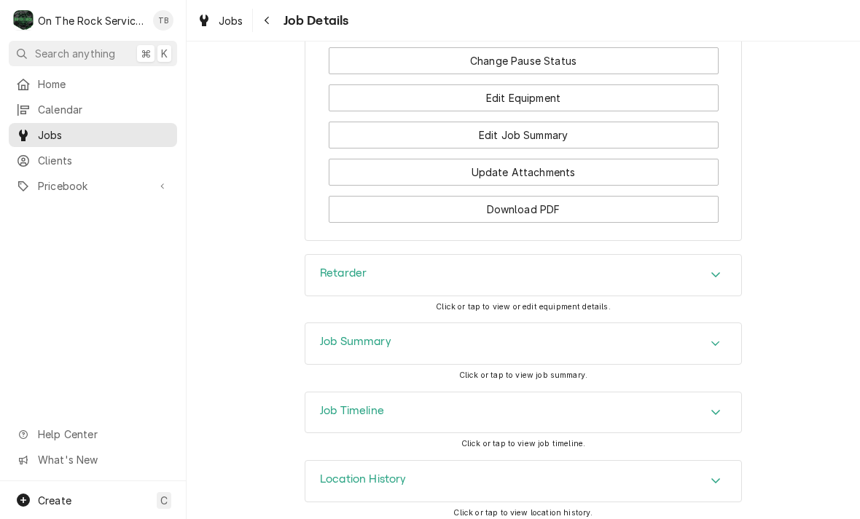
scroll to position [1846, 0]
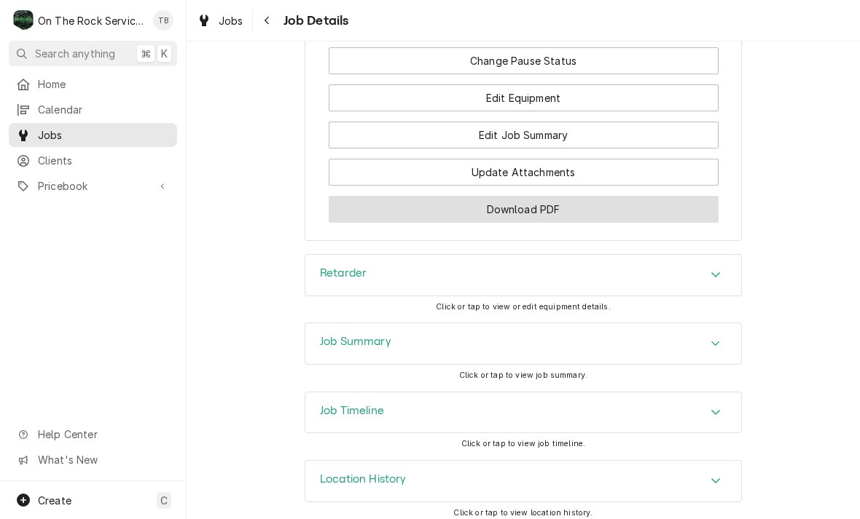
click at [543, 205] on button "Download PDF" at bounding box center [524, 209] width 390 height 27
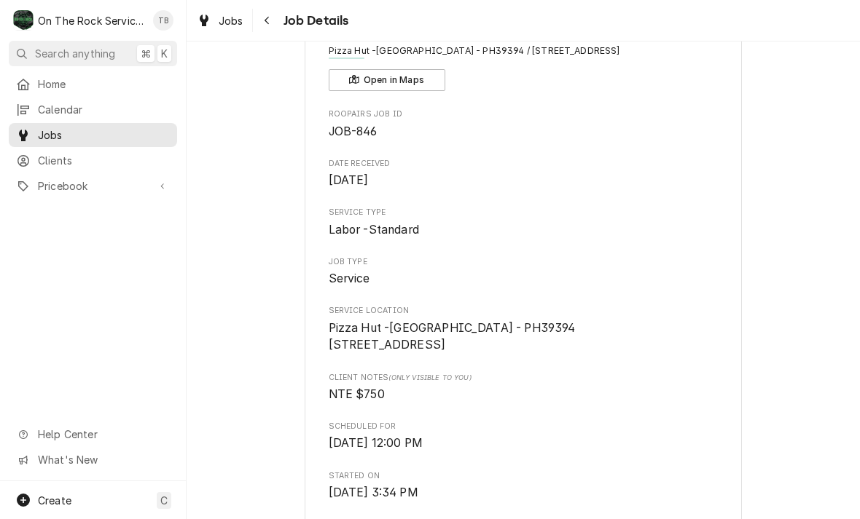
scroll to position [82, 0]
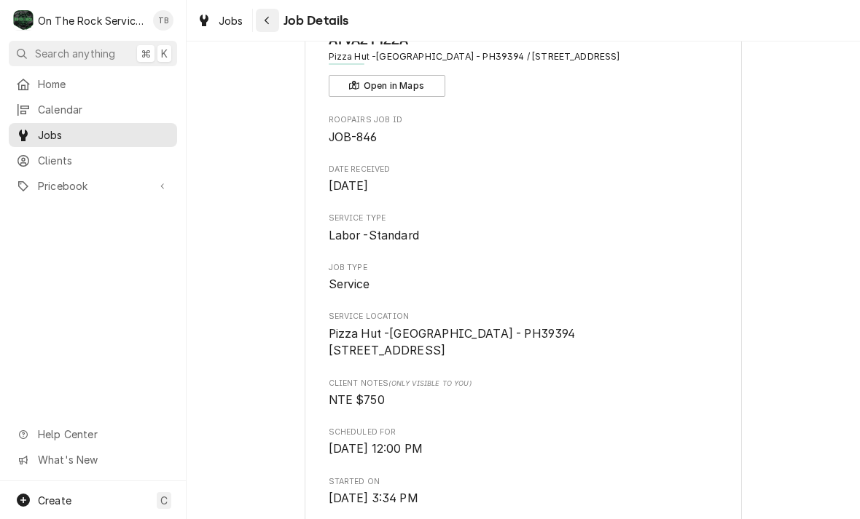
click at [278, 20] on button "Navigate back" at bounding box center [267, 20] width 23 height 23
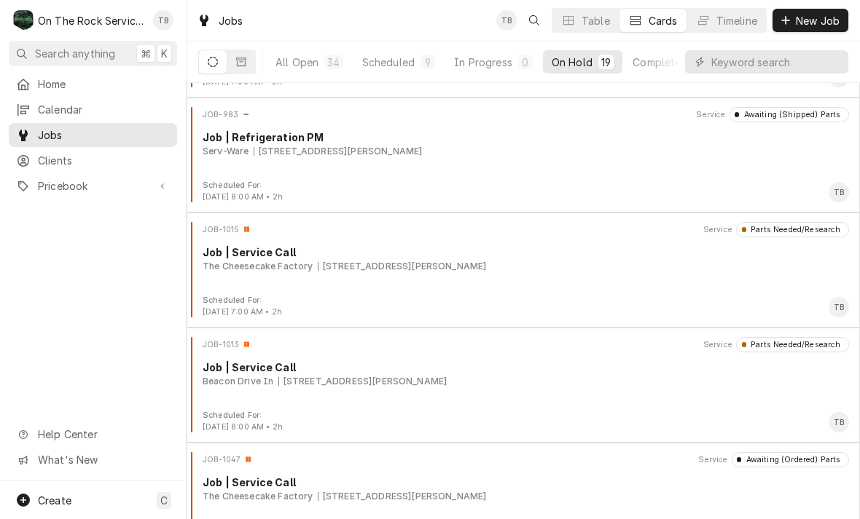
scroll to position [1260, 0]
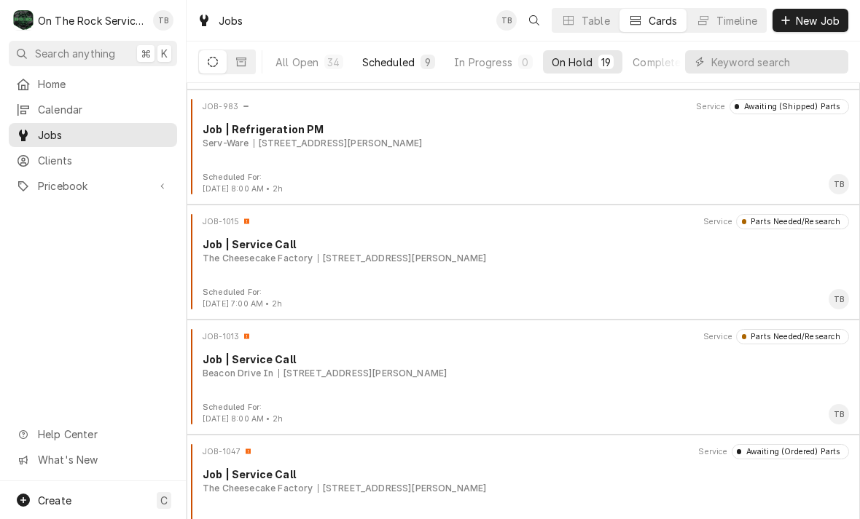
click at [401, 57] on div "Scheduled" at bounding box center [388, 62] width 52 height 15
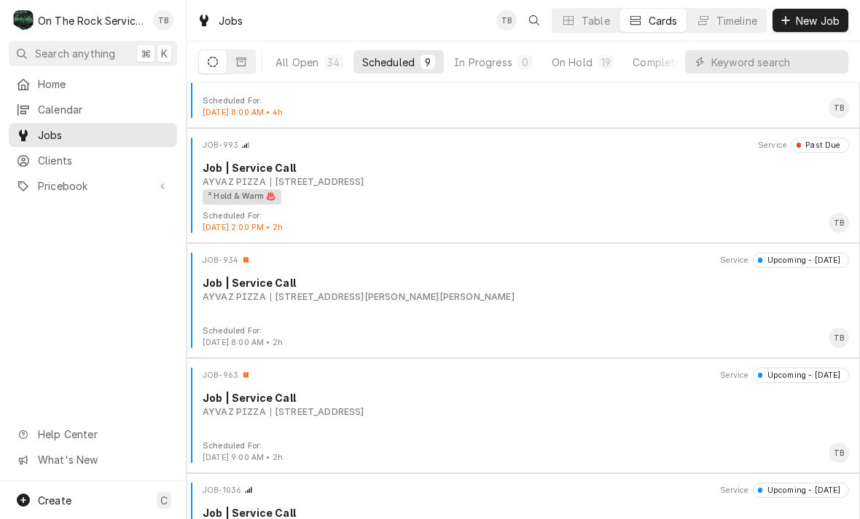
scroll to position [71, 0]
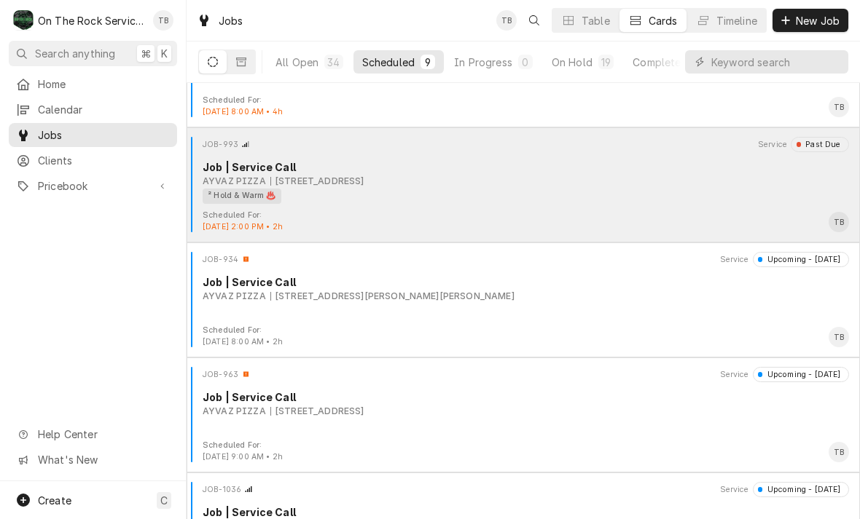
click at [578, 189] on div "² Hold & Warm ♨️" at bounding box center [521, 196] width 636 height 15
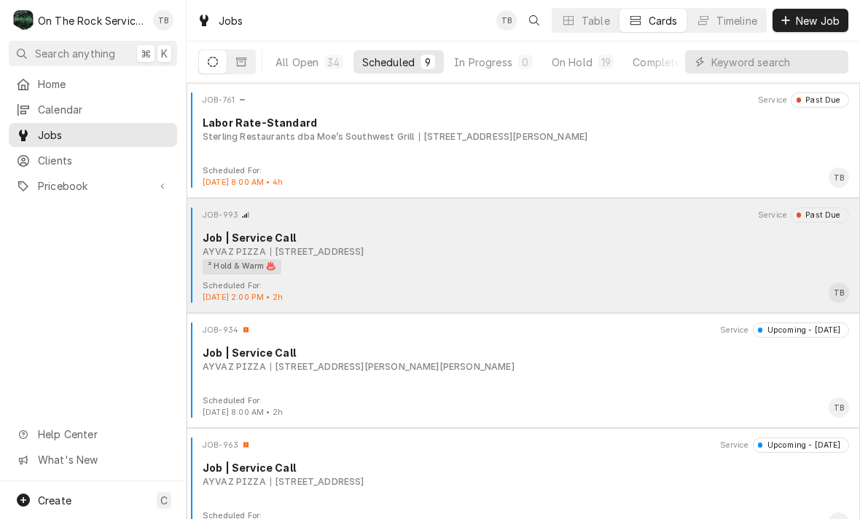
scroll to position [0, 0]
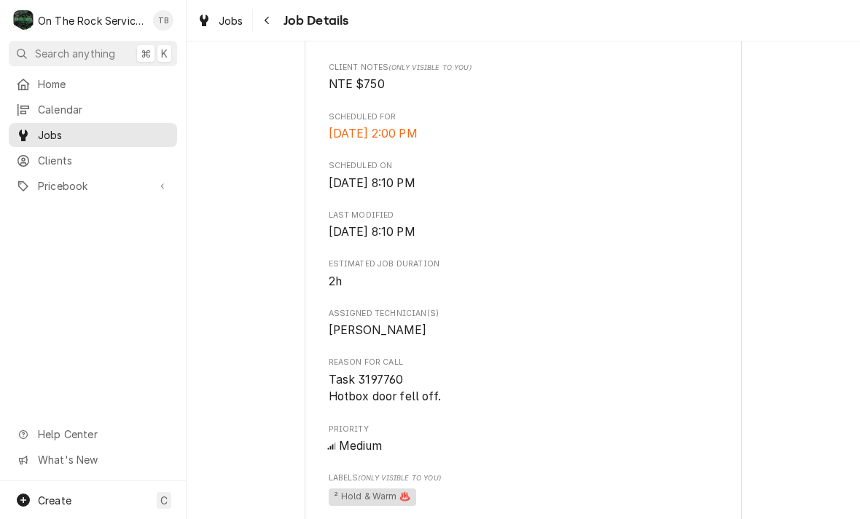
scroll to position [447, 0]
click at [171, 31] on div "TB" at bounding box center [163, 21] width 28 height 28
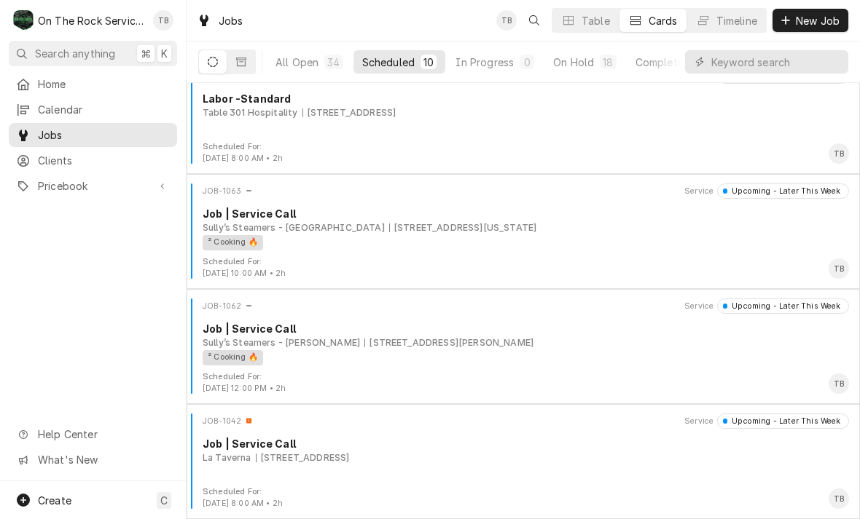
scroll to position [715, 0]
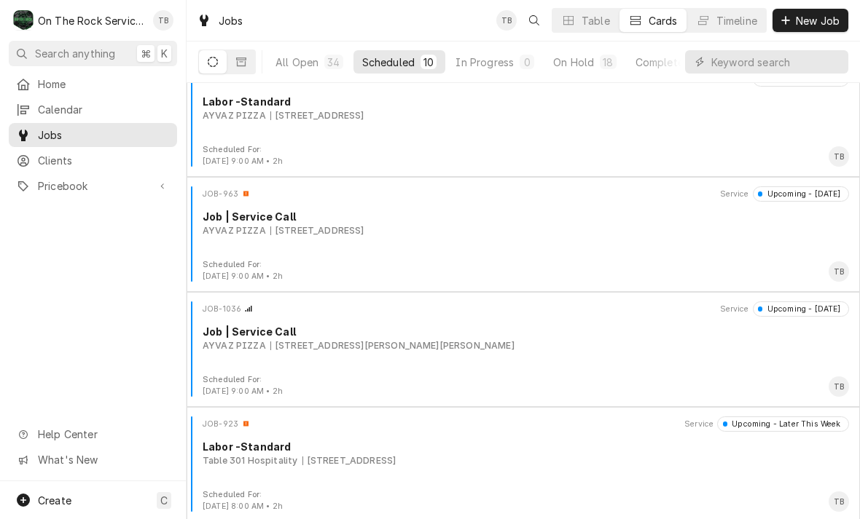
scroll to position [368, 0]
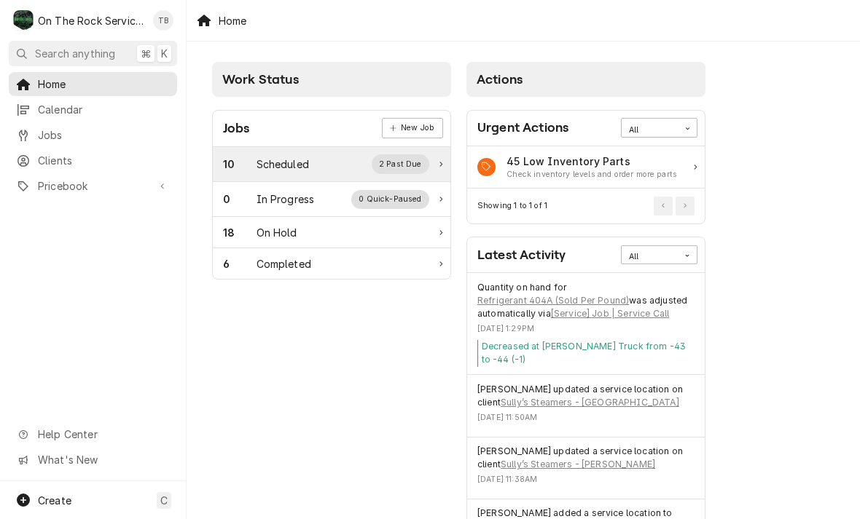
click at [319, 166] on div "10 Scheduled 2 Past Due" at bounding box center [326, 163] width 206 height 19
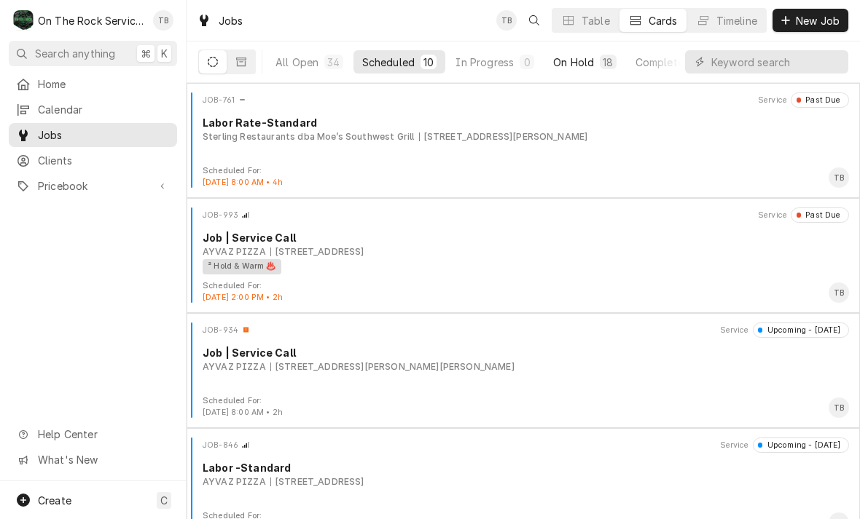
click at [602, 60] on div "18" at bounding box center [607, 62] width 10 height 15
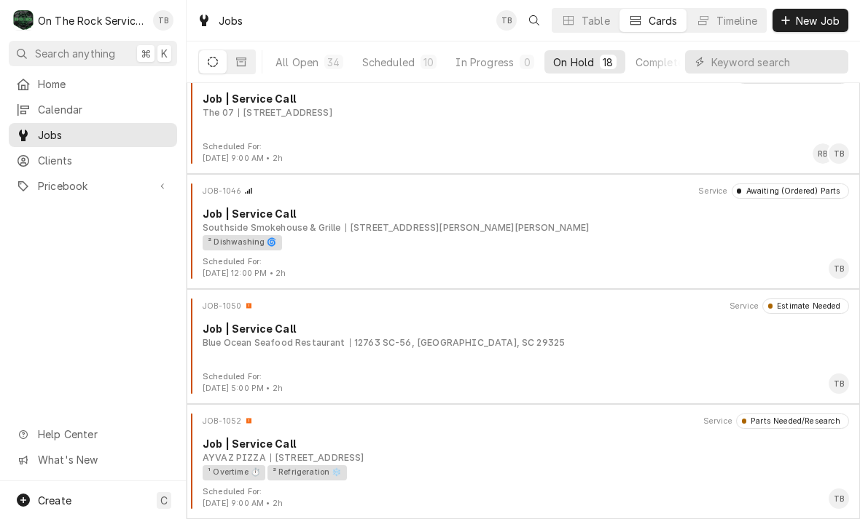
scroll to position [1635, 0]
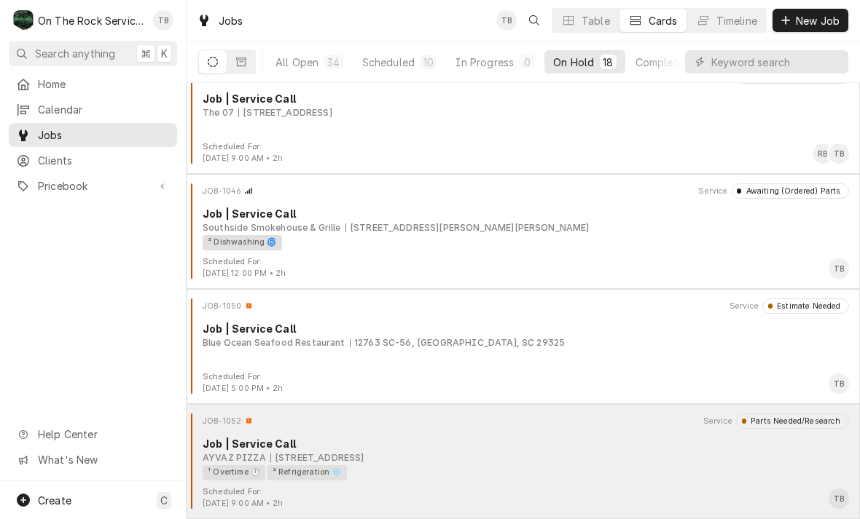
click at [377, 468] on div "¹ Overtime ⏱️ ² Refrigeration ❄️" at bounding box center [521, 472] width 636 height 15
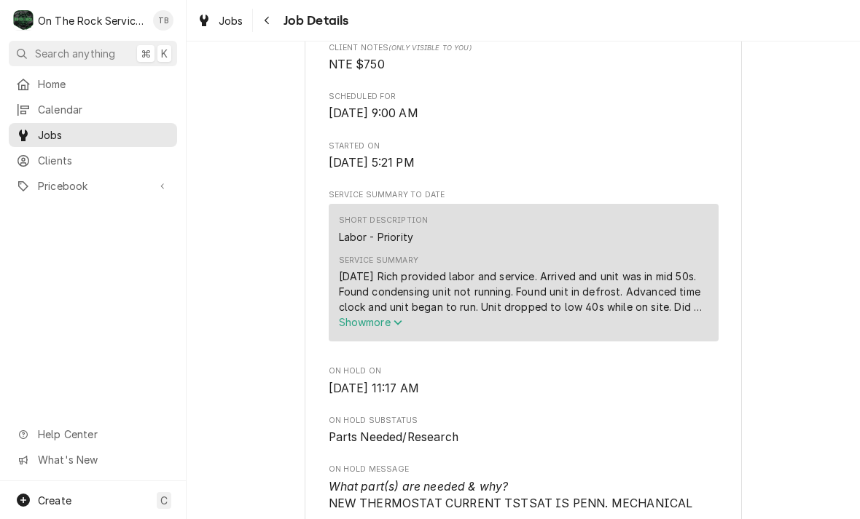
scroll to position [420, 0]
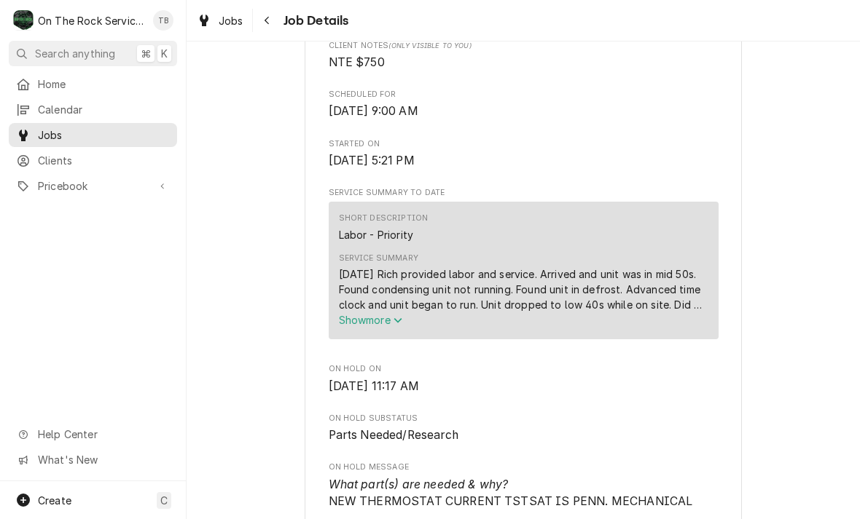
click at [402, 328] on button "Show more" at bounding box center [523, 320] width 369 height 15
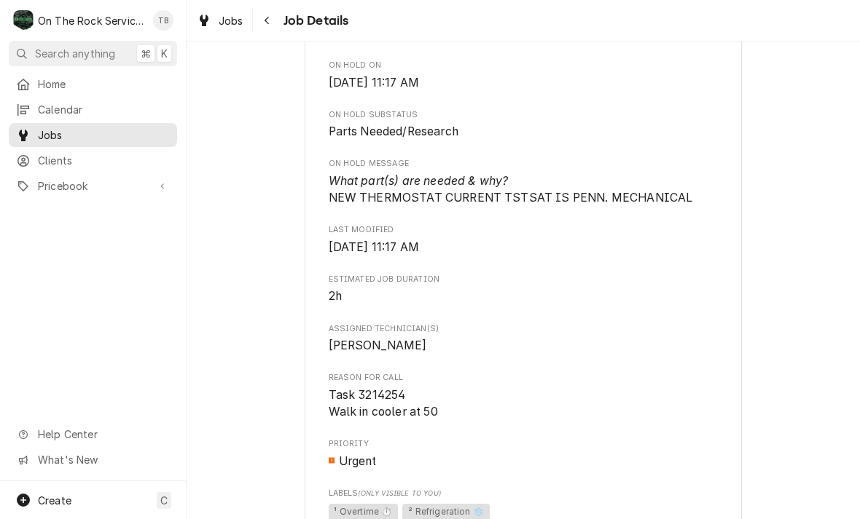
scroll to position [877, 0]
